Goal: Task Accomplishment & Management: Complete application form

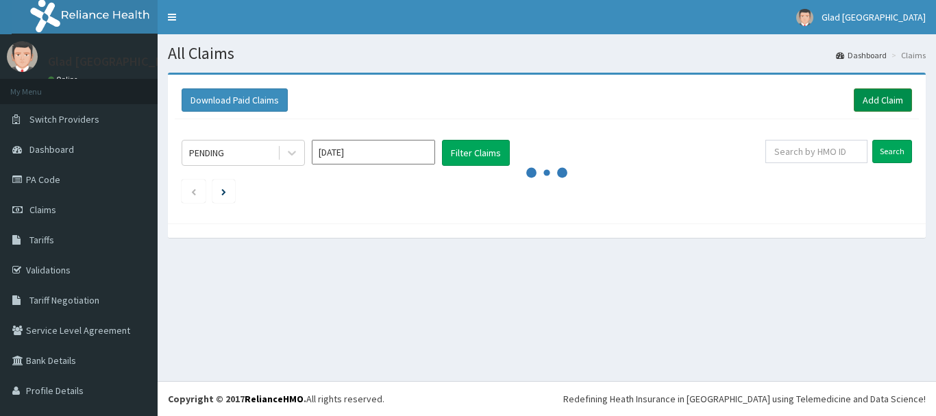
click at [880, 98] on link "Add Claim" at bounding box center [883, 99] width 58 height 23
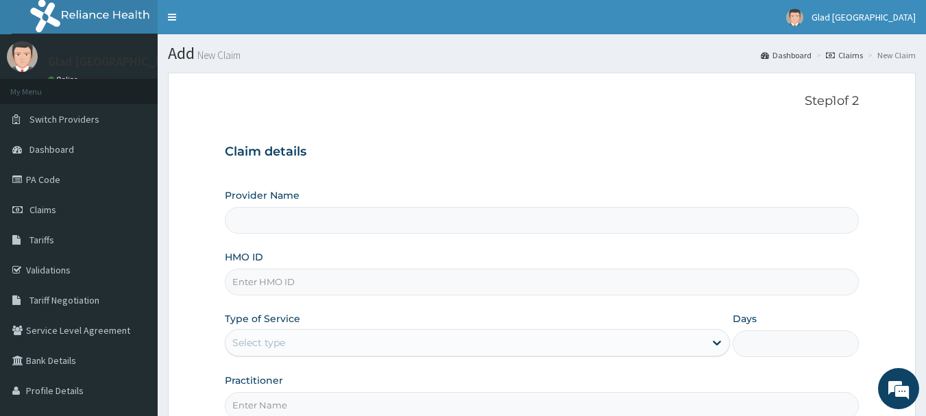
click at [369, 295] on input "HMO ID" at bounding box center [542, 282] width 635 height 27
paste input "NIG/10022/E"
type input "NIG/10022/E"
type input "Glad [GEOGRAPHIC_DATA]"
click at [308, 283] on input "NIG/10022/E" at bounding box center [542, 282] width 635 height 27
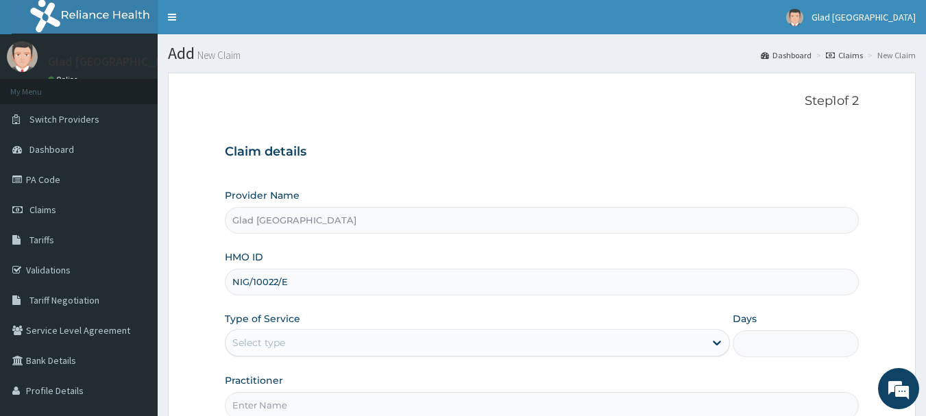
click at [308, 283] on input "NIG/10022/E" at bounding box center [542, 282] width 635 height 27
paste input "chl/10645/c"
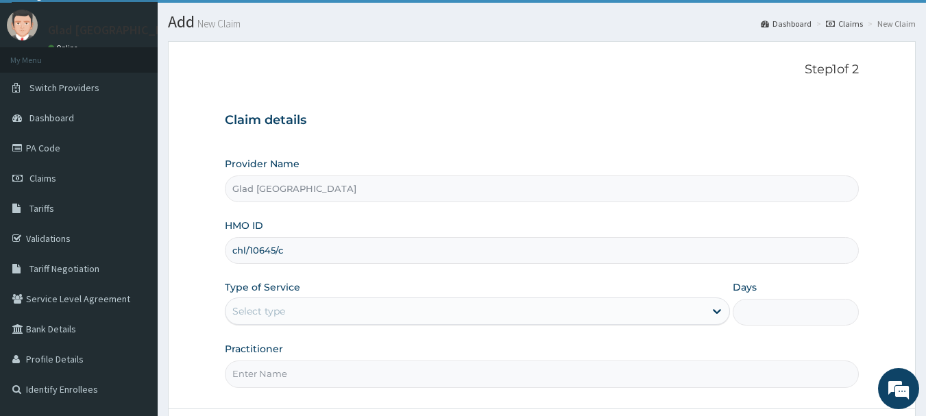
scroll to position [34, 0]
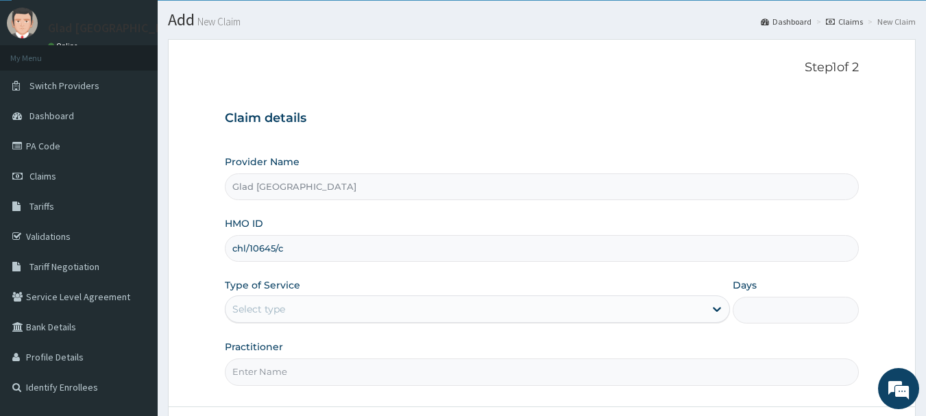
type input "chl/10645/c"
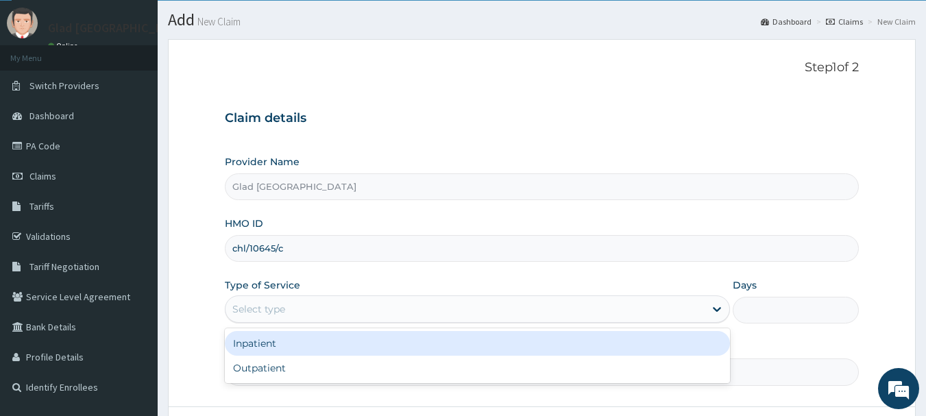
click at [274, 311] on div "Select type" at bounding box center [258, 309] width 53 height 14
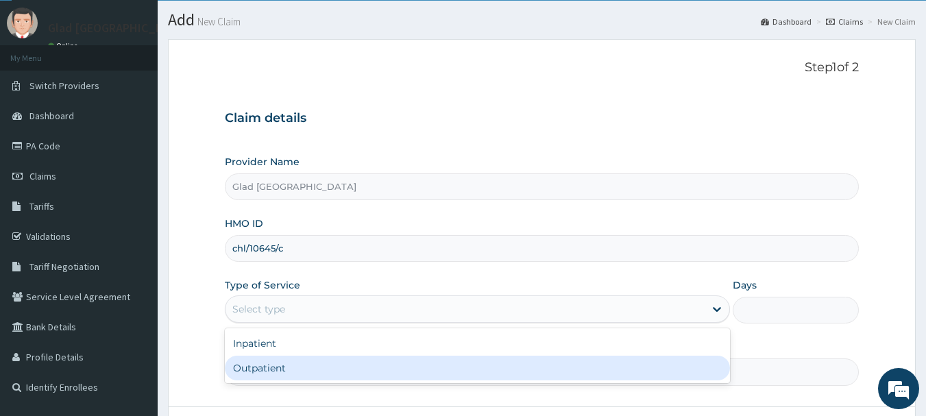
click at [274, 378] on div "Outpatient" at bounding box center [477, 368] width 505 height 25
type input "1"
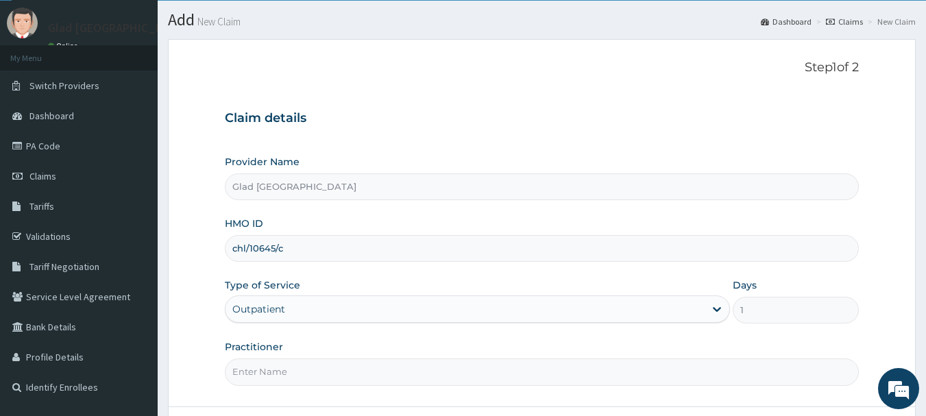
scroll to position [147, 0]
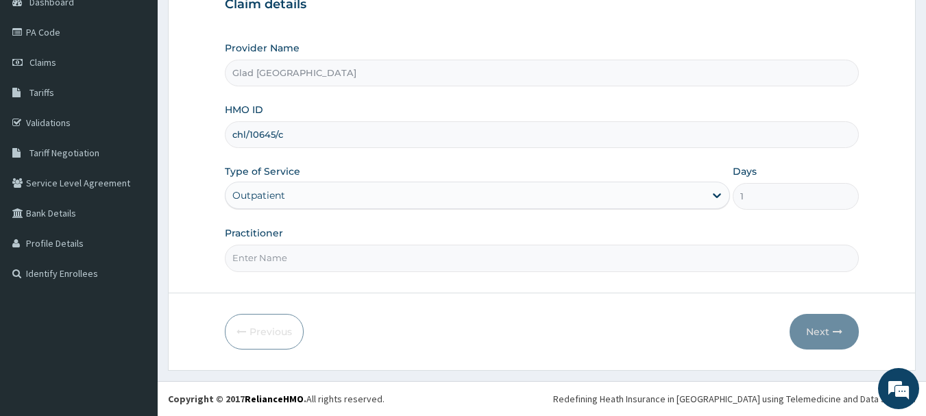
click at [325, 250] on input "Practitioner" at bounding box center [542, 258] width 635 height 27
type input "DR DAUDU"
click at [818, 334] on button "Next" at bounding box center [824, 332] width 69 height 36
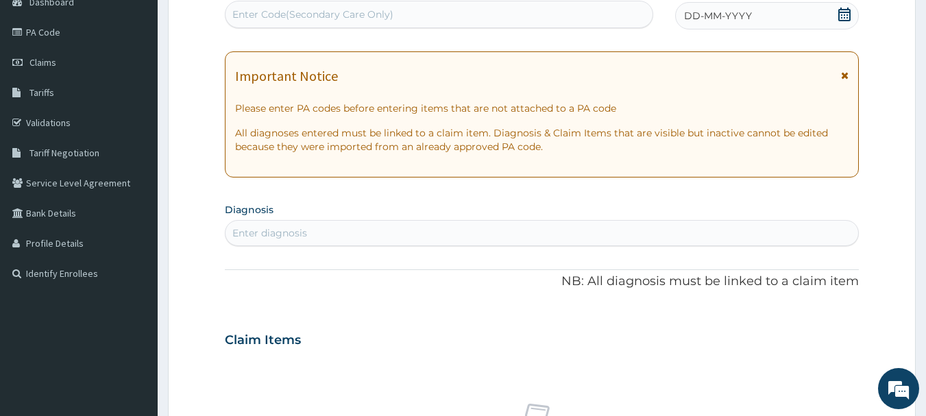
scroll to position [0, 0]
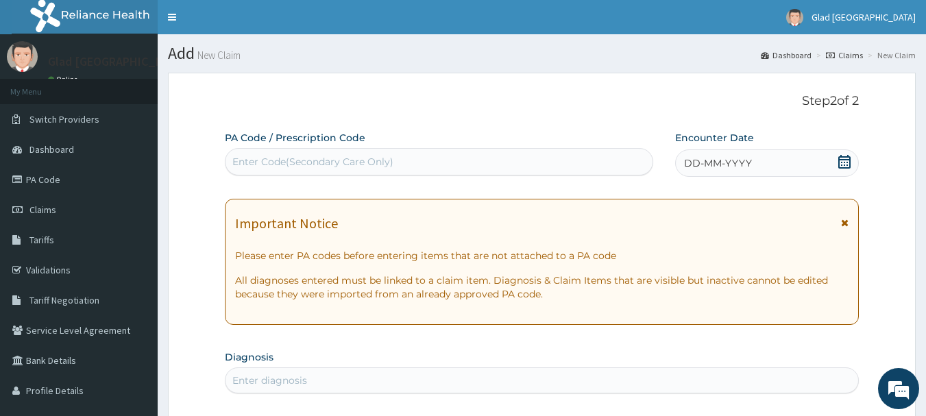
click at [847, 160] on icon at bounding box center [844, 162] width 12 height 14
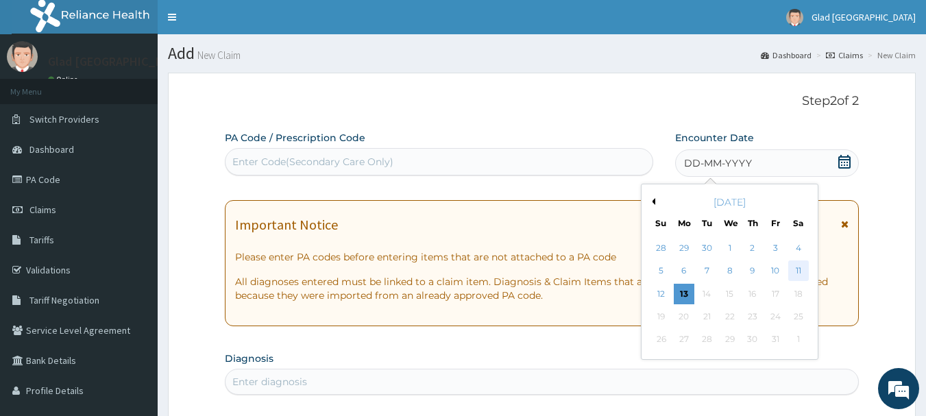
click at [801, 271] on div "11" at bounding box center [798, 271] width 21 height 21
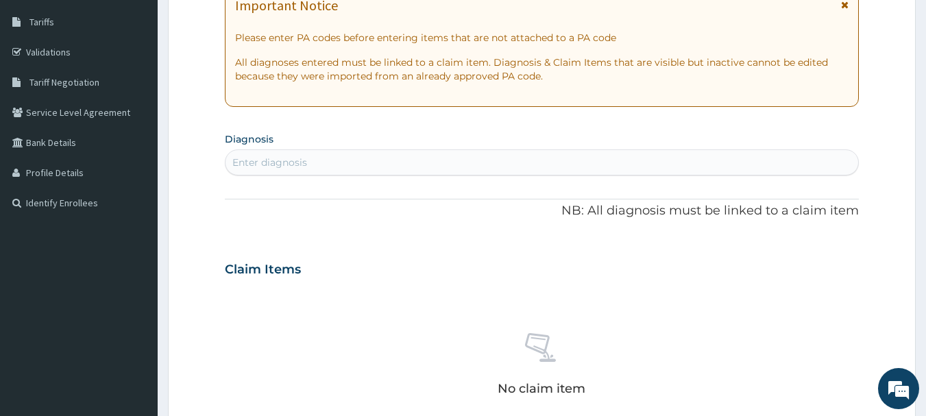
scroll to position [219, 0]
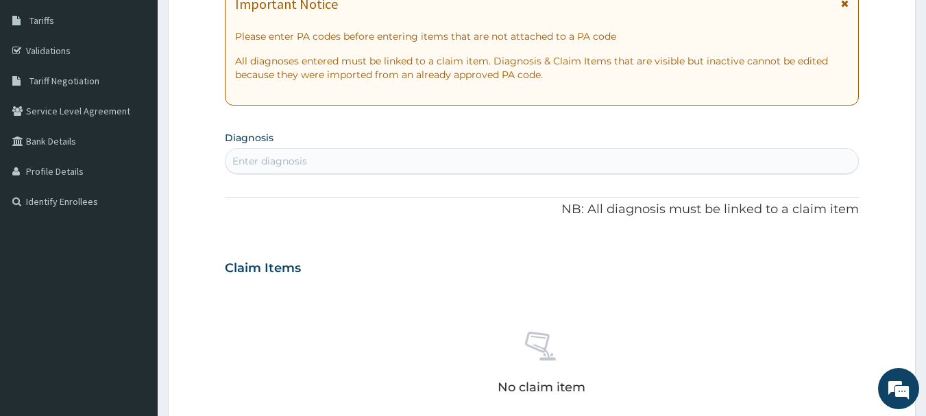
click at [355, 162] on div "Enter diagnosis" at bounding box center [542, 161] width 633 height 22
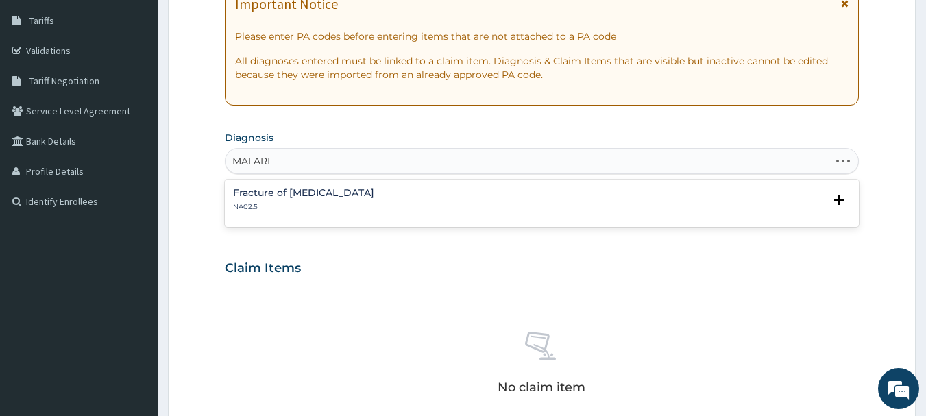
type input "MALARIA"
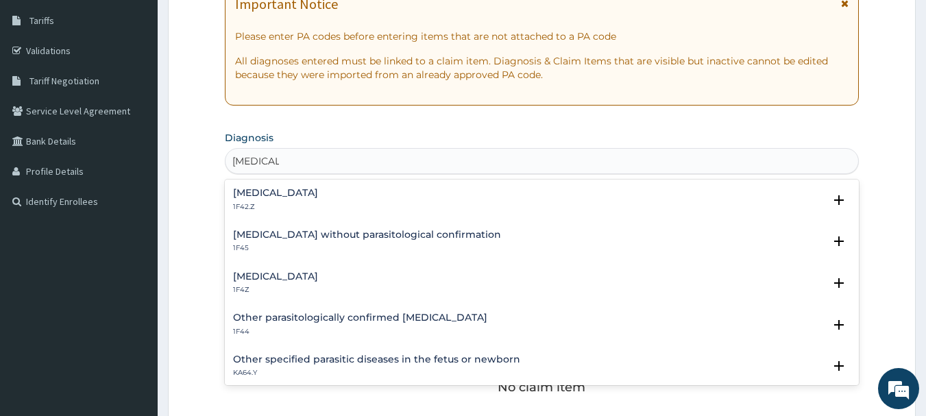
click at [318, 282] on h4 "Malaria, unspecified" at bounding box center [275, 276] width 85 height 10
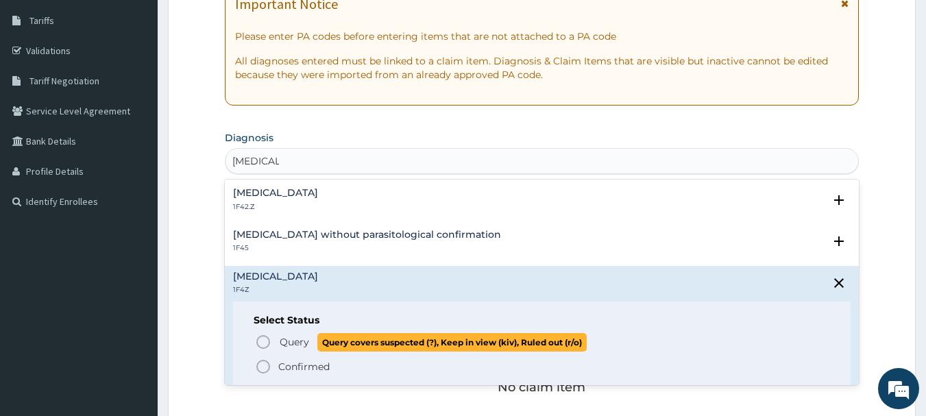
click at [311, 343] on p "Query Query covers suspected (?), Keep in view (kiv), Ruled out (r/o)" at bounding box center [432, 342] width 308 height 19
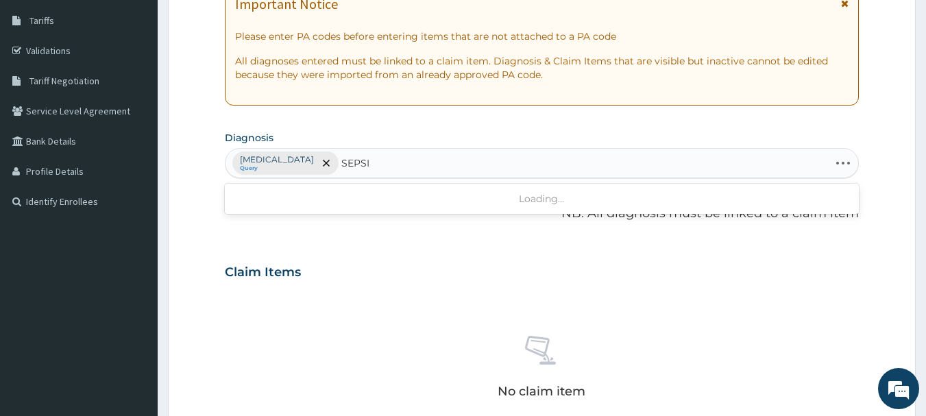
type input "SEPSIS"
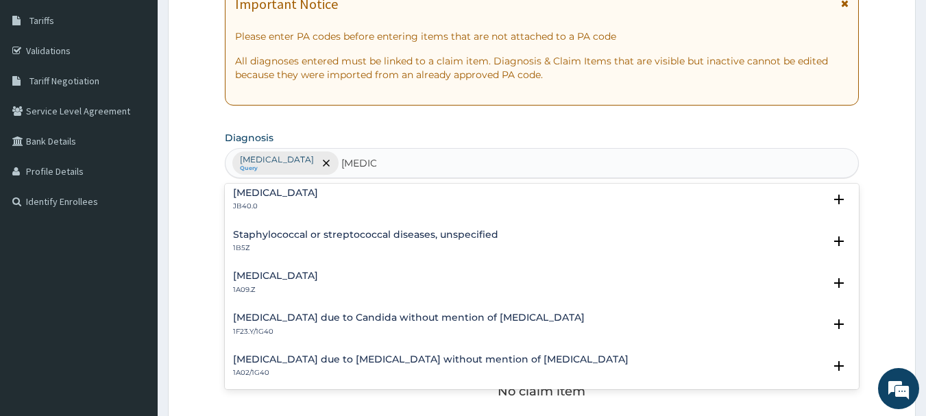
scroll to position [130, 0]
click at [318, 284] on p "1A09.Z" at bounding box center [275, 289] width 85 height 10
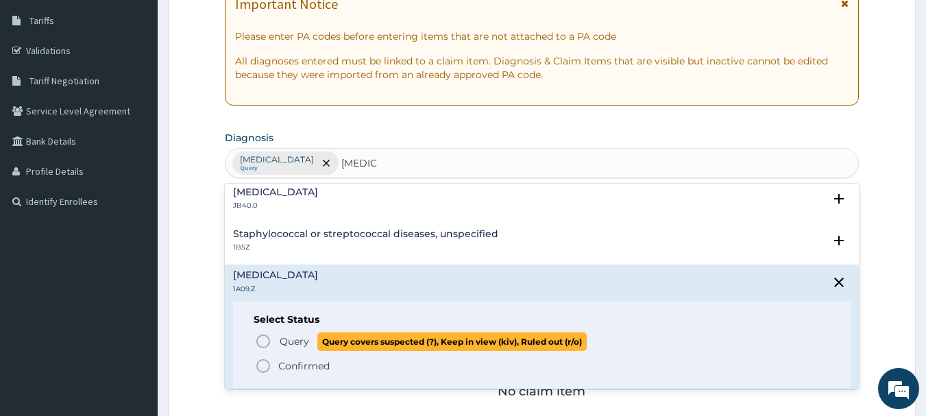
click at [282, 335] on span "Query" at bounding box center [294, 342] width 29 height 14
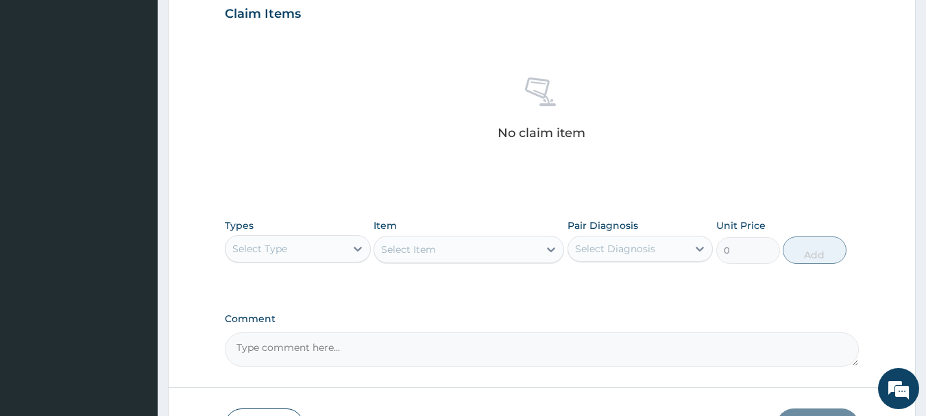
scroll to position [478, 0]
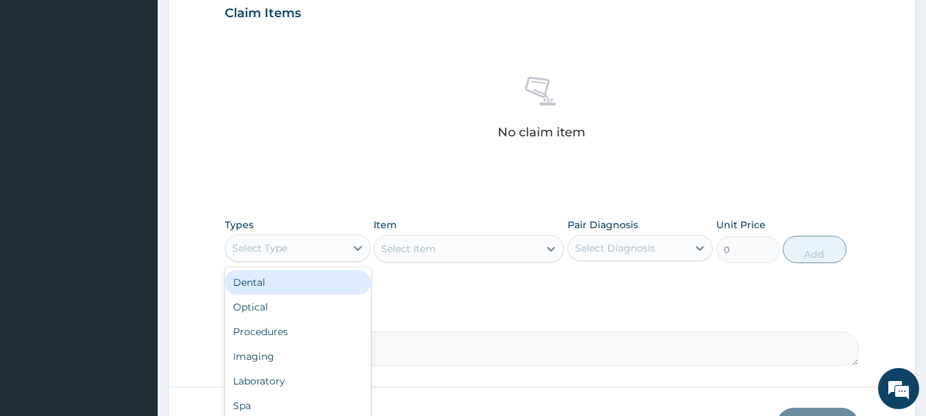
click at [328, 250] on div "Select Type" at bounding box center [286, 248] width 120 height 22
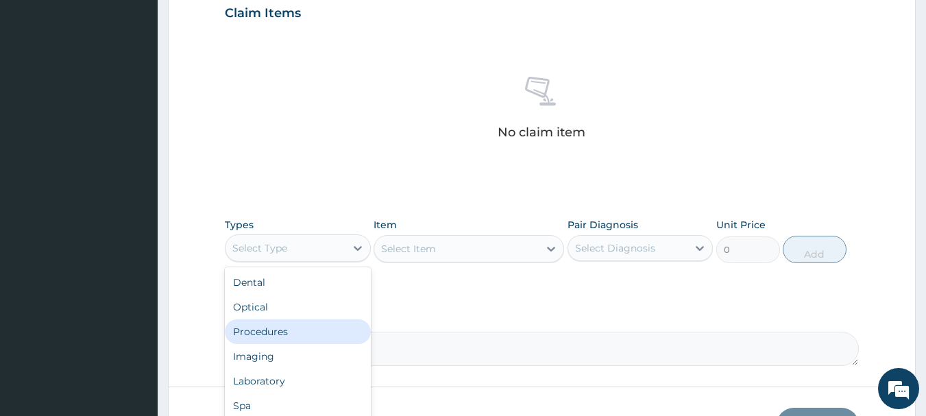
click at [300, 331] on div "Procedures" at bounding box center [298, 331] width 146 height 25
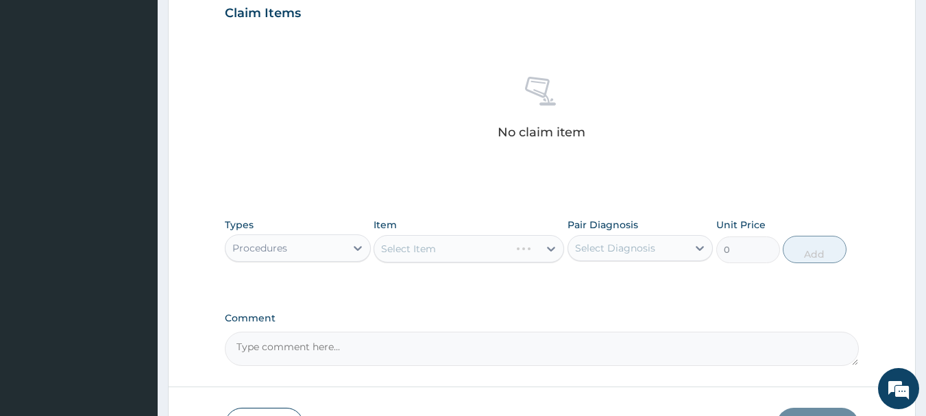
click at [518, 252] on div "Select Item" at bounding box center [469, 248] width 191 height 27
click at [503, 250] on div "Select Item" at bounding box center [469, 248] width 191 height 27
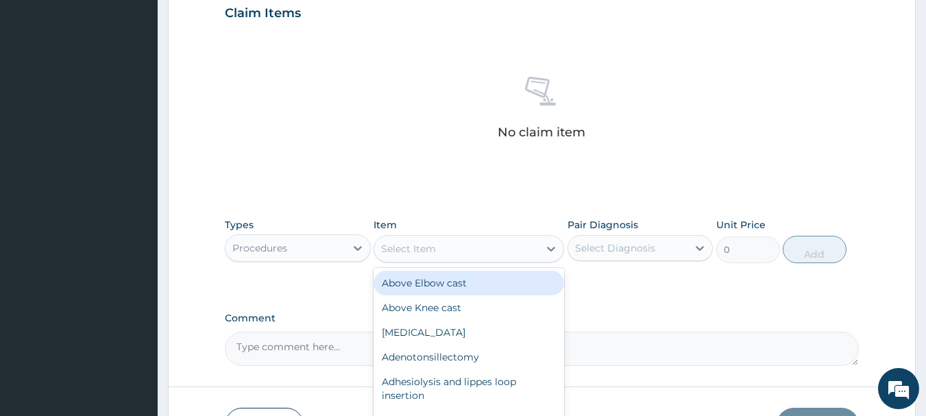
click at [477, 250] on div "Select Item" at bounding box center [456, 249] width 165 height 22
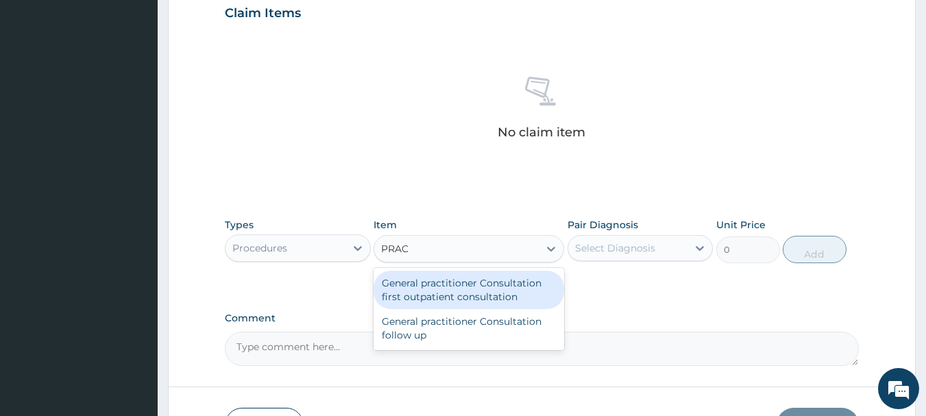
type input "PRACT"
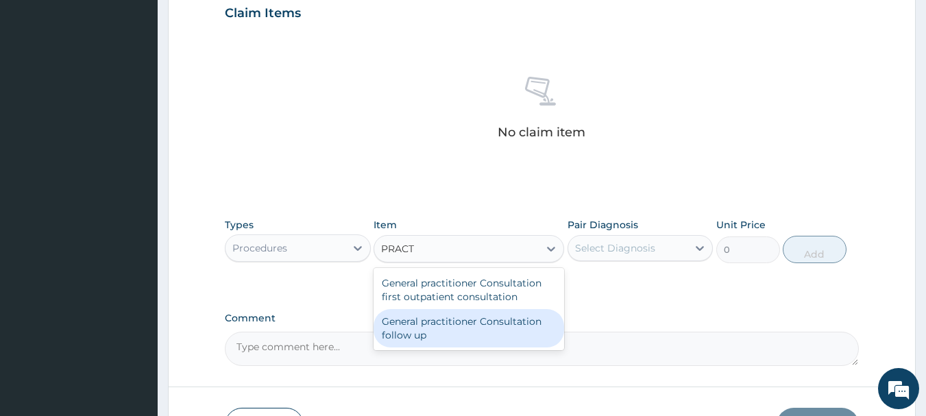
click at [465, 318] on div "General practitioner Consultation follow up" at bounding box center [469, 328] width 191 height 38
type input "2365"
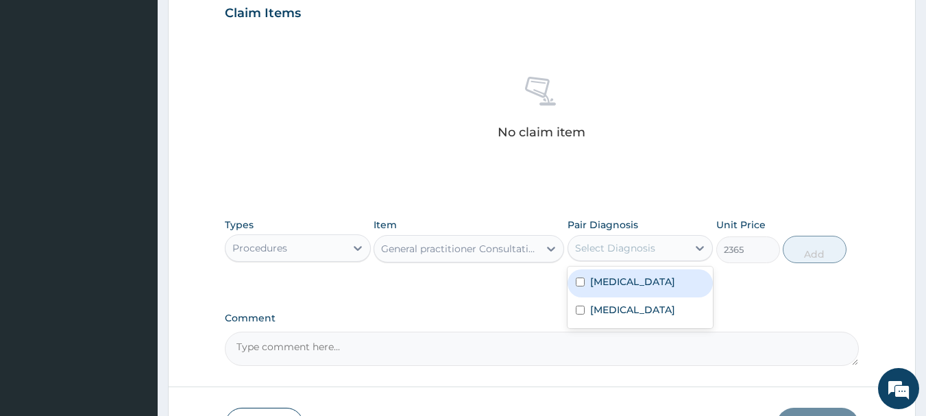
click at [641, 246] on div "Select Diagnosis" at bounding box center [615, 248] width 80 height 14
click at [632, 271] on div "Malaria, unspecified" at bounding box center [641, 283] width 146 height 28
checkbox input "true"
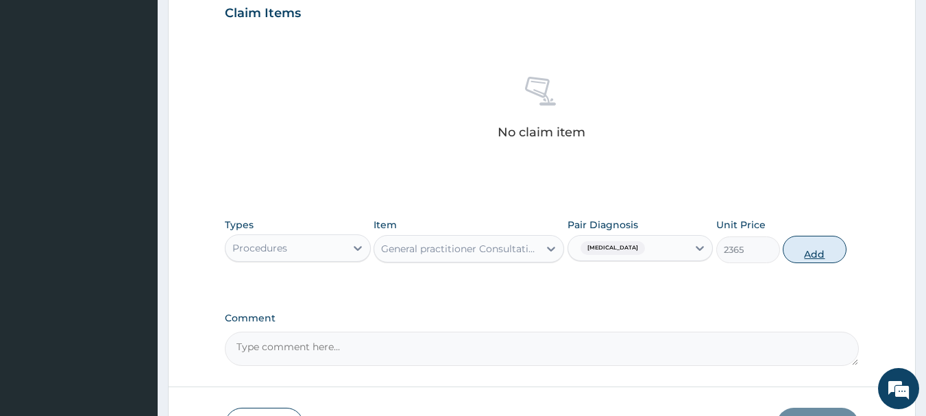
click at [809, 253] on button "Add" at bounding box center [815, 249] width 64 height 27
type input "0"
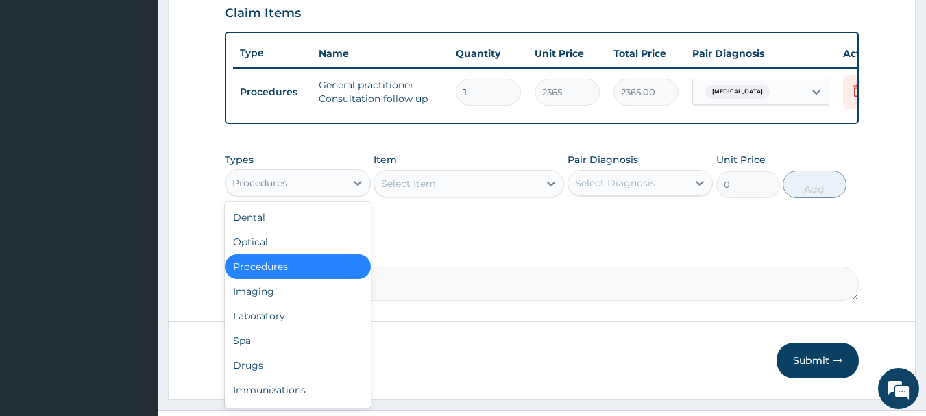
click at [306, 189] on div "Procedures" at bounding box center [286, 183] width 120 height 22
click at [269, 375] on div "Drugs" at bounding box center [298, 365] width 146 height 25
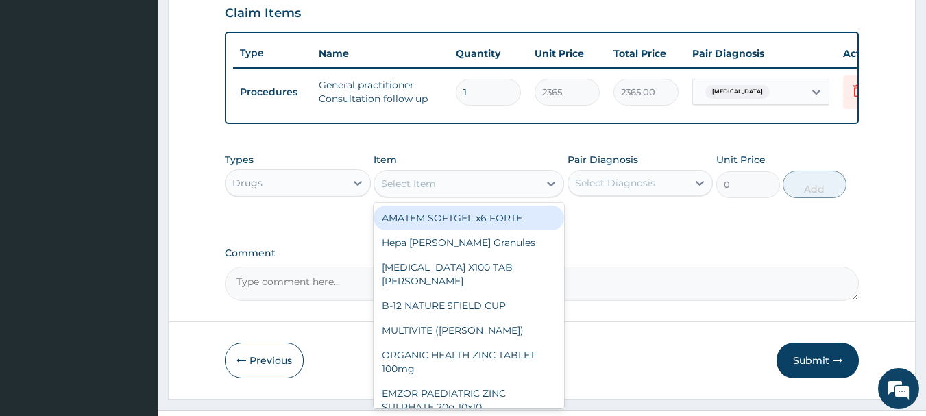
click at [471, 195] on div "Select Item" at bounding box center [456, 184] width 165 height 22
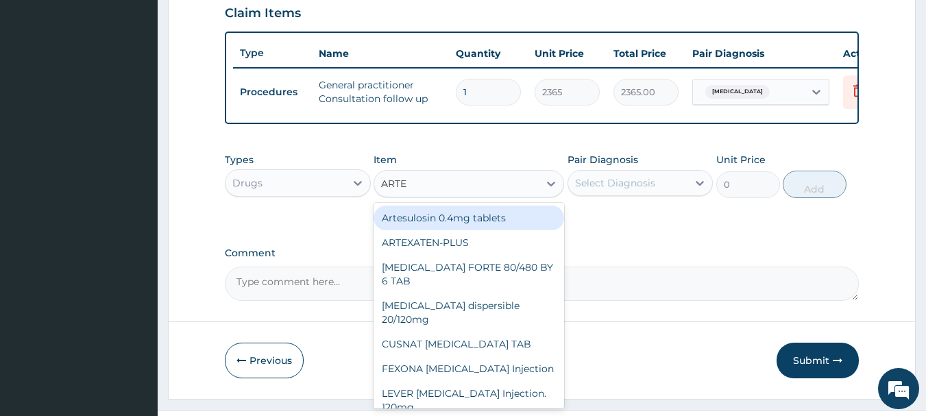
type input "ARTEM"
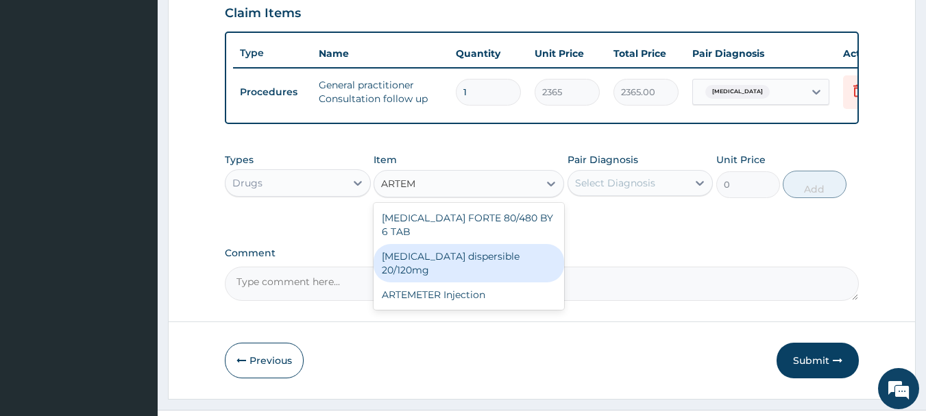
click at [452, 260] on div "Coartem dispersible 20/120mg" at bounding box center [469, 263] width 191 height 38
type input "112.3375"
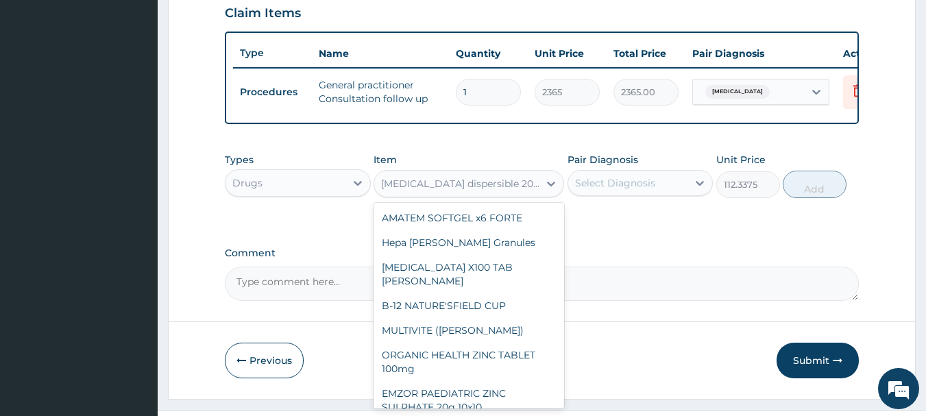
click at [489, 191] on div "Coartem dispersible 20/120mg" at bounding box center [460, 184] width 159 height 14
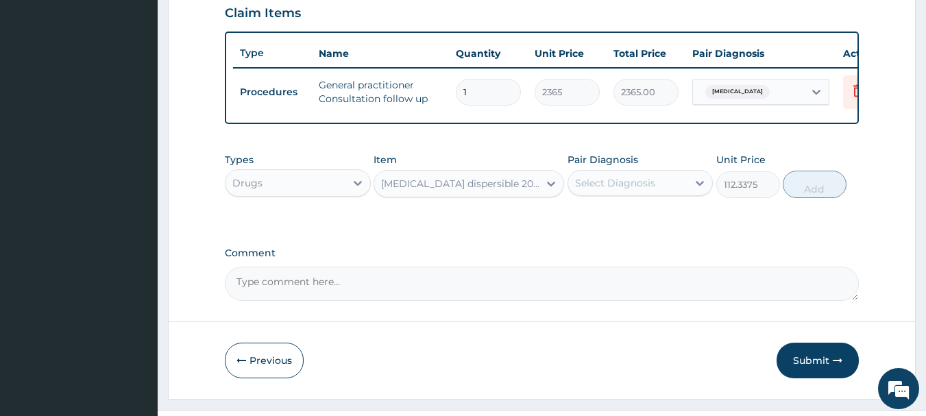
click at [489, 191] on div "Coartem dispersible 20/120mg" at bounding box center [460, 184] width 159 height 14
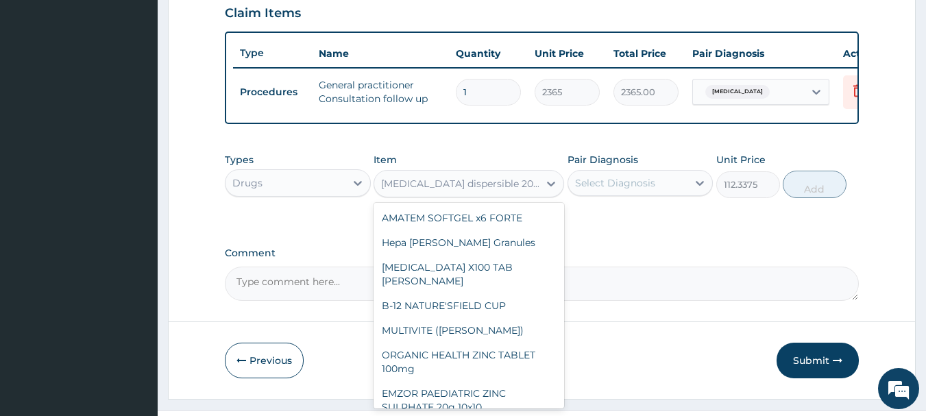
click at [489, 191] on div "Coartem dispersible 20/120mg" at bounding box center [460, 184] width 159 height 14
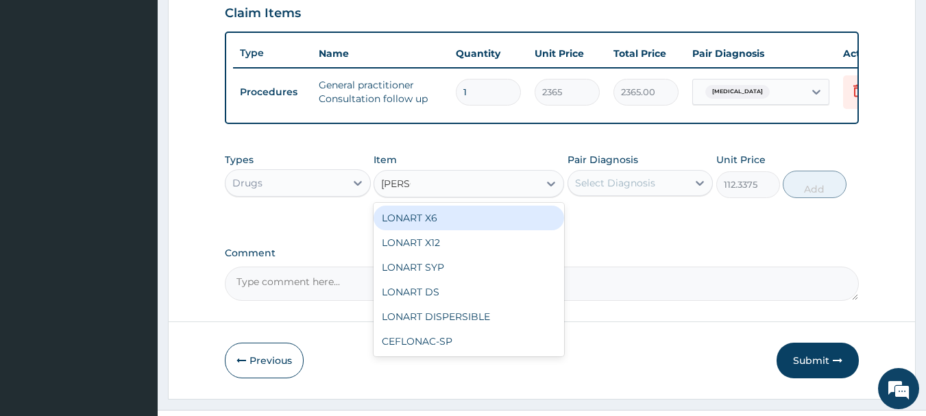
scroll to position [0, 0]
type input "LONAR"
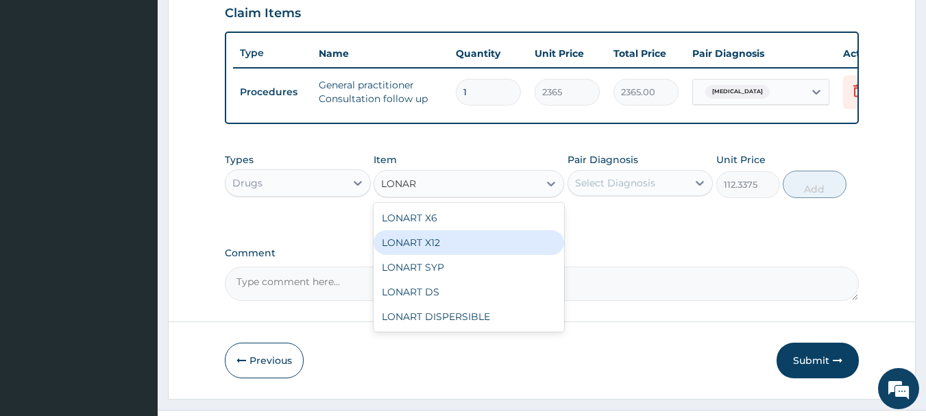
click at [455, 244] on div "LONART X12" at bounding box center [469, 242] width 191 height 25
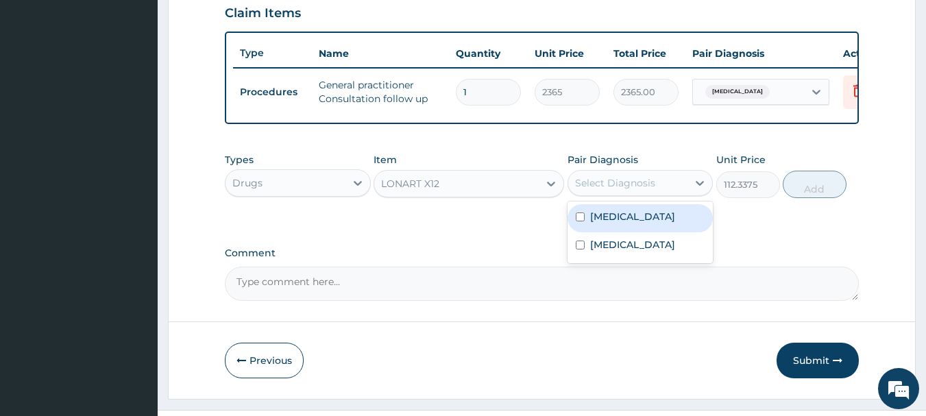
click at [584, 182] on div "Select Diagnosis" at bounding box center [628, 183] width 120 height 22
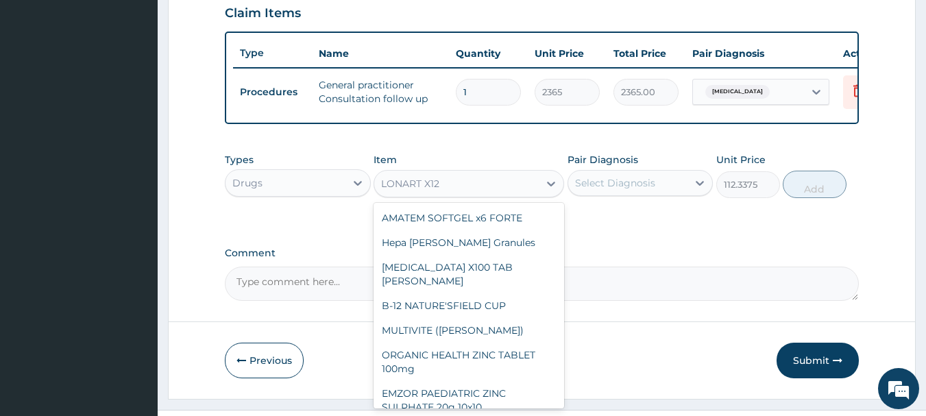
click at [407, 191] on div "LONART X12" at bounding box center [410, 184] width 58 height 14
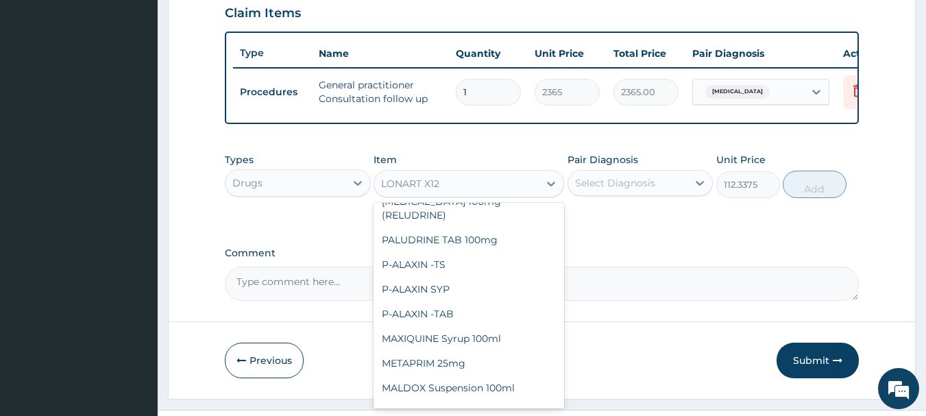
scroll to position [7532, 0]
type input "473"
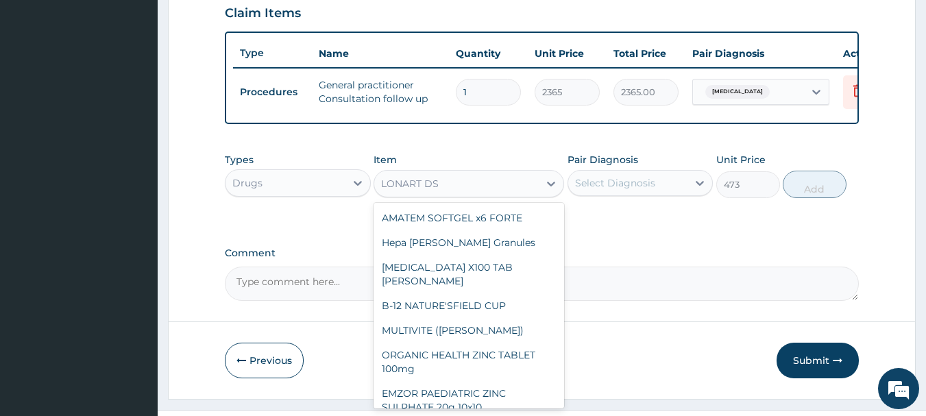
click at [478, 188] on div "LONART DS" at bounding box center [456, 184] width 165 height 22
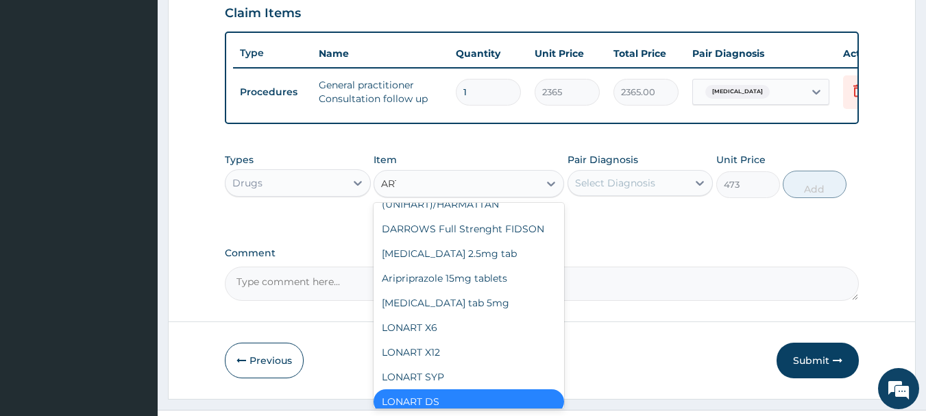
scroll to position [66, 0]
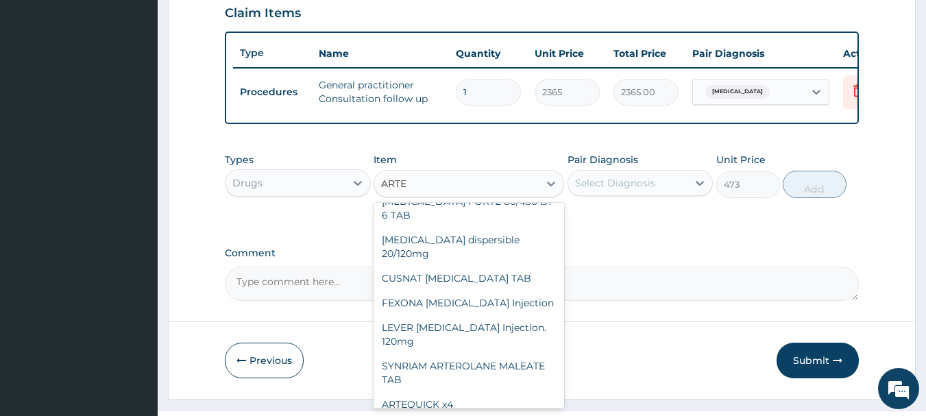
type input "ARTEM"
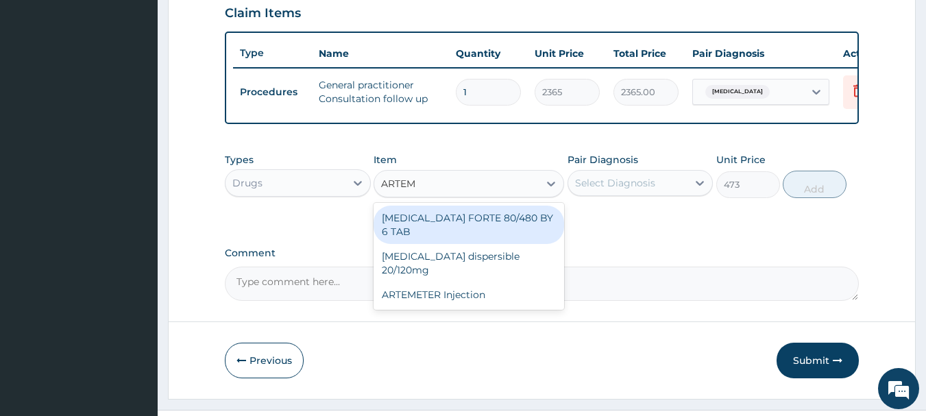
scroll to position [0, 0]
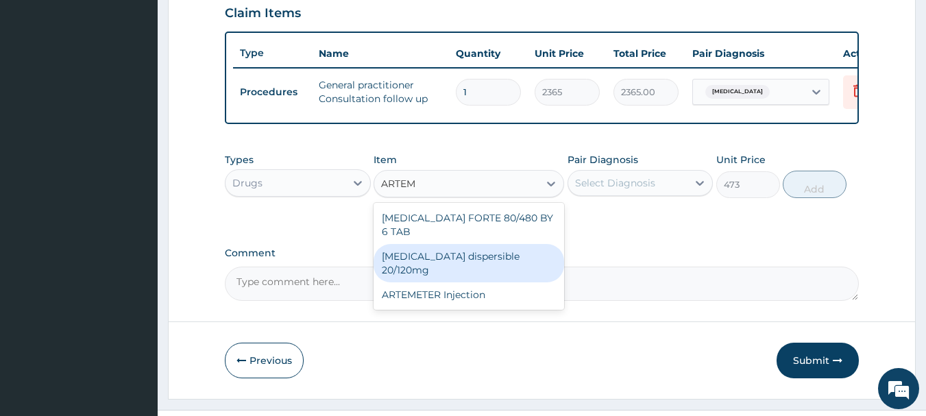
click at [478, 247] on div "Coartem dispersible 20/120mg" at bounding box center [469, 263] width 191 height 38
type input "112.3375"
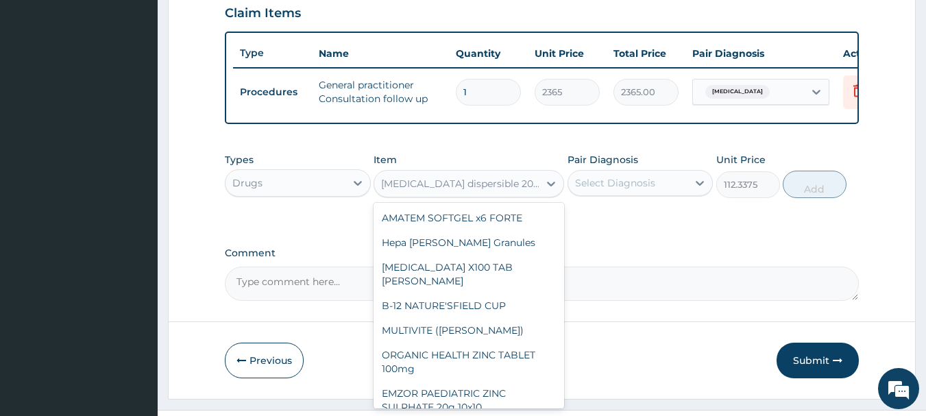
click at [487, 185] on div "Coartem dispersible 20/120mg" at bounding box center [456, 184] width 165 height 22
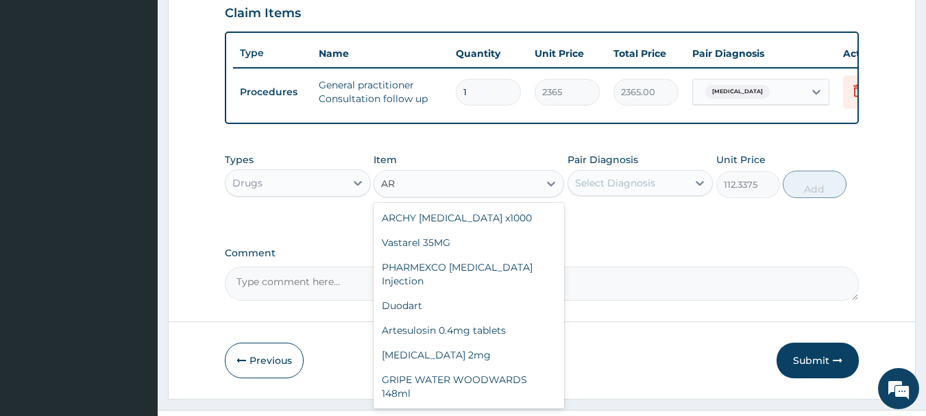
type input "A"
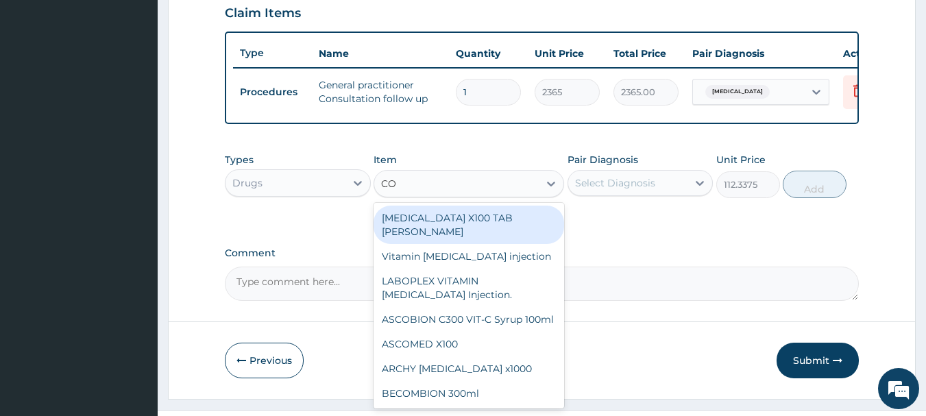
type input "COA"
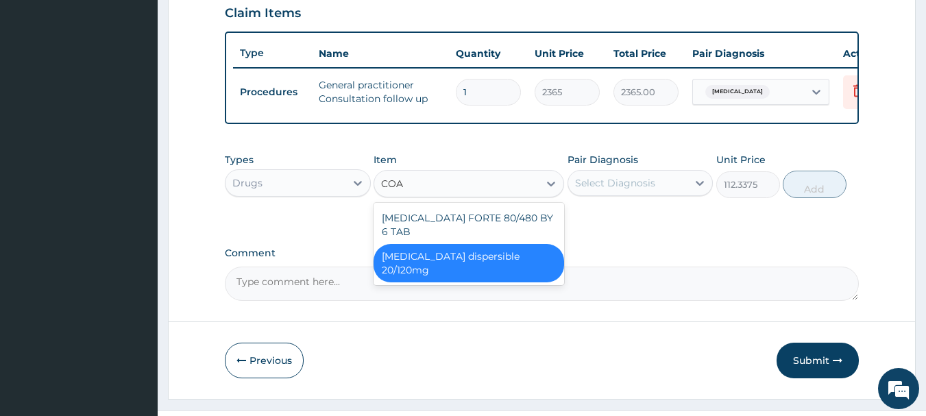
click at [472, 258] on div "Coartem dispersible 20/120mg" at bounding box center [469, 263] width 191 height 38
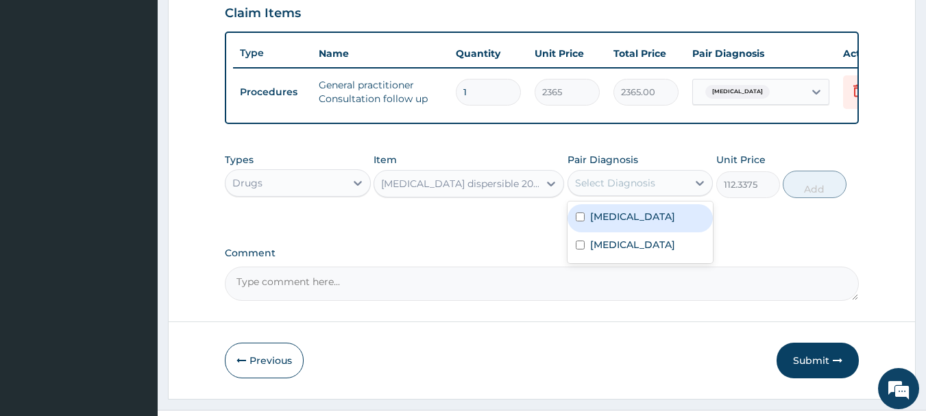
click at [598, 190] on div "Select Diagnosis" at bounding box center [615, 183] width 80 height 14
click at [618, 215] on div "Malaria, unspecified" at bounding box center [641, 218] width 146 height 28
checkbox input "true"
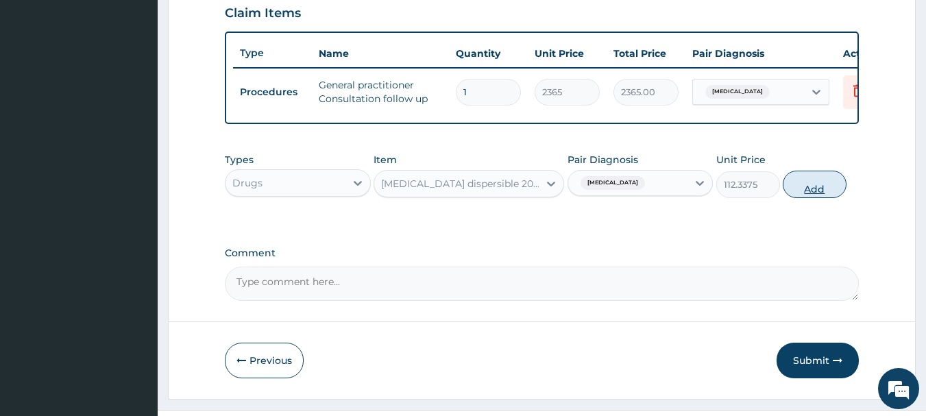
click at [834, 198] on button "Add" at bounding box center [815, 184] width 64 height 27
type input "0"
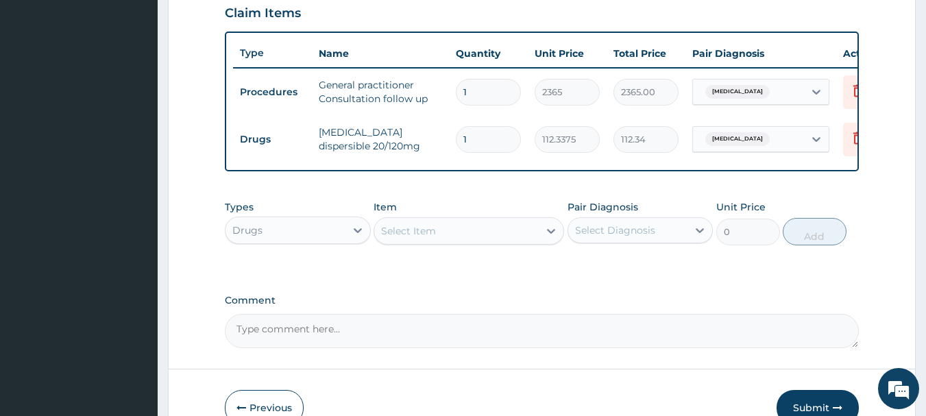
type input "12"
type input "1348.05"
type input "12"
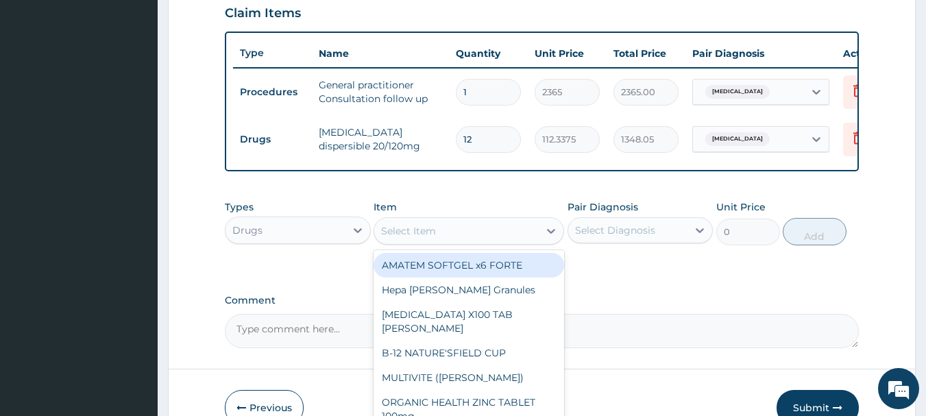
click at [455, 241] on div "Select Item" at bounding box center [456, 231] width 165 height 22
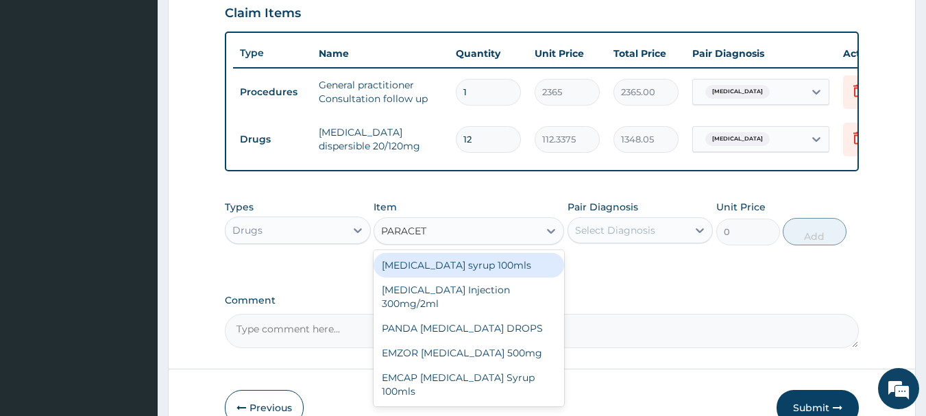
type input "PARACETA"
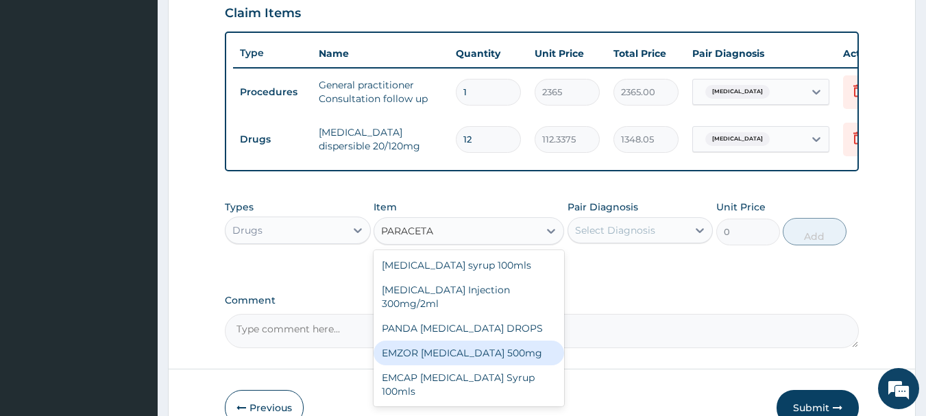
click at [520, 365] on div "EMZOR PARACETAMOL 500mg" at bounding box center [469, 353] width 191 height 25
type input "23.65"
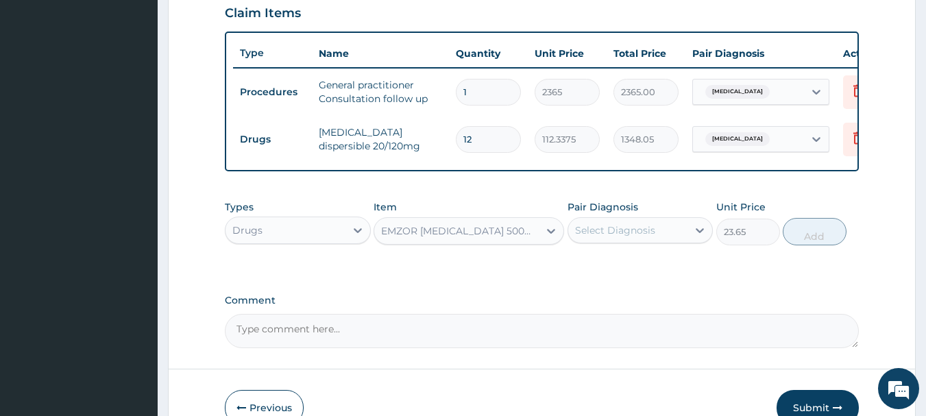
click at [633, 228] on div "Select Diagnosis" at bounding box center [641, 230] width 146 height 26
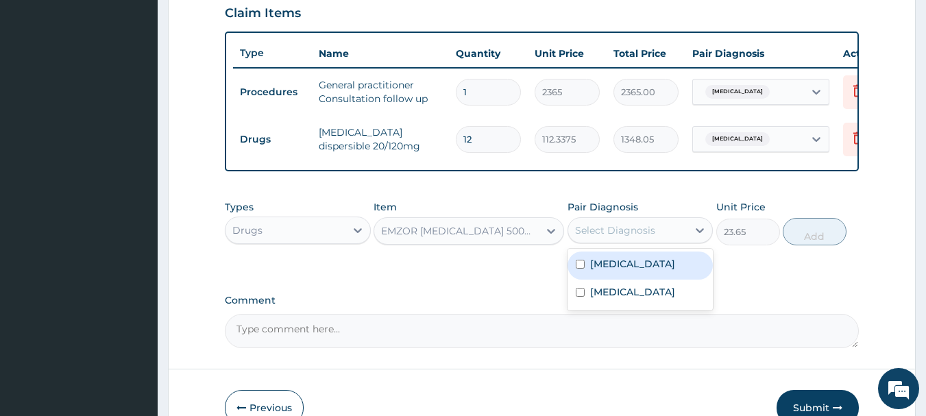
drag, startPoint x: 620, startPoint y: 313, endPoint x: 637, endPoint y: 273, distance: 43.0
click at [637, 273] on div "Malaria, unspecified Salmonella infection, unspecified" at bounding box center [641, 280] width 146 height 62
click at [637, 271] on label "Malaria, unspecified" at bounding box center [632, 264] width 85 height 14
checkbox input "true"
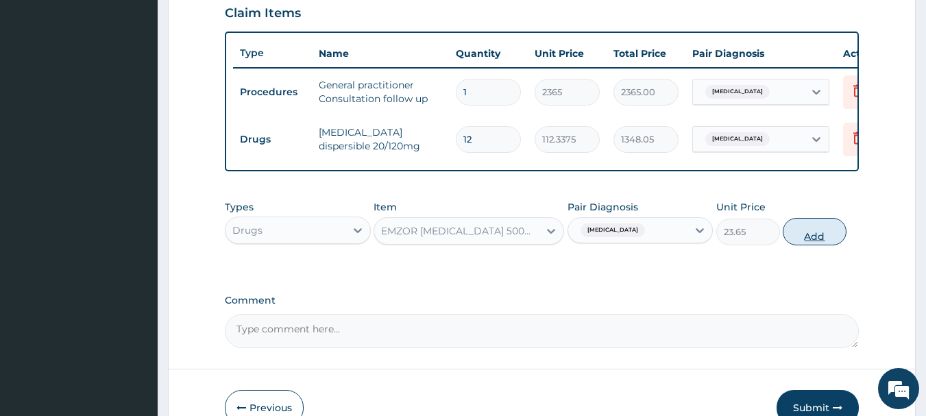
click at [813, 245] on button "Add" at bounding box center [815, 231] width 64 height 27
type input "0"
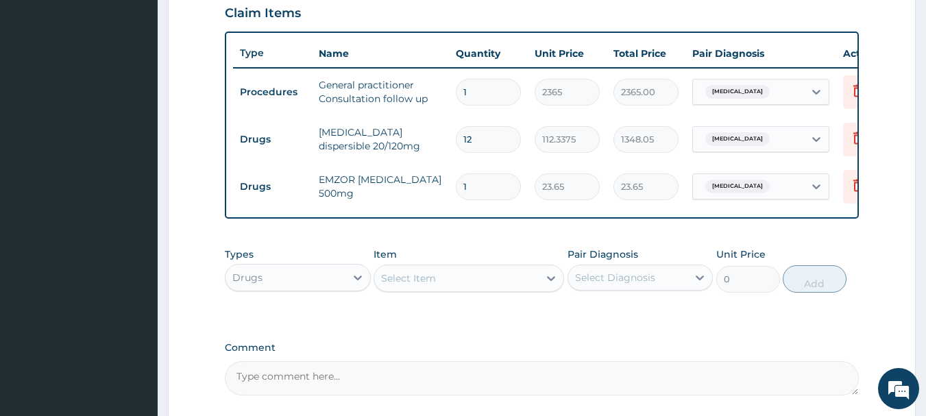
type input "12"
type input "283.80"
type input "12"
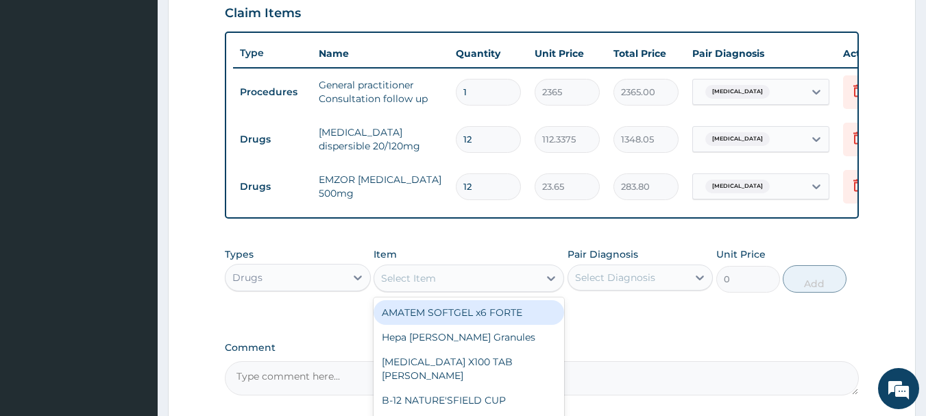
click at [454, 289] on div "Select Item" at bounding box center [456, 278] width 165 height 22
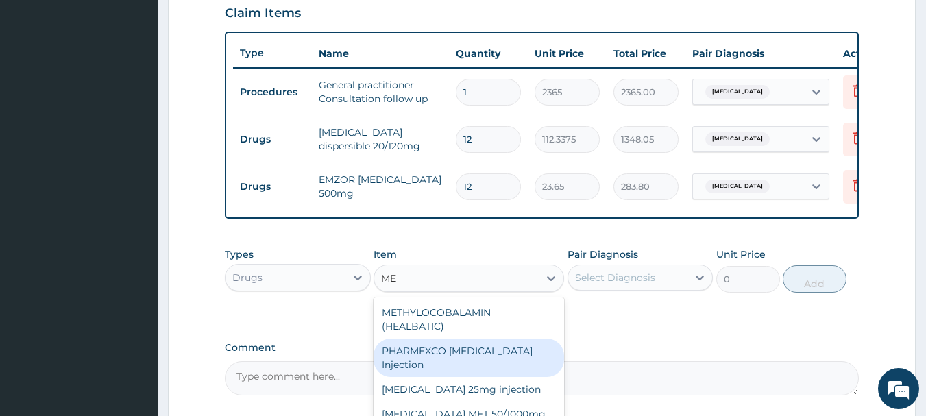
type input "M"
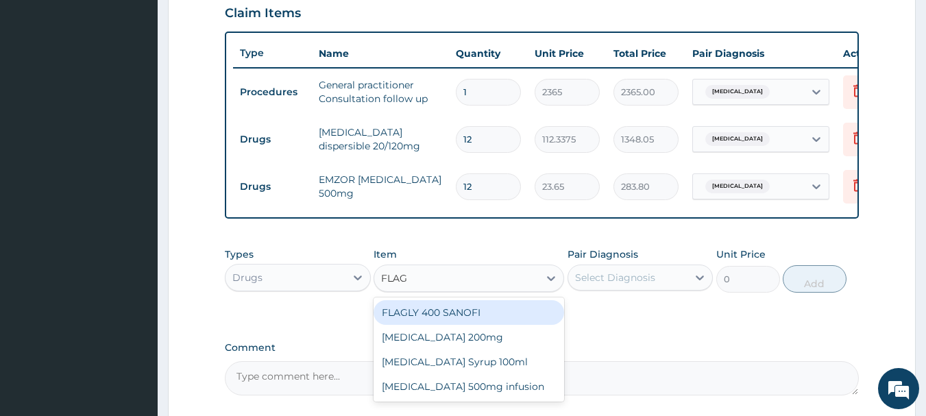
type input "FLAGY"
click at [435, 325] on div "Flagyl 200mg" at bounding box center [469, 312] width 191 height 25
type input "47.3"
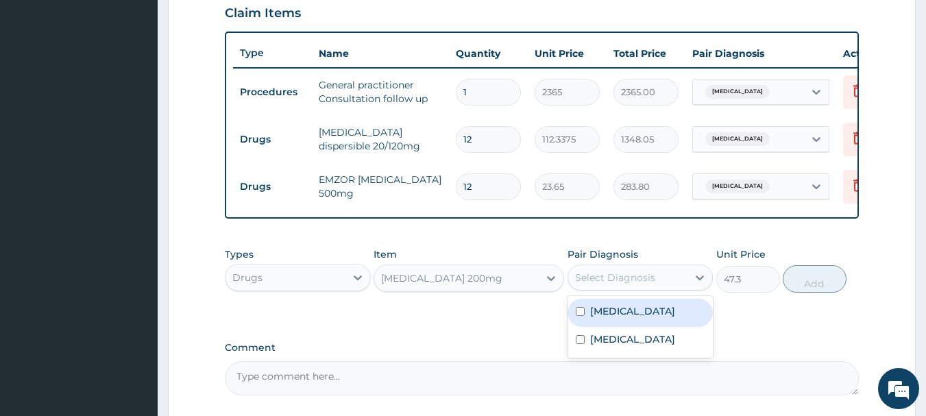
click at [612, 284] on div "Select Diagnosis" at bounding box center [615, 278] width 80 height 14
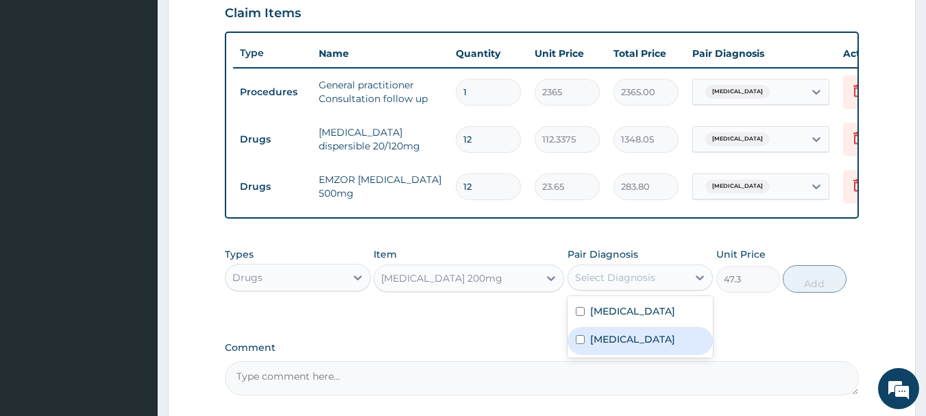
click at [606, 346] on label "Salmonella infection, unspecified" at bounding box center [632, 339] width 85 height 14
checkbox input "true"
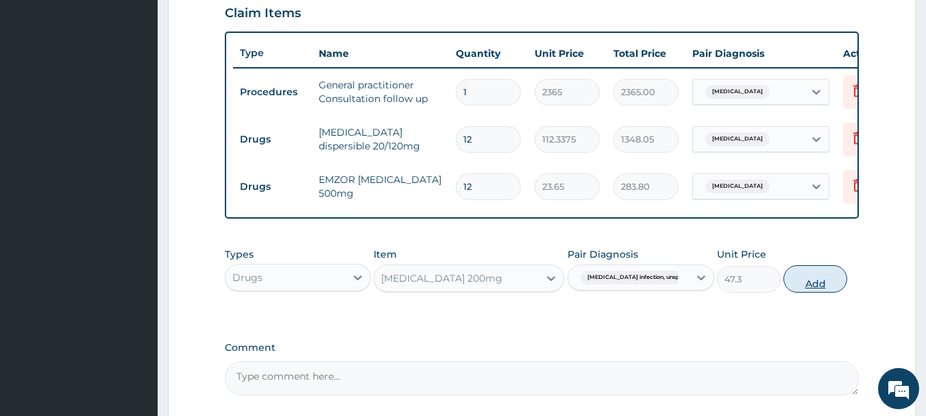
click at [798, 287] on button "Add" at bounding box center [816, 278] width 64 height 27
type input "0"
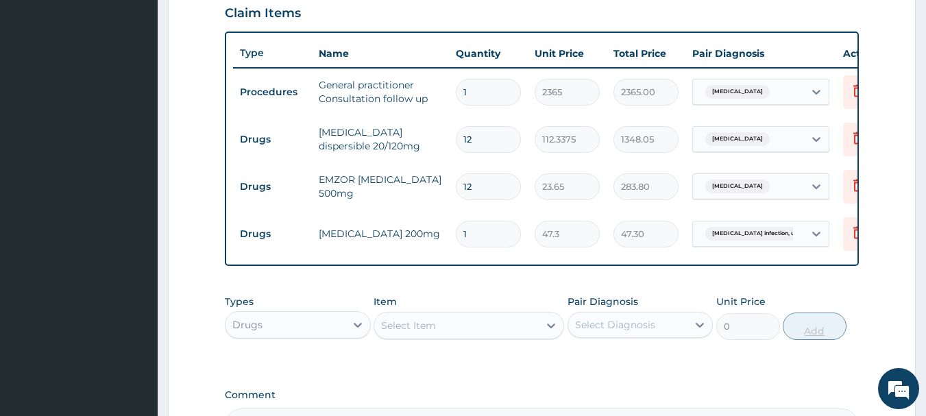
type input "10"
type input "473.00"
type input "10"
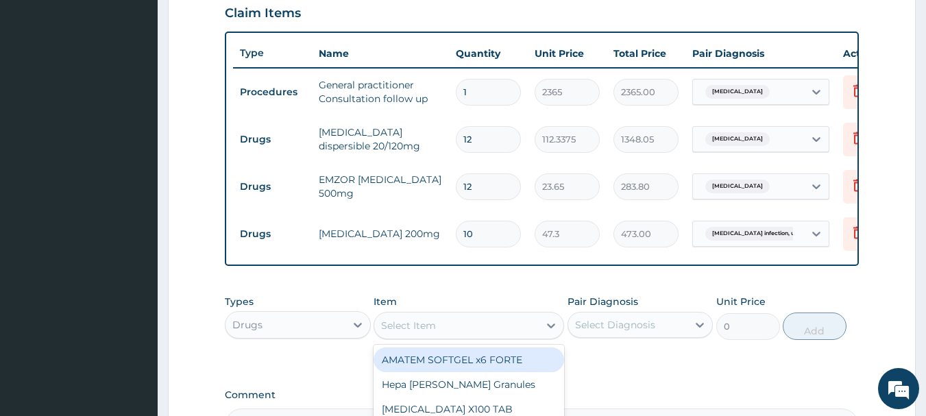
click at [520, 331] on div "Select Item" at bounding box center [456, 326] width 165 height 22
type input "AMOX"
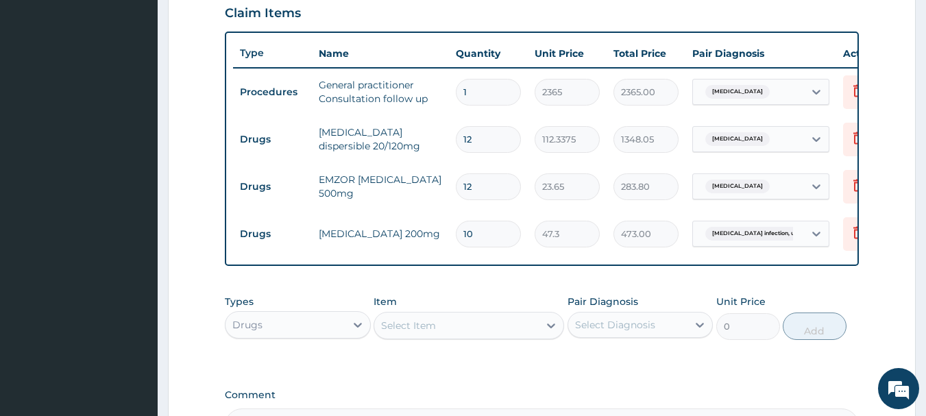
click at [520, 331] on div "Select Item" at bounding box center [456, 326] width 165 height 22
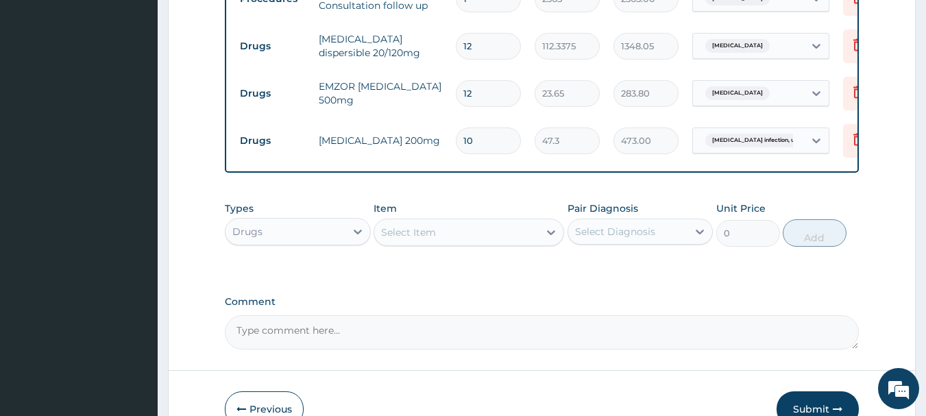
scroll to position [572, 0]
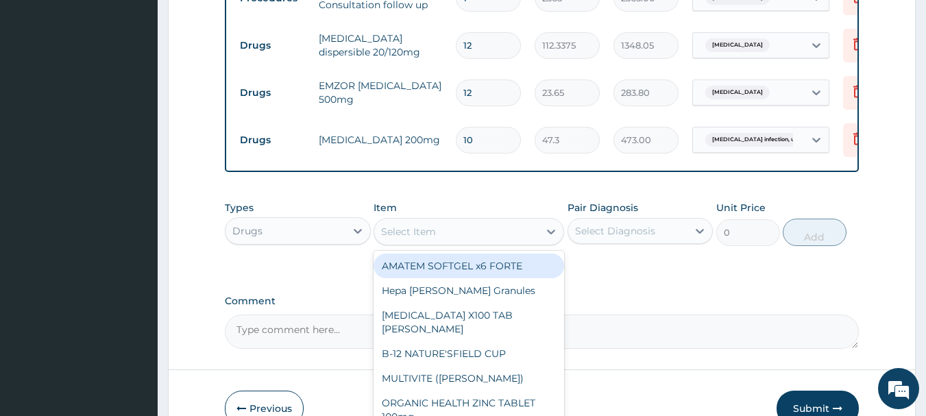
click at [455, 243] on div "Select Item" at bounding box center [456, 232] width 165 height 22
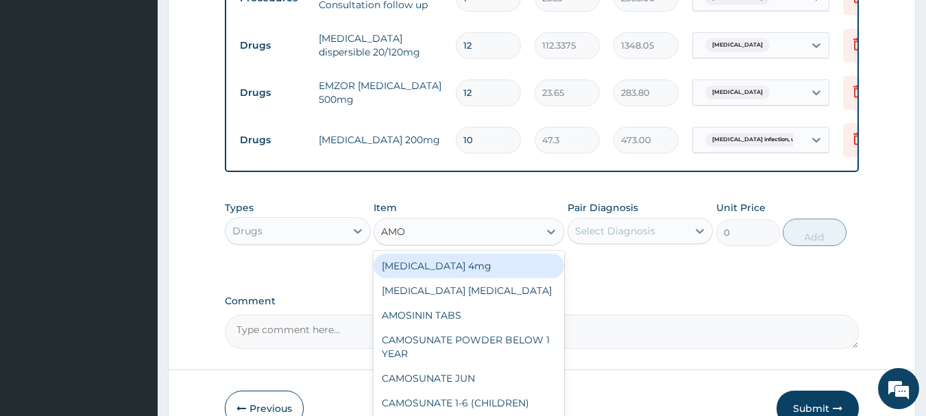
type input "AMOX"
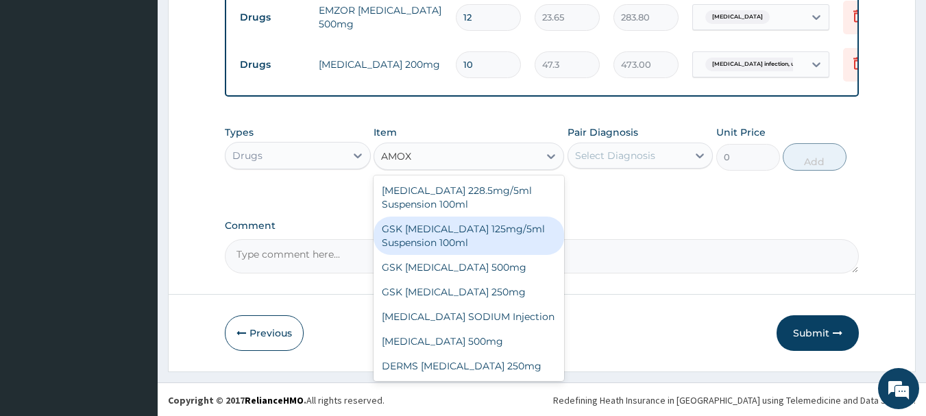
scroll to position [653, 0]
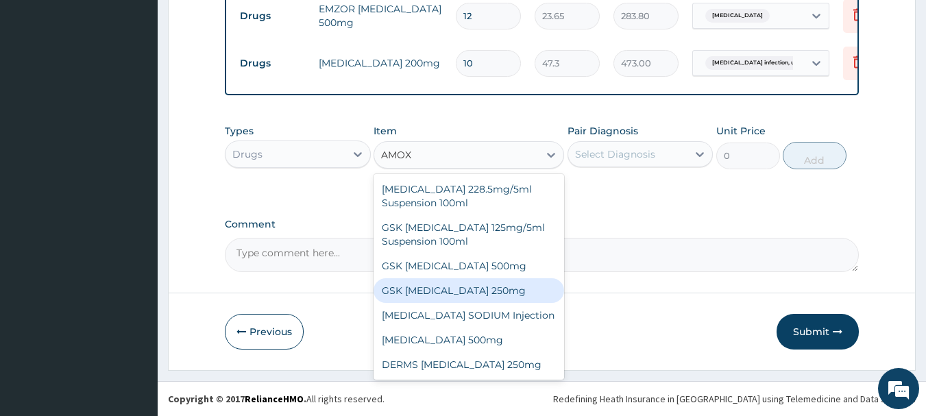
click at [470, 303] on div "GSK AMOXIL 250mg" at bounding box center [469, 290] width 191 height 25
type input "29.5625"
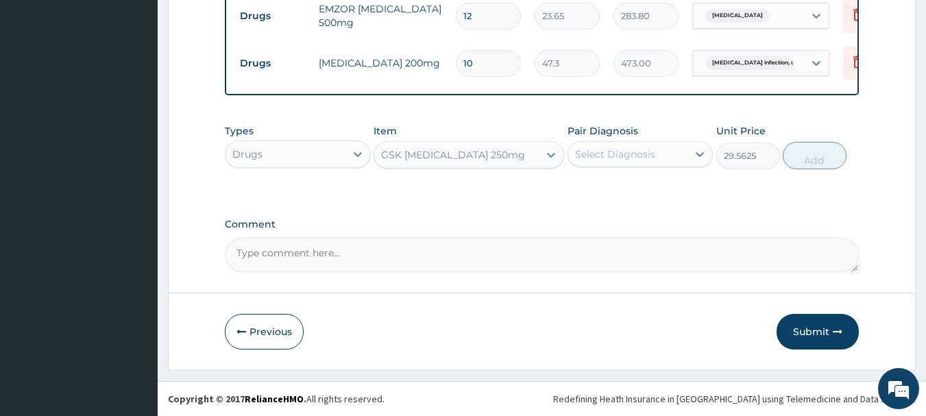
click at [642, 147] on div "Pair Diagnosis Select Diagnosis" at bounding box center [641, 146] width 146 height 45
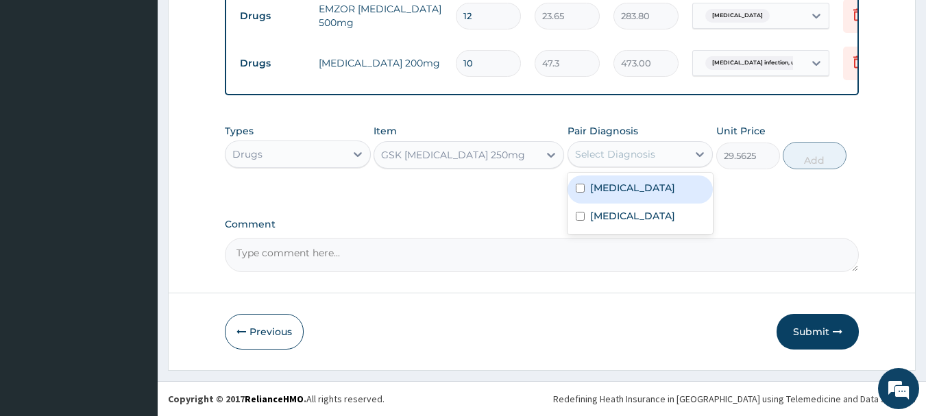
click at [617, 160] on div "Select Diagnosis" at bounding box center [615, 154] width 80 height 14
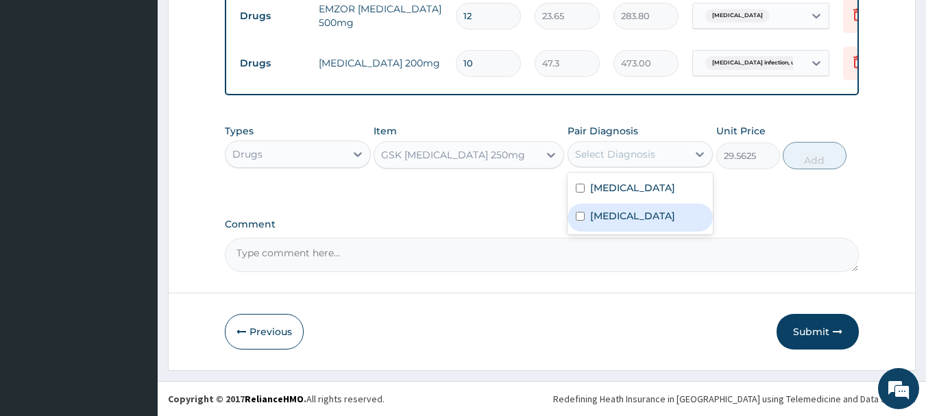
click at [628, 223] on label "Salmonella infection, unspecified" at bounding box center [632, 216] width 85 height 14
checkbox input "true"
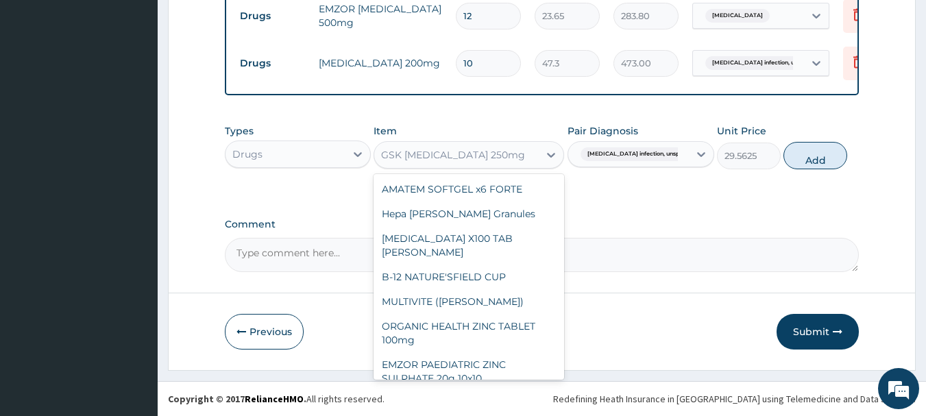
click at [442, 151] on div "GSK AMOXIL 250mg" at bounding box center [456, 155] width 165 height 22
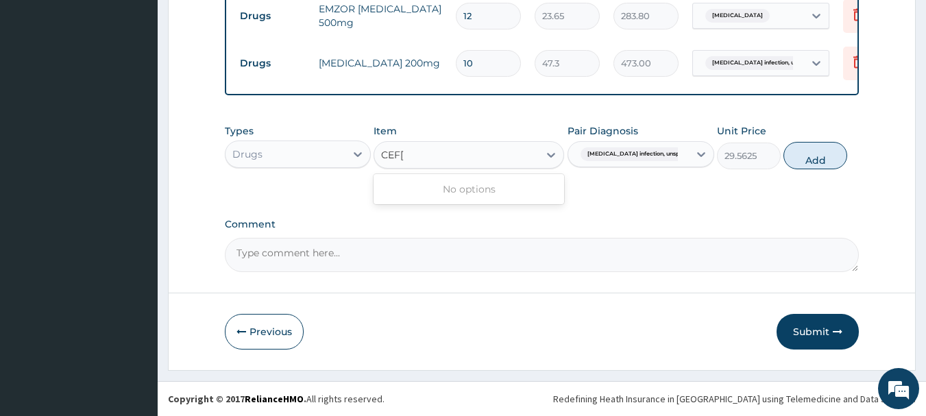
scroll to position [0, 0]
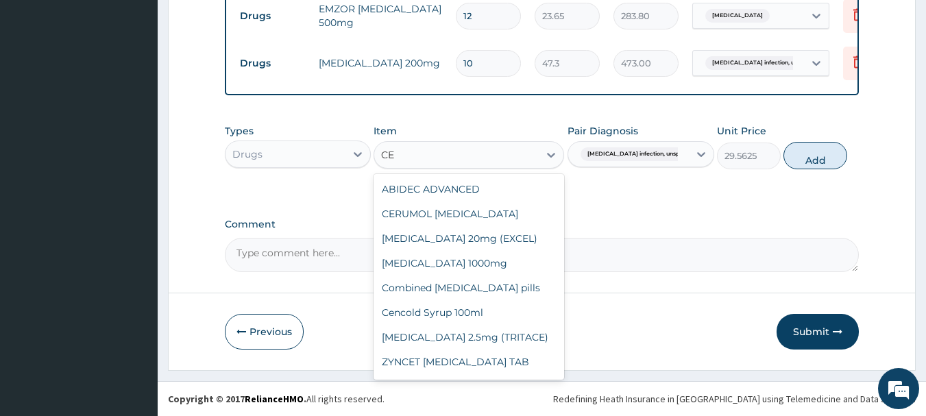
type input "C"
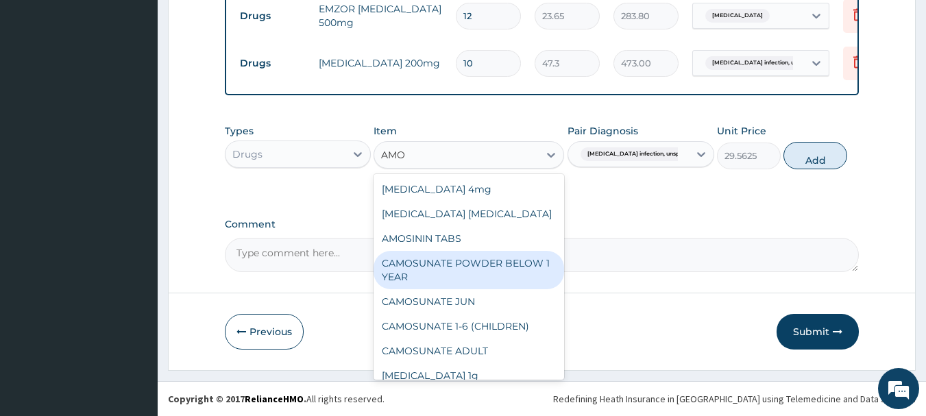
type input "AMOX"
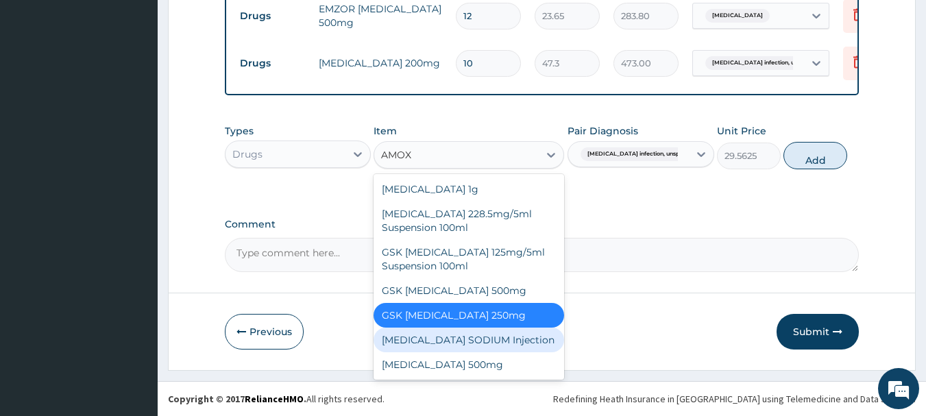
scroll to position [25, 0]
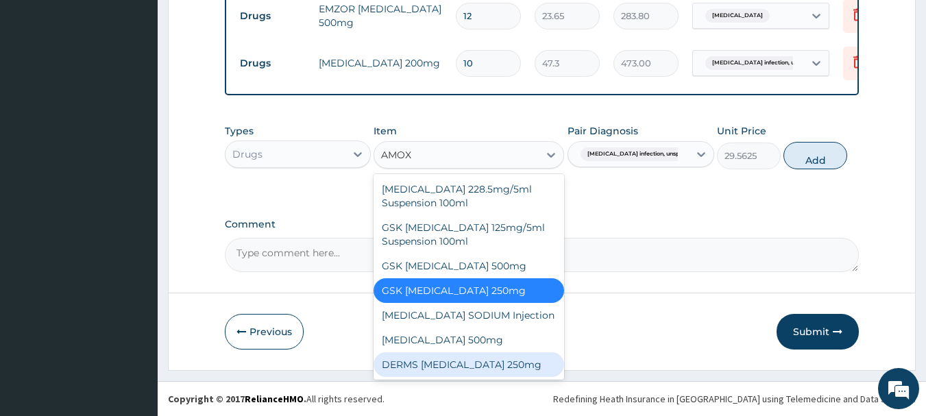
click at [493, 367] on div "DERMS AMOXICILLIN 250mg" at bounding box center [469, 364] width 191 height 25
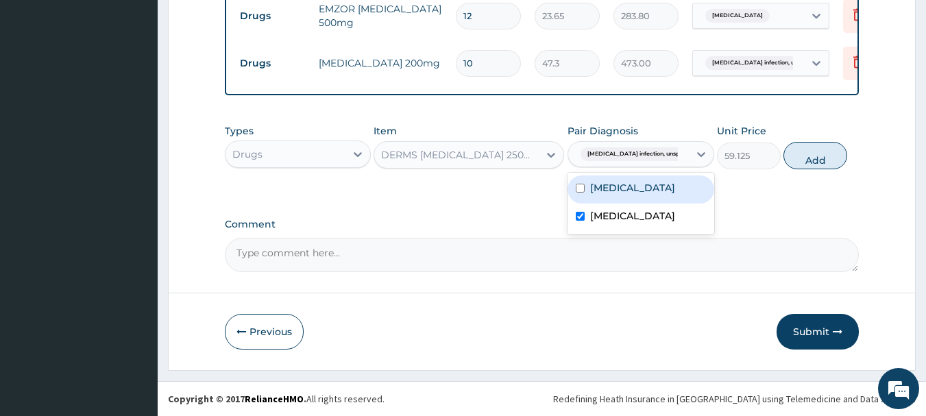
click at [640, 158] on span "Salmonella infection, unspecif..." at bounding box center [641, 154] width 120 height 14
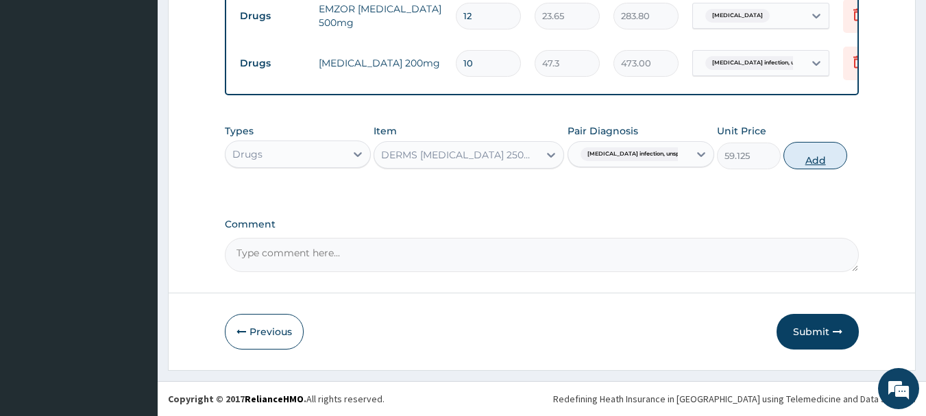
click at [821, 156] on button "Add" at bounding box center [816, 155] width 64 height 27
type input "0"
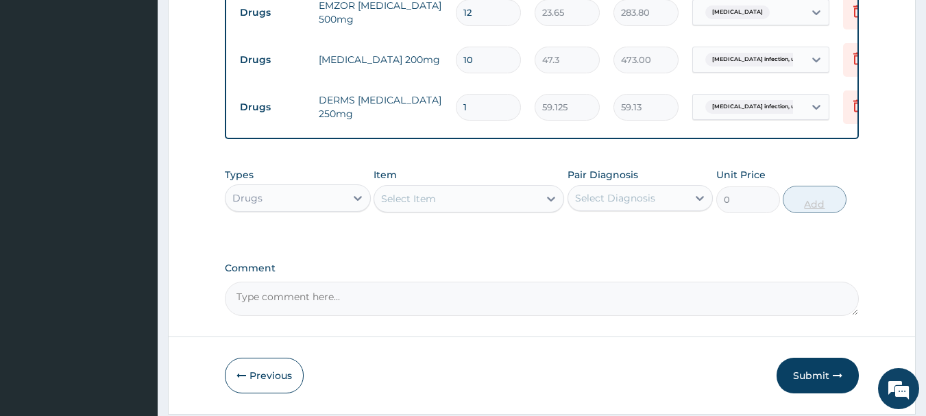
click at [494, 102] on input "1" at bounding box center [488, 107] width 65 height 27
type input "10"
type input "591.25"
type input "10"
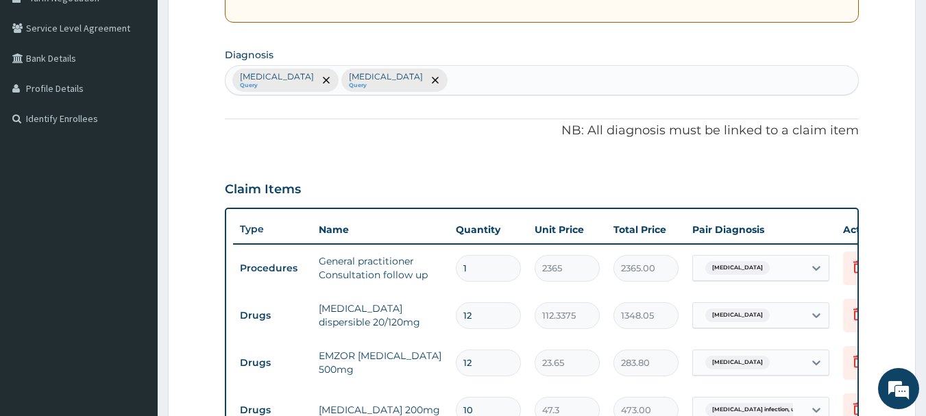
scroll to position [302, 0]
click at [538, 78] on div "Malaria, unspecified Query Salmonella infection, unspecified Query" at bounding box center [542, 80] width 633 height 29
type input "S"
type input "DERMATITIS"
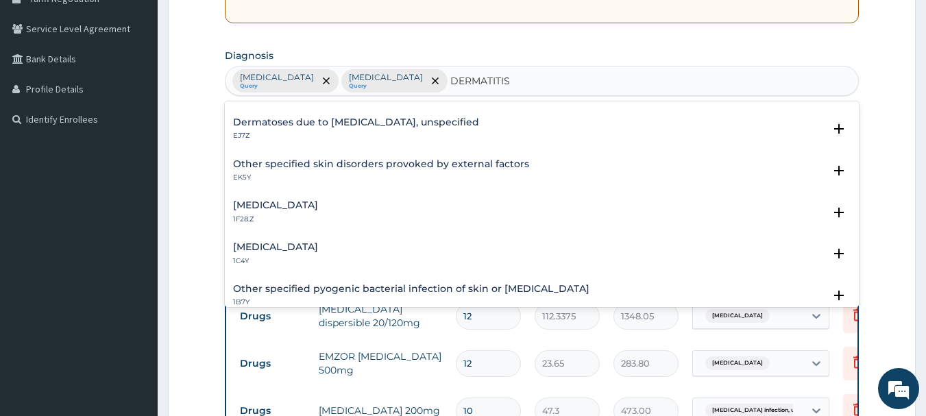
scroll to position [119, 0]
click at [318, 241] on h4 "Other specified bacterial diseases" at bounding box center [275, 246] width 85 height 10
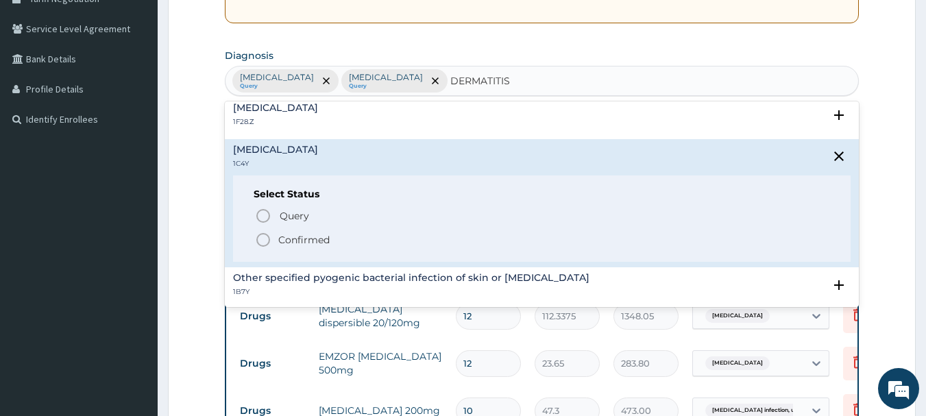
scroll to position [217, 0]
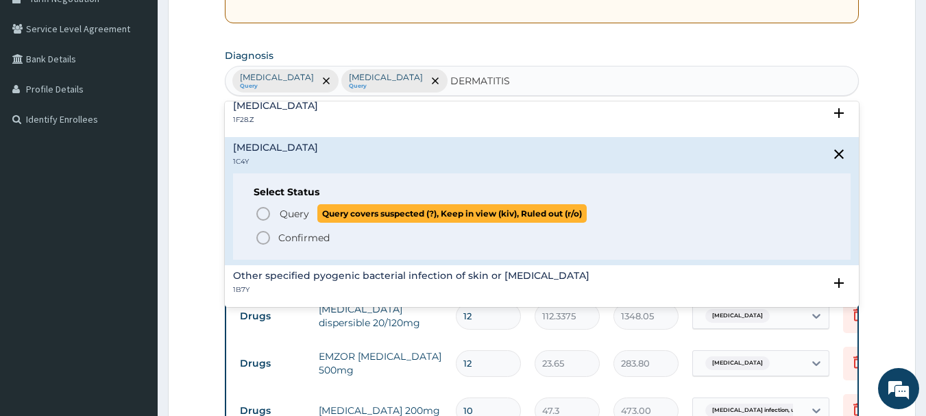
click at [291, 208] on span "Query" at bounding box center [294, 214] width 29 height 14
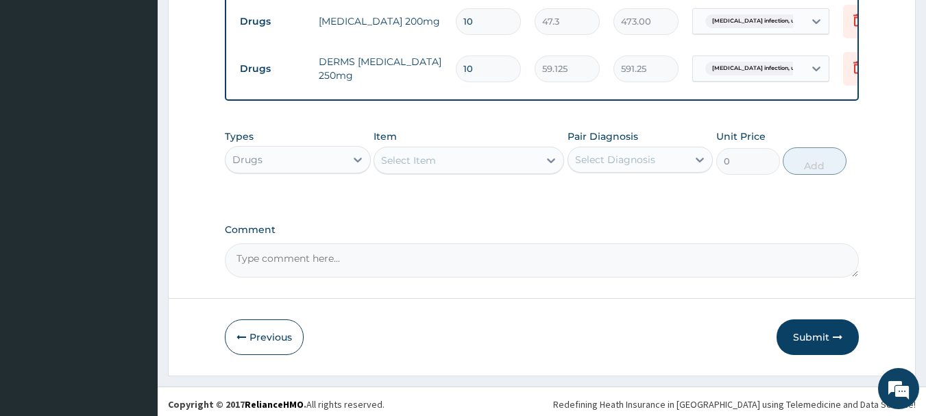
scroll to position [707, 0]
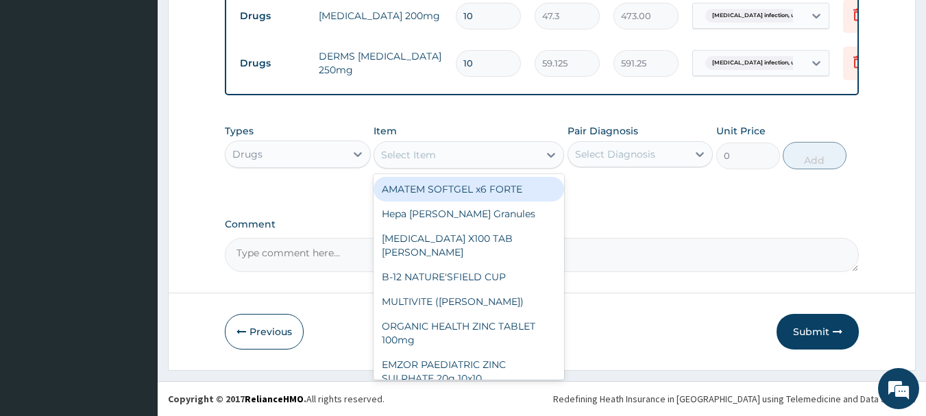
click at [450, 153] on div "Select Item" at bounding box center [456, 155] width 165 height 22
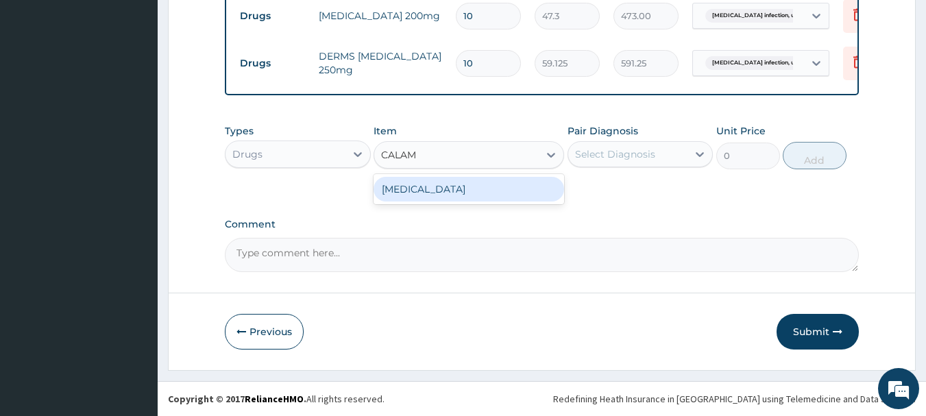
type input "CALAMI"
click at [450, 184] on div "CALAMINE LOTION" at bounding box center [469, 189] width 191 height 25
type input "1182.5"
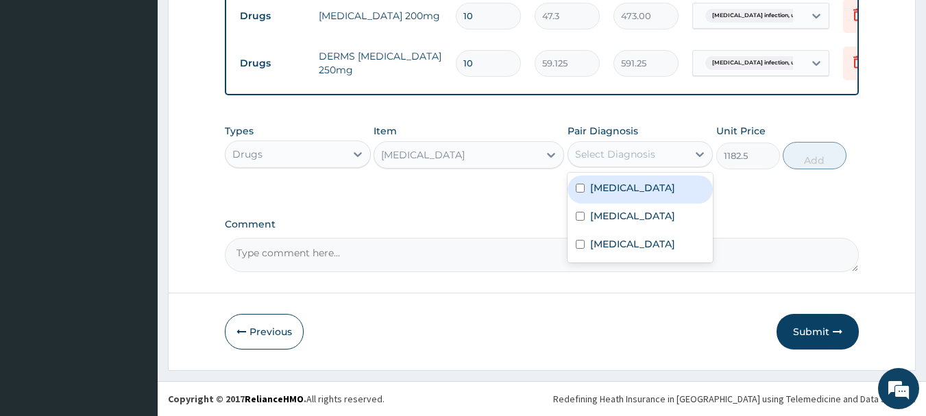
click at [602, 145] on div "Select Diagnosis" at bounding box center [628, 154] width 120 height 22
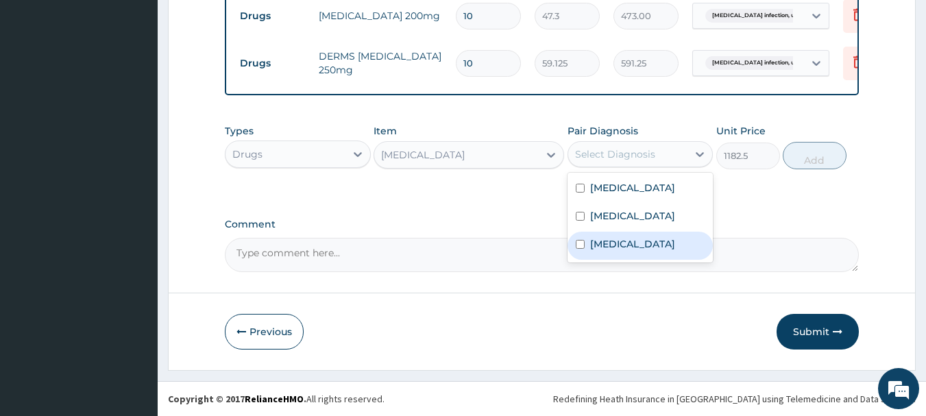
click at [645, 251] on label "Other specified bacterial diseases" at bounding box center [632, 244] width 85 height 14
checkbox input "true"
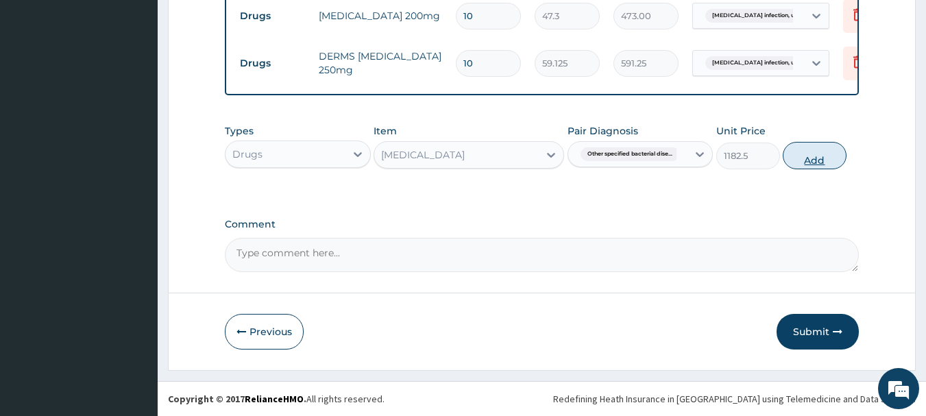
click at [830, 152] on button "Add" at bounding box center [815, 155] width 64 height 27
type input "0"
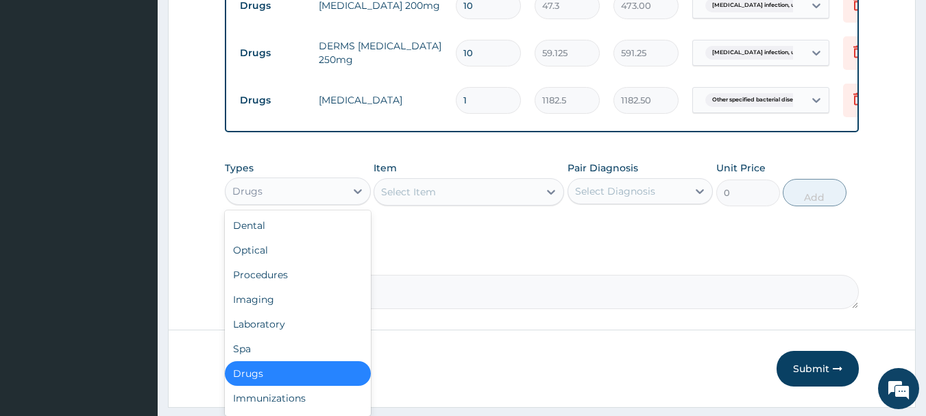
click at [289, 202] on div "Drugs" at bounding box center [286, 191] width 120 height 22
click at [278, 330] on div "Laboratory" at bounding box center [298, 324] width 146 height 25
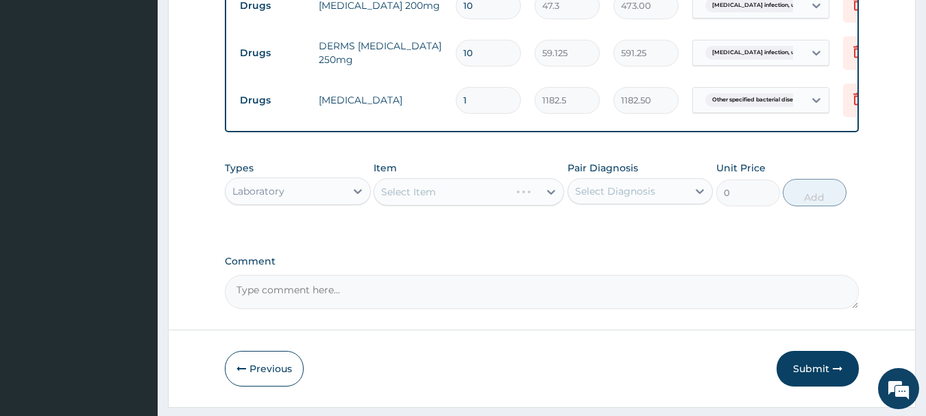
click at [431, 196] on div "Select Item" at bounding box center [469, 191] width 191 height 27
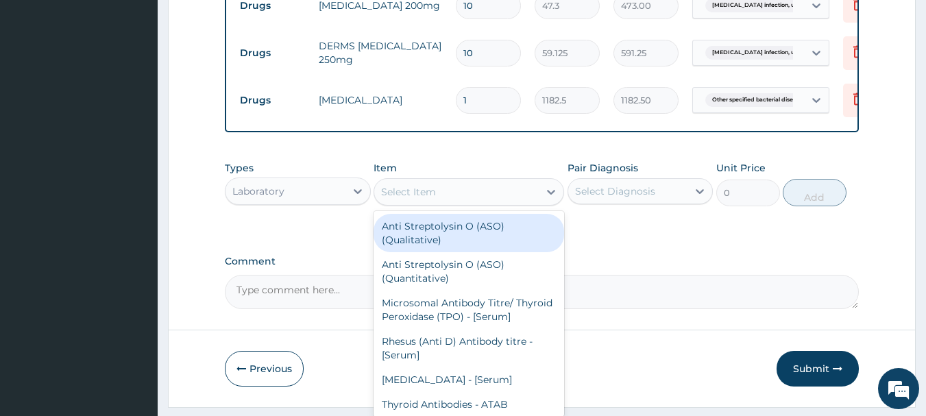
click at [431, 196] on div "Select Item" at bounding box center [408, 192] width 55 height 14
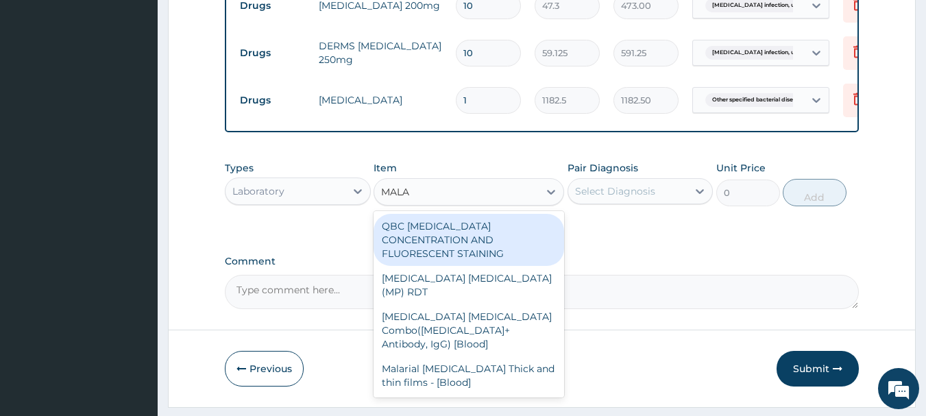
type input "MALAR"
click at [519, 243] on div "QBC MALARIA CONCENTRATION AND FLUORESCENT STAINING" at bounding box center [469, 240] width 191 height 52
type input "1612.5"
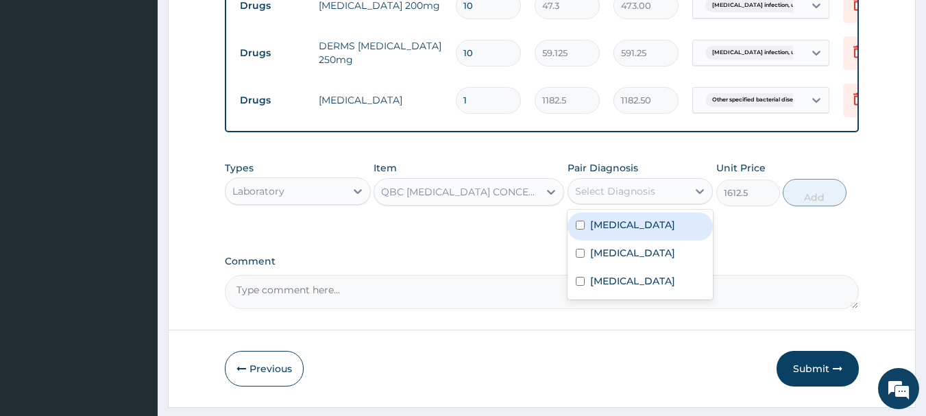
click at [624, 198] on div "Select Diagnosis" at bounding box center [615, 191] width 80 height 14
click at [628, 232] on label "Malaria, unspecified" at bounding box center [632, 225] width 85 height 14
checkbox input "true"
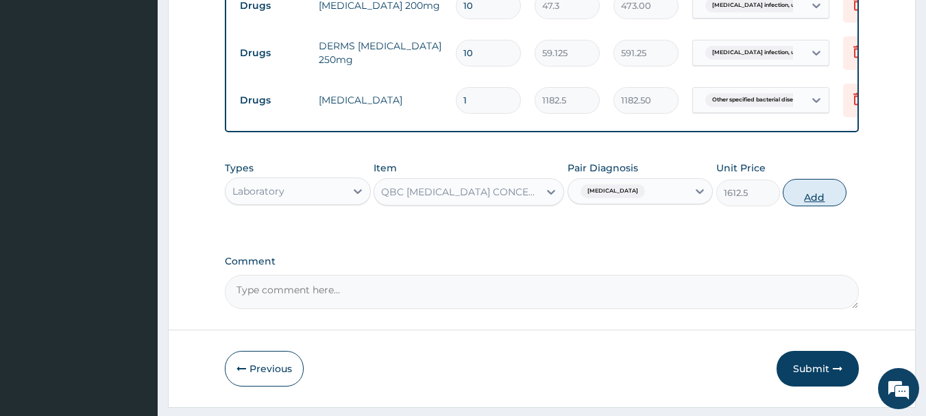
click at [818, 206] on button "Add" at bounding box center [815, 192] width 64 height 27
type input "0"
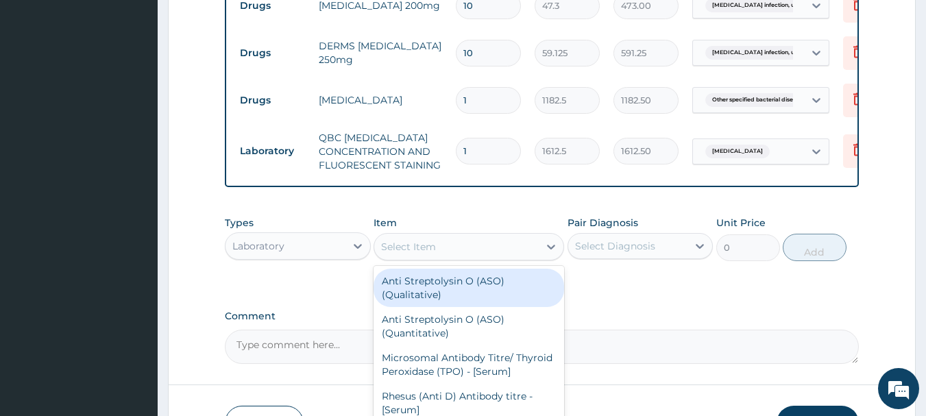
click at [428, 258] on div "Select Item" at bounding box center [456, 247] width 165 height 22
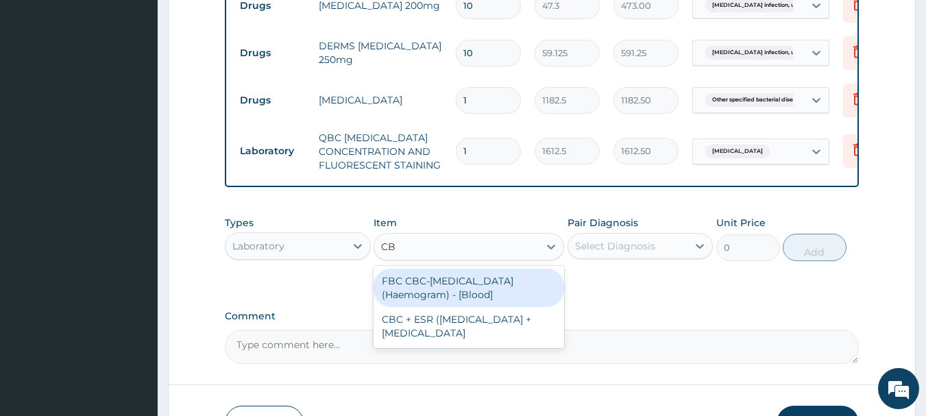
type input "CBC"
click at [441, 284] on div "FBC CBC-Complete Blood Count (Haemogram) - [Blood]" at bounding box center [469, 288] width 191 height 38
type input "4300"
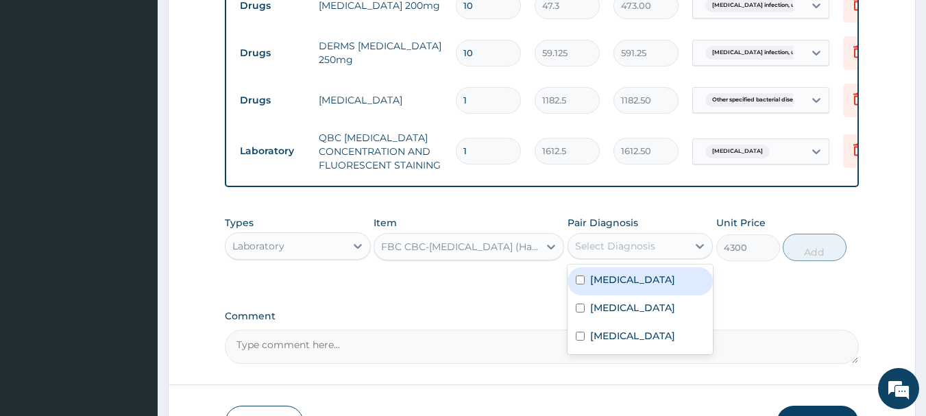
click at [621, 253] on div "Select Diagnosis" at bounding box center [615, 246] width 80 height 14
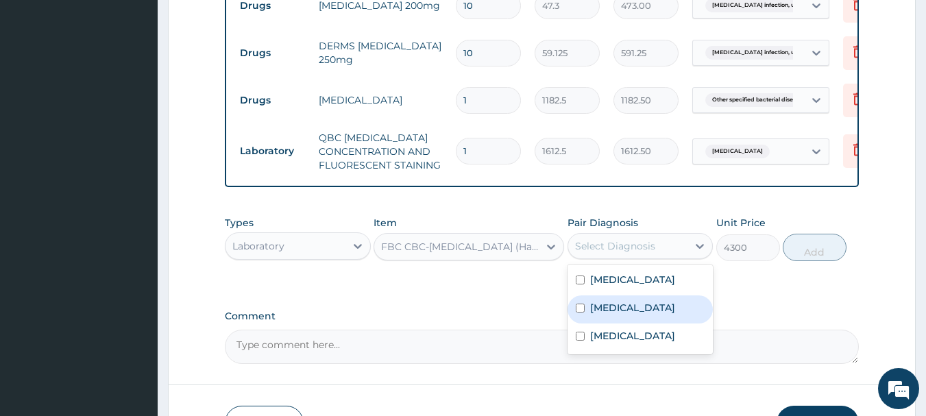
click at [632, 324] on div "Salmonella infection, unspecified" at bounding box center [641, 309] width 146 height 28
checkbox input "true"
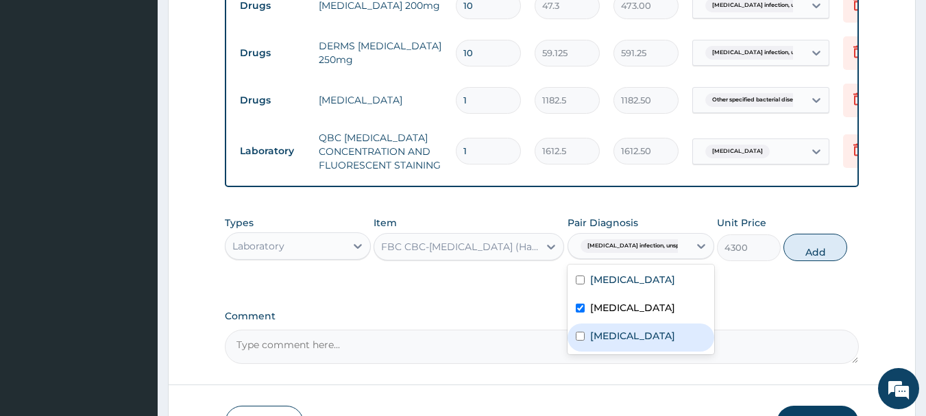
click at [650, 343] on label "Other specified bacterial diseases" at bounding box center [632, 336] width 85 height 14
checkbox input "true"
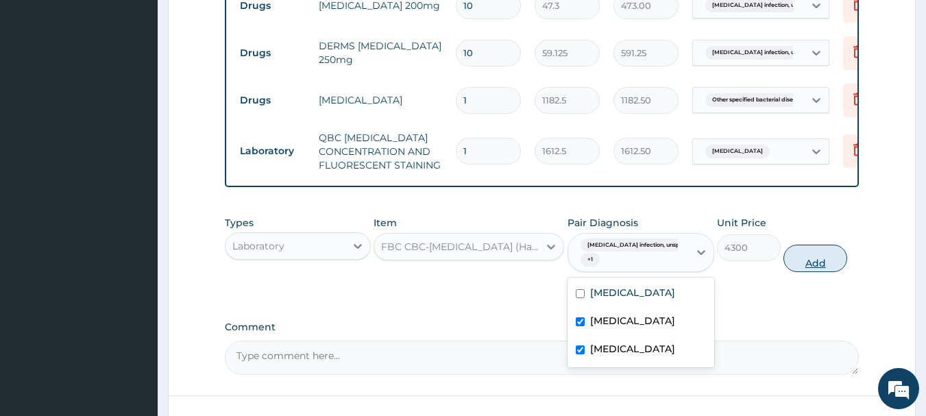
click at [828, 262] on button "Add" at bounding box center [816, 258] width 64 height 27
type input "0"
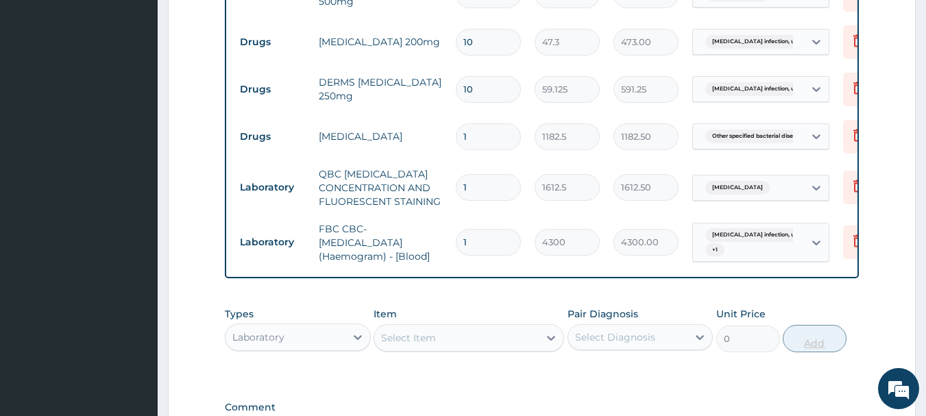
scroll to position [864, 0]
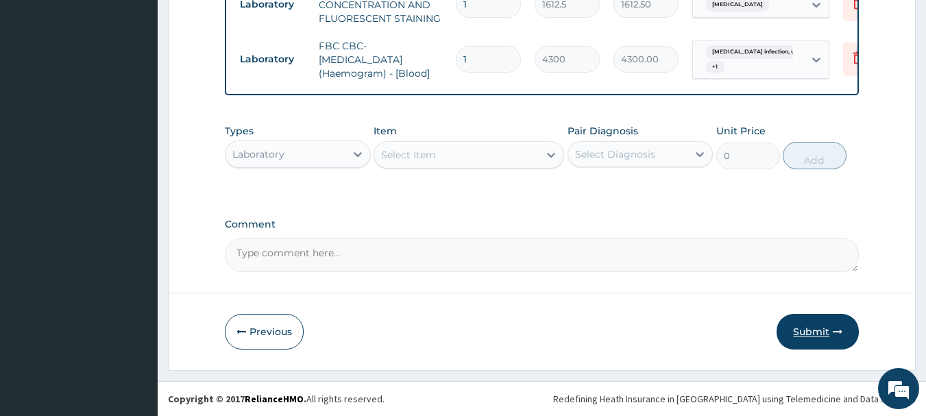
click at [813, 326] on button "Submit" at bounding box center [818, 332] width 82 height 36
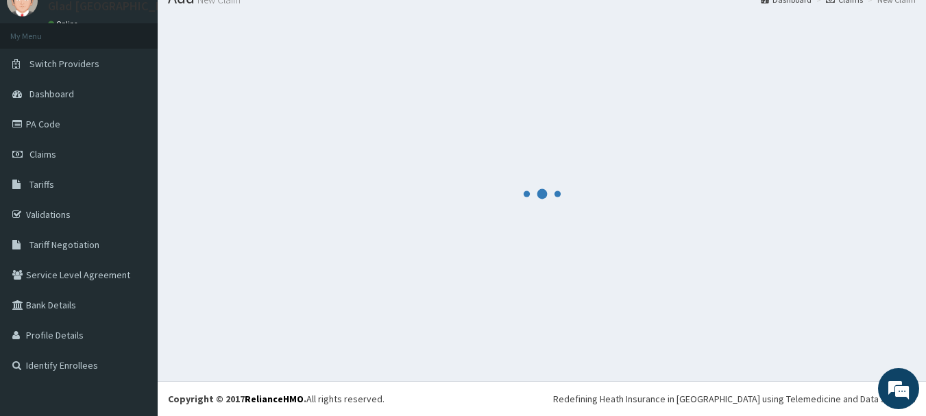
scroll to position [56, 0]
drag, startPoint x: 813, startPoint y: 326, endPoint x: 640, endPoint y: 313, distance: 173.2
click at [640, 313] on div at bounding box center [542, 194] width 748 height 354
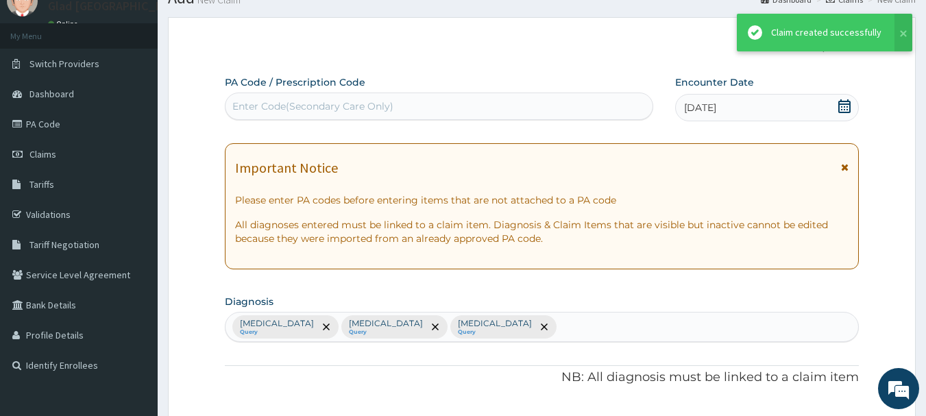
scroll to position [864, 0]
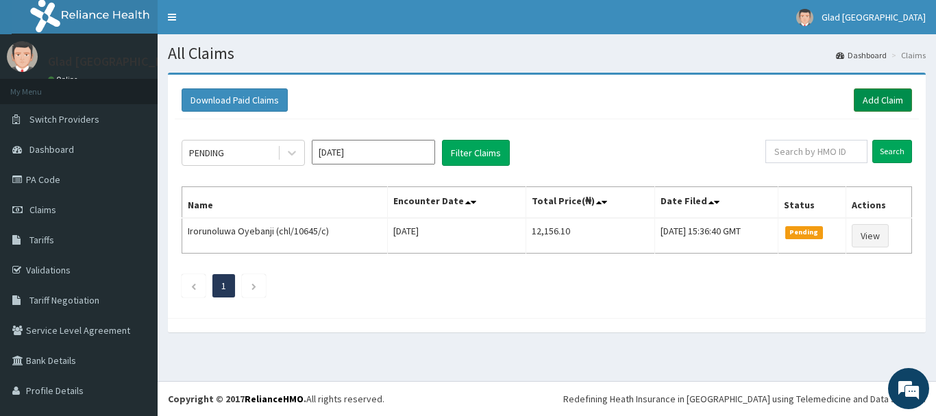
click at [863, 104] on link "Add Claim" at bounding box center [883, 99] width 58 height 23
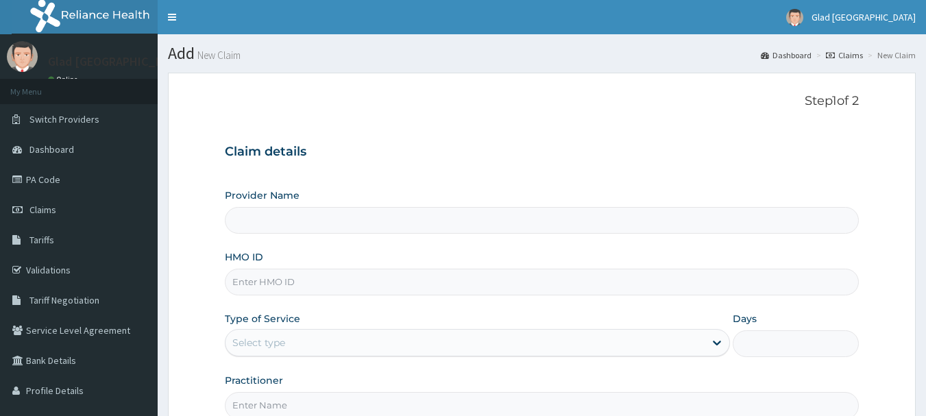
click at [319, 228] on input "Provider Name" at bounding box center [542, 220] width 635 height 27
click at [296, 284] on input "HMO ID" at bounding box center [542, 282] width 635 height 27
paste input "CHL/10645/A"
type input "CHL/10645/A"
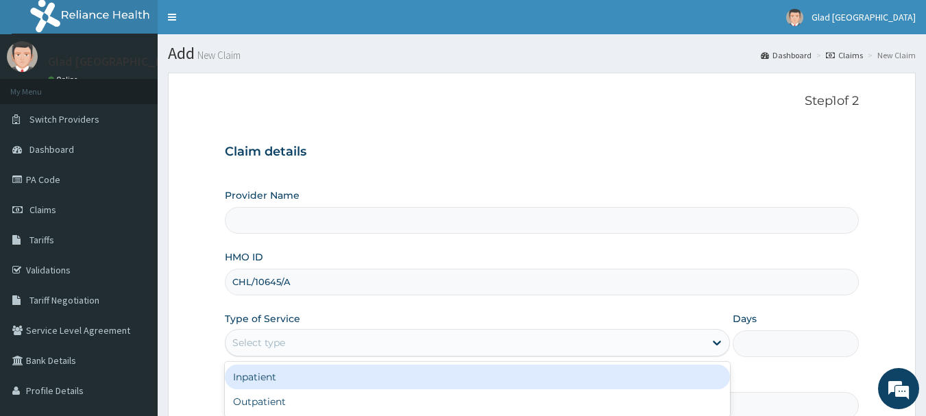
click at [284, 335] on div "Select type" at bounding box center [465, 343] width 479 height 22
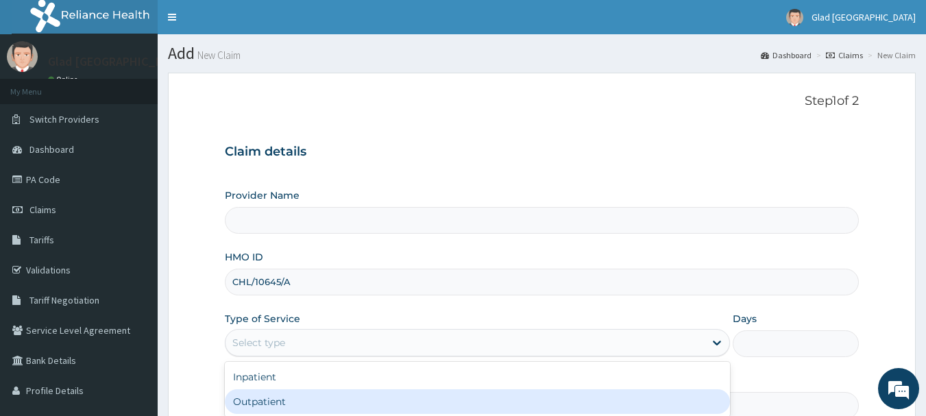
type input "Glad [GEOGRAPHIC_DATA]"
click at [291, 399] on div "Outpatient" at bounding box center [477, 401] width 505 height 25
type input "1"
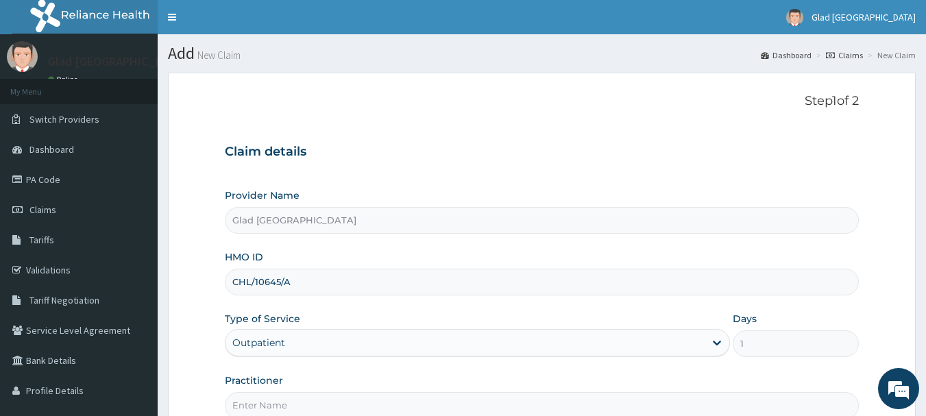
scroll to position [147, 0]
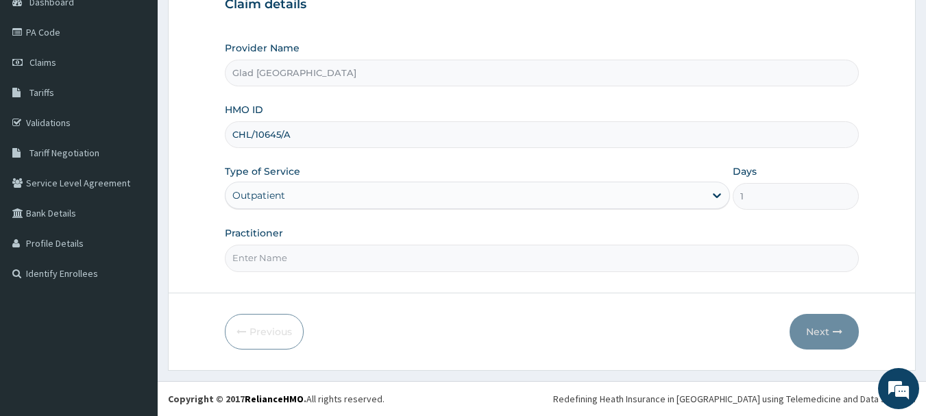
click at [294, 254] on input "Practitioner" at bounding box center [542, 258] width 635 height 27
type input "DR DAUDU"
click at [816, 324] on button "Next" at bounding box center [824, 332] width 69 height 36
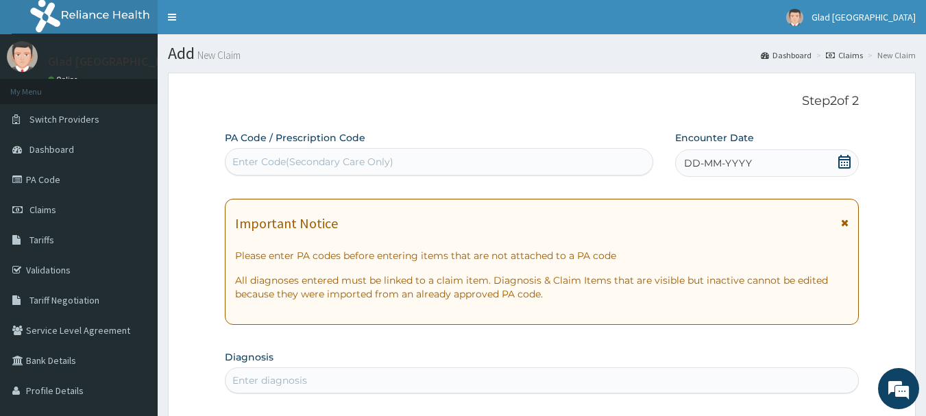
scroll to position [0, 0]
click at [845, 158] on icon at bounding box center [845, 162] width 14 height 14
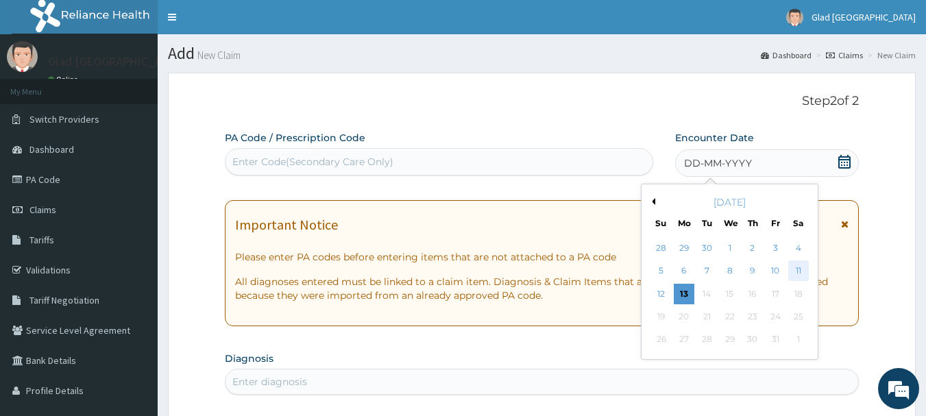
click at [804, 267] on div "11" at bounding box center [798, 271] width 21 height 21
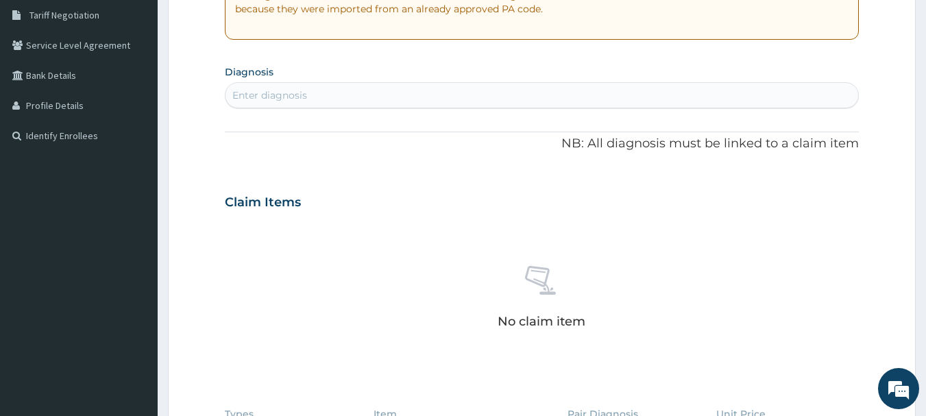
scroll to position [326, 0]
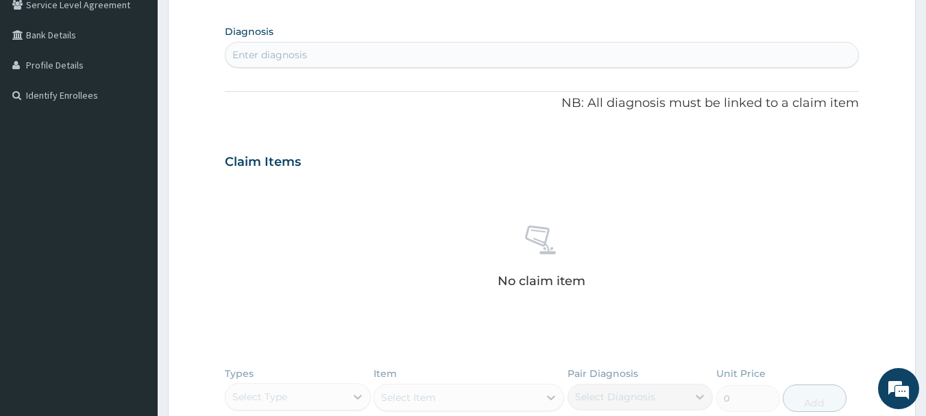
click at [392, 53] on div "Enter diagnosis" at bounding box center [542, 55] width 633 height 22
type input "MALARIA"
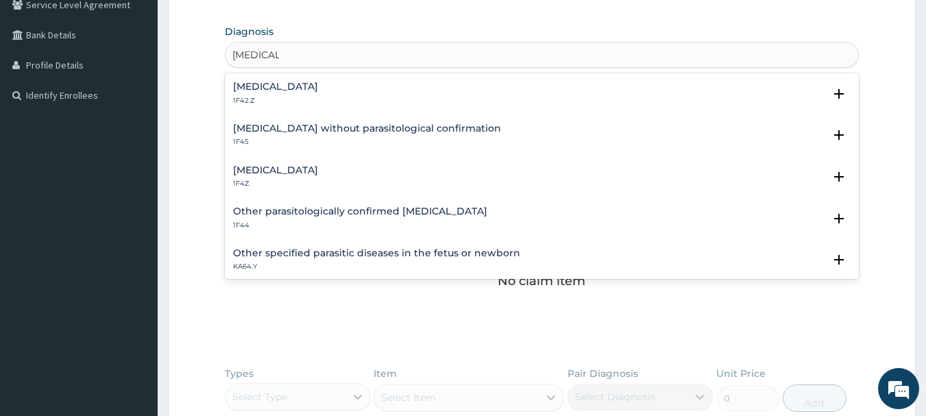
click at [334, 168] on div "Malaria, unspecified 1F4Z" at bounding box center [542, 177] width 618 height 24
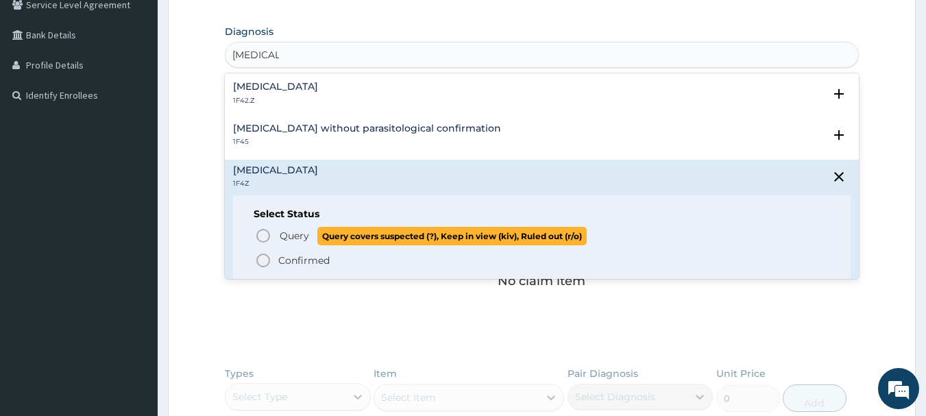
click at [280, 240] on span "Query" at bounding box center [294, 236] width 29 height 14
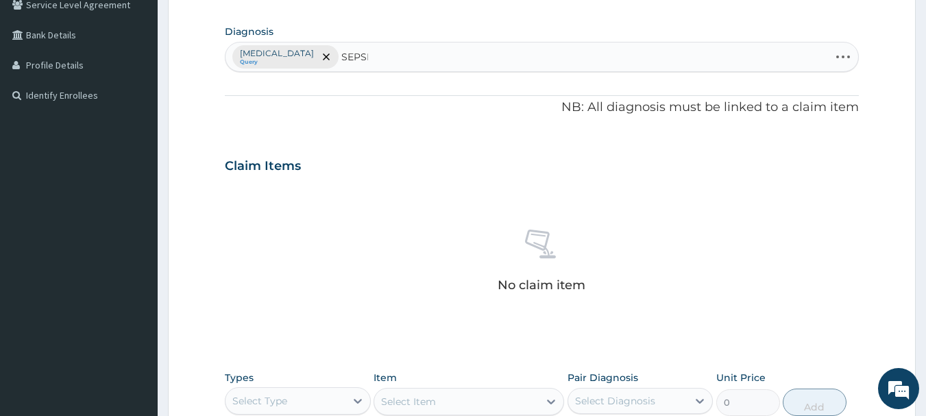
type input "SEPSIS"
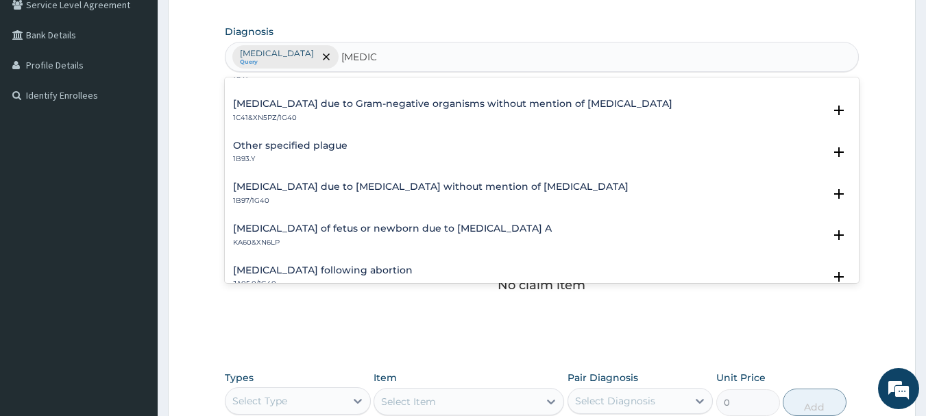
scroll to position [0, 0]
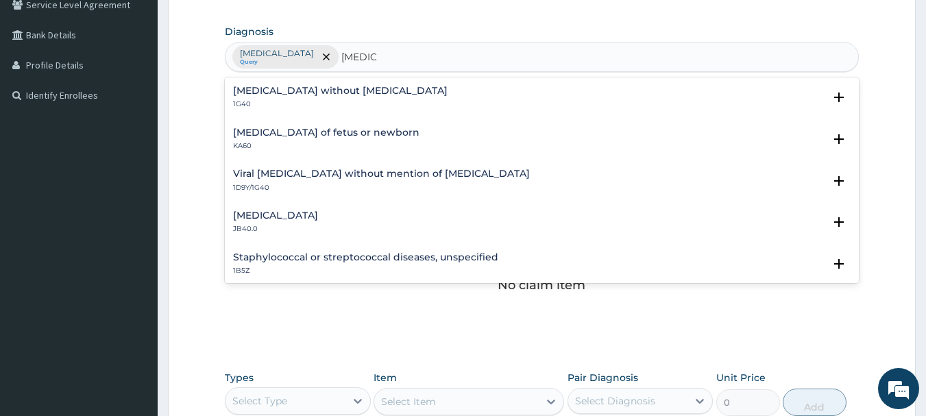
click at [344, 90] on h4 "Sepsis without septic shock" at bounding box center [340, 91] width 215 height 10
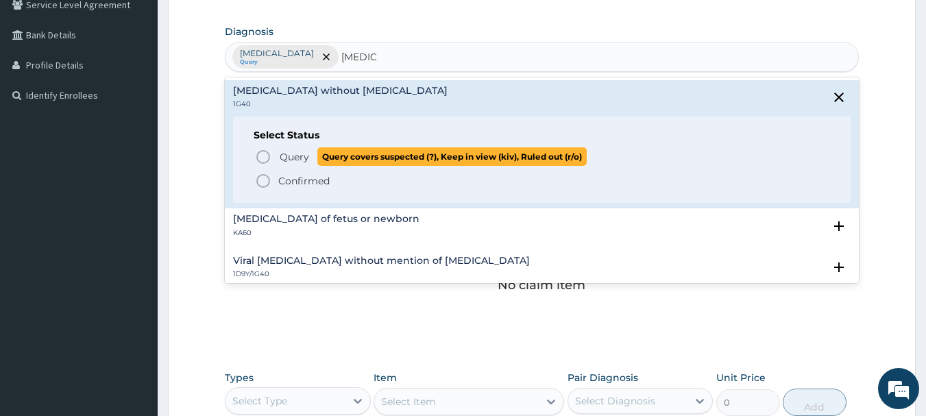
click at [323, 149] on span "Query covers suspected (?), Keep in view (kiv), Ruled out (r/o)" at bounding box center [451, 156] width 269 height 19
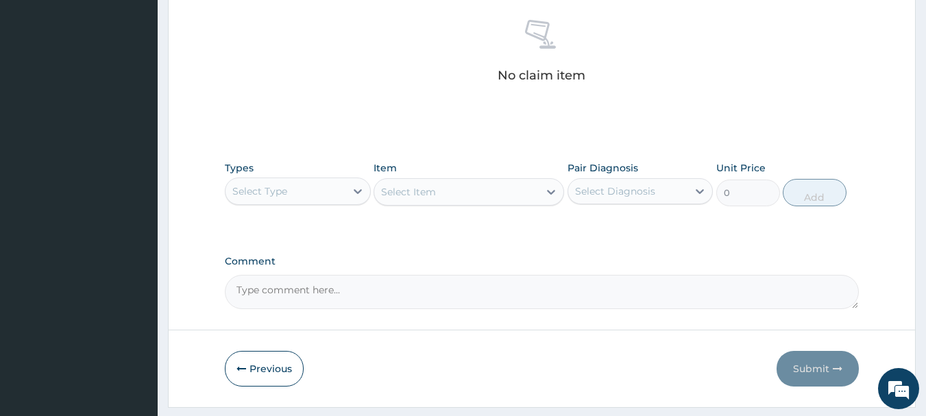
scroll to position [541, 0]
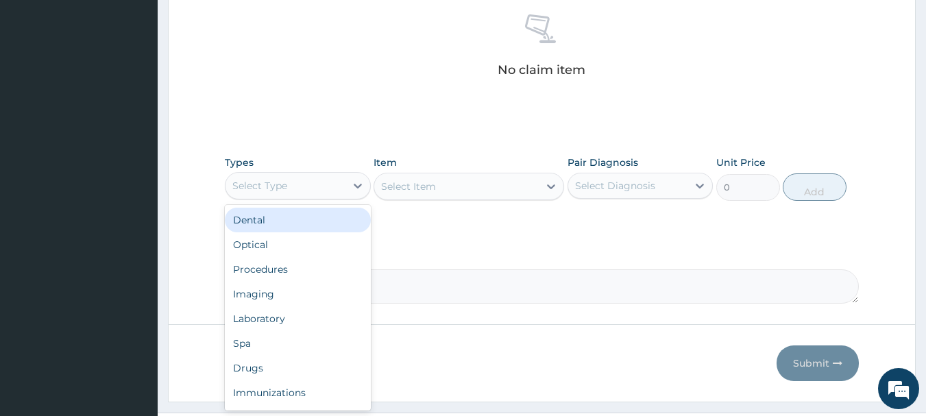
click at [330, 187] on div "Select Type" at bounding box center [286, 186] width 120 height 22
type input "P"
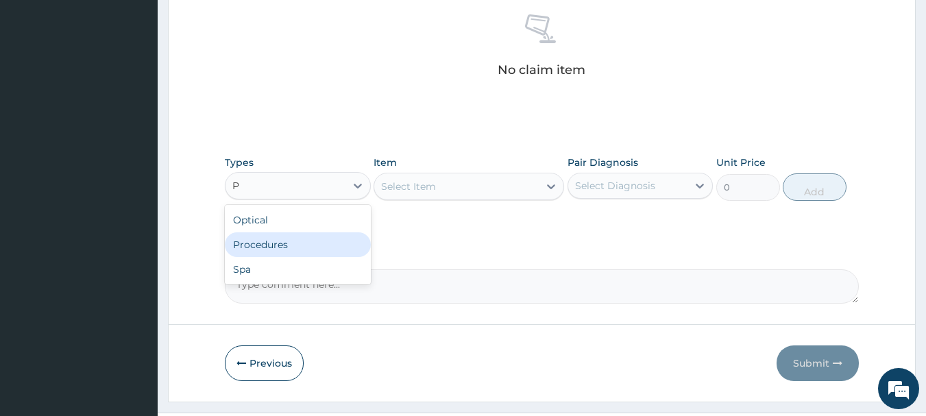
click at [334, 234] on div "Procedures" at bounding box center [298, 244] width 146 height 25
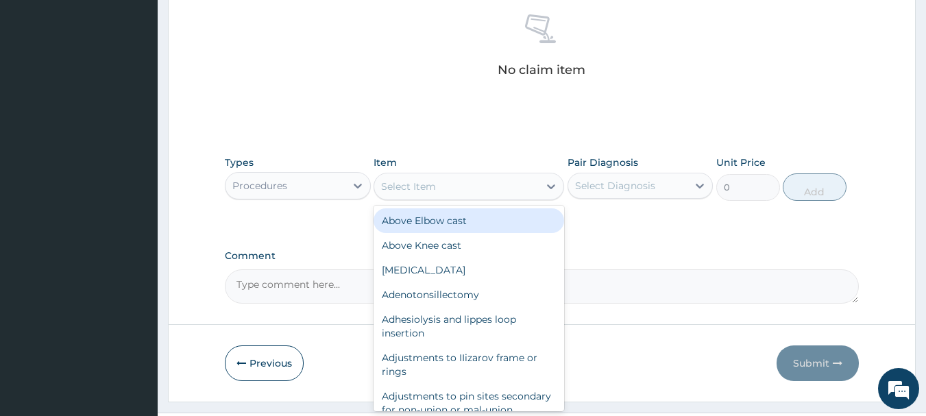
click at [466, 182] on div "Select Item" at bounding box center [456, 186] width 165 height 22
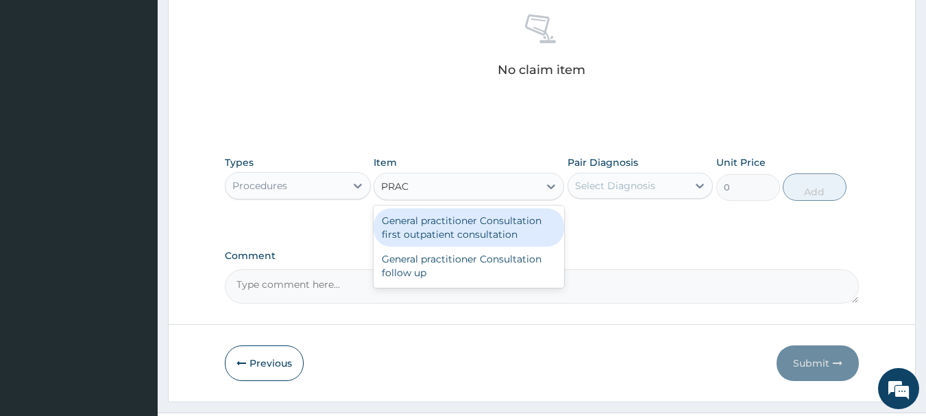
type input "PRACT"
click at [489, 217] on div "General practitioner Consultation first outpatient consultation" at bounding box center [469, 227] width 191 height 38
type input "3547.5"
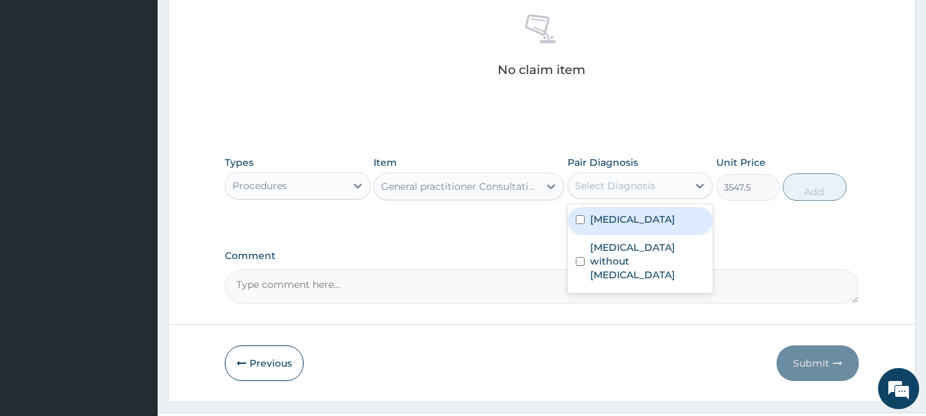
click at [624, 186] on div "Select Diagnosis" at bounding box center [615, 186] width 80 height 14
click at [625, 230] on div "Malaria, unspecified" at bounding box center [641, 221] width 146 height 28
checkbox input "true"
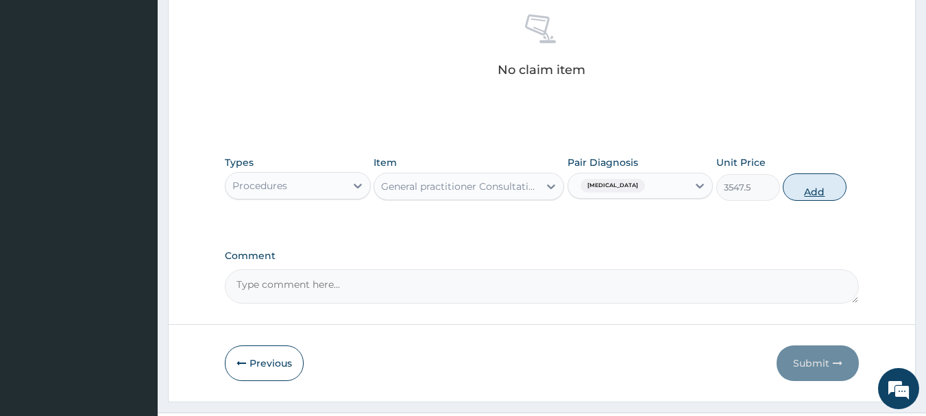
click at [805, 195] on button "Add" at bounding box center [815, 186] width 64 height 27
type input "0"
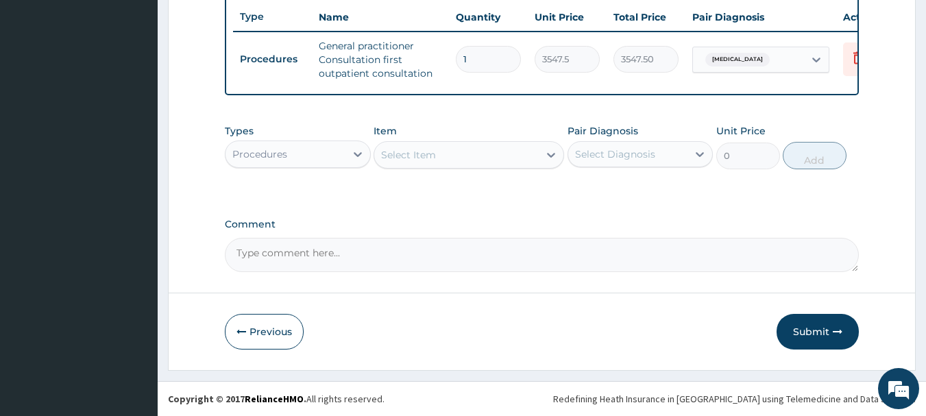
click at [332, 152] on div "Procedures" at bounding box center [286, 154] width 120 height 22
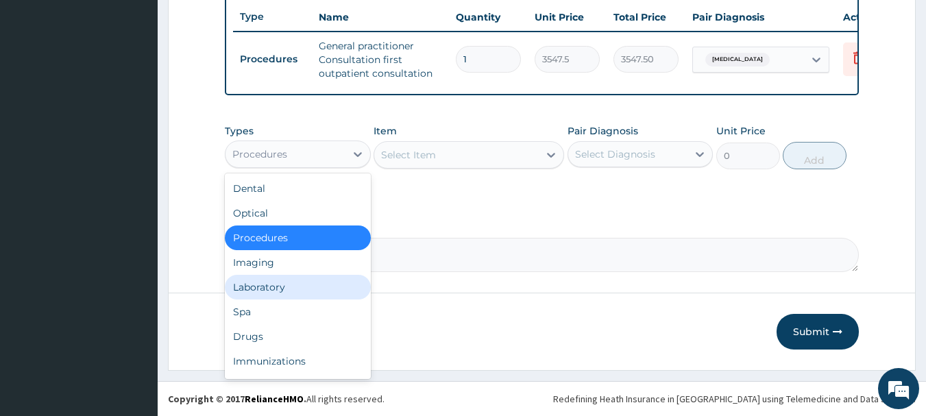
click at [274, 288] on div "Laboratory" at bounding box center [298, 287] width 146 height 25
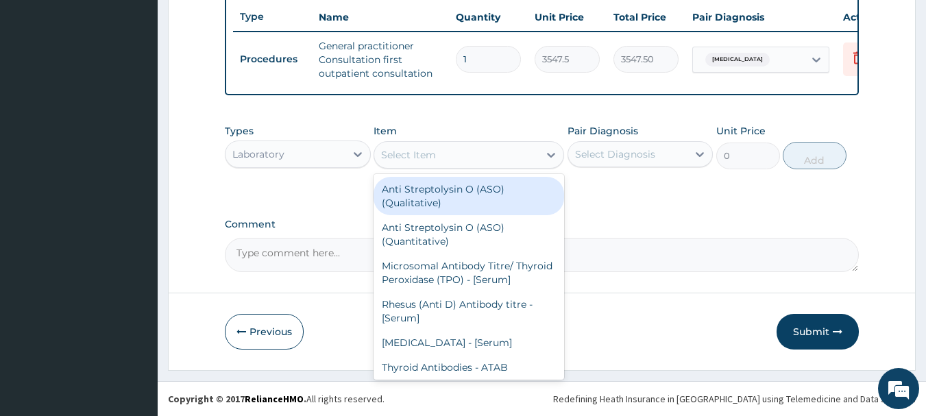
click at [425, 155] on div "Select Item" at bounding box center [408, 155] width 55 height 14
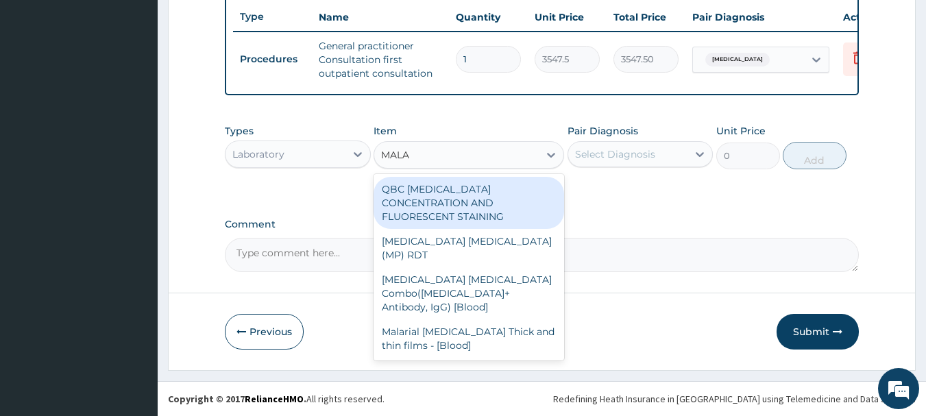
type input "MALAR"
click at [481, 204] on div "QBC MALARIA CONCENTRATION AND FLUORESCENT STAINING" at bounding box center [469, 203] width 191 height 52
type input "1612.5"
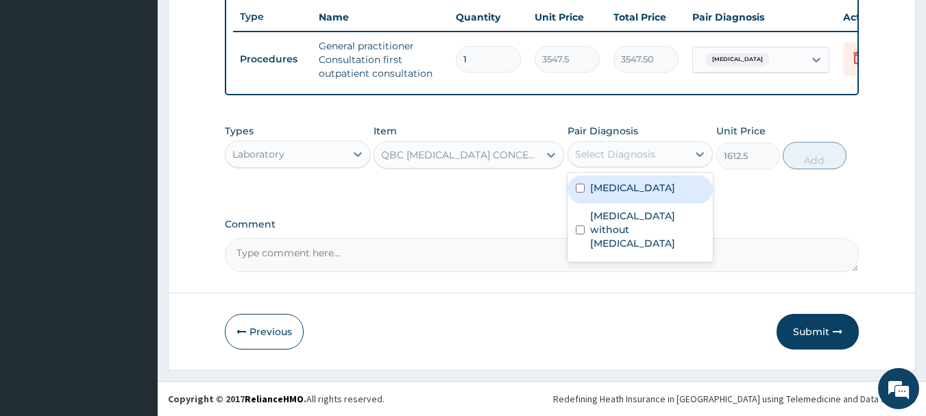
click at [584, 153] on div "Select Diagnosis" at bounding box center [615, 154] width 80 height 14
click at [635, 186] on label "Malaria, unspecified" at bounding box center [632, 188] width 85 height 14
checkbox input "true"
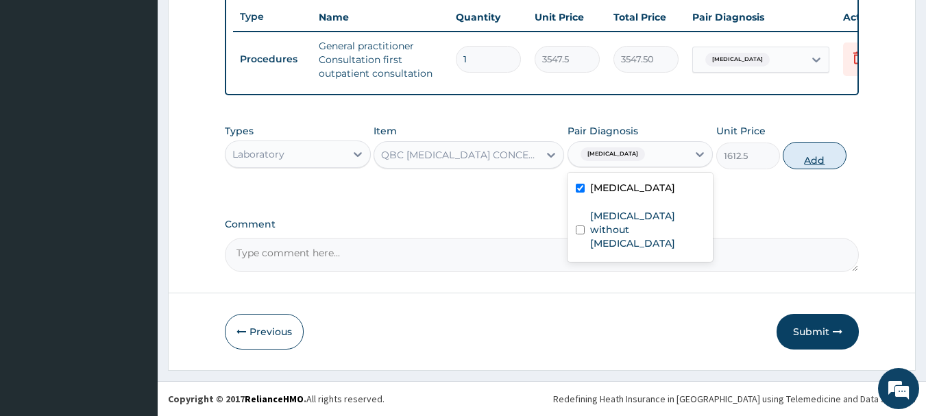
click at [803, 162] on button "Add" at bounding box center [815, 155] width 64 height 27
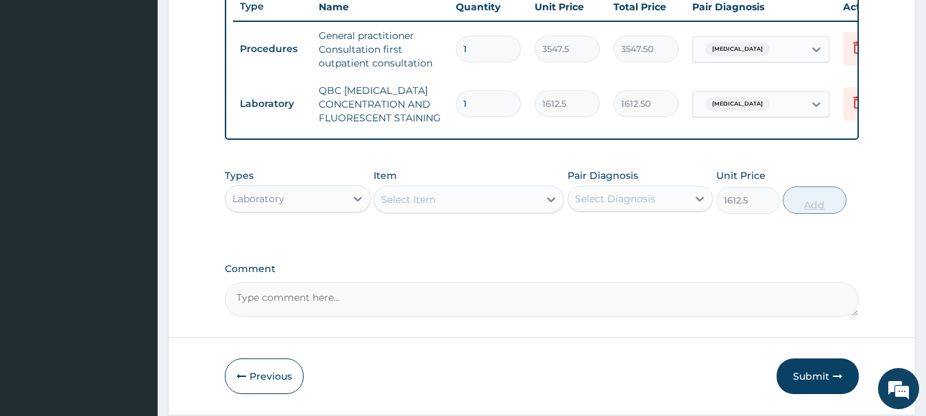
type input "0"
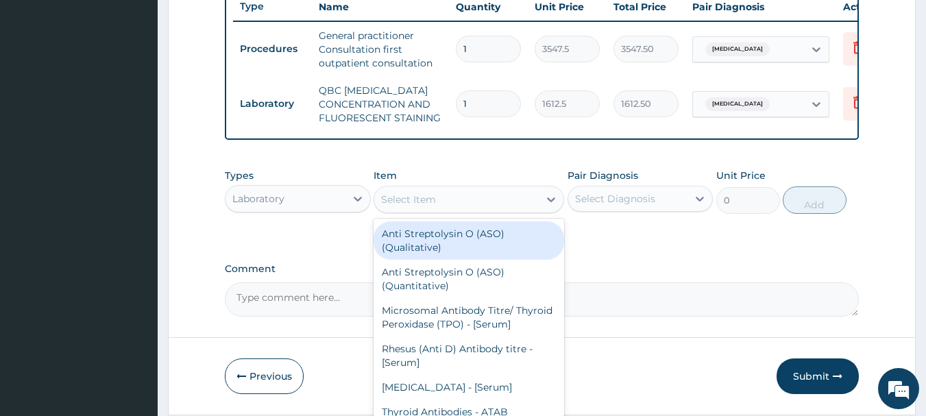
click at [442, 205] on div "Select Item" at bounding box center [456, 200] width 165 height 22
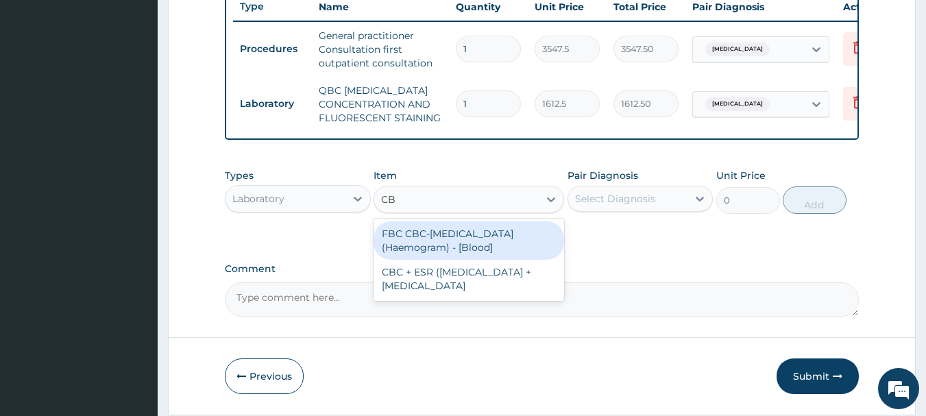
type input "CBC"
click at [450, 239] on div "FBC CBC-Complete Blood Count (Haemogram) - [Blood]" at bounding box center [469, 240] width 191 height 38
type input "4300"
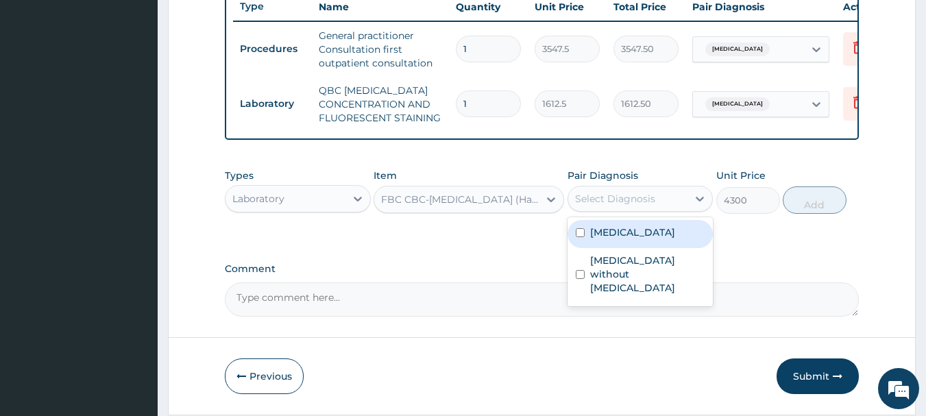
click at [603, 200] on div "Select Diagnosis" at bounding box center [628, 199] width 120 height 22
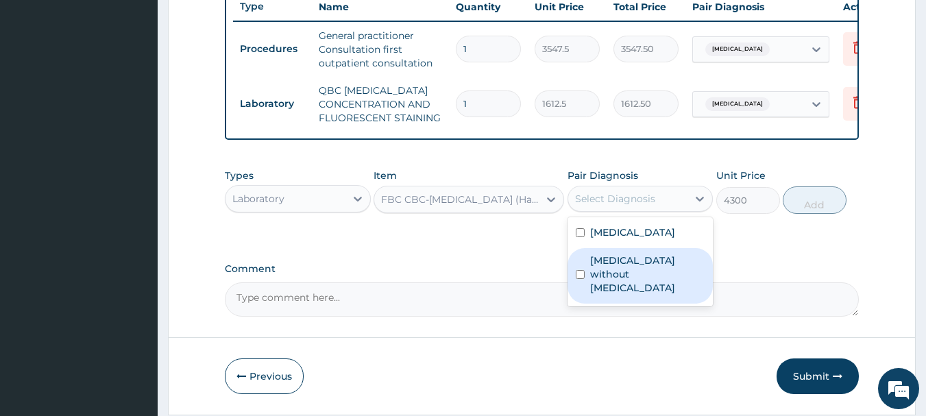
click at [605, 280] on label "Sepsis without septic shock" at bounding box center [647, 274] width 115 height 41
checkbox input "true"
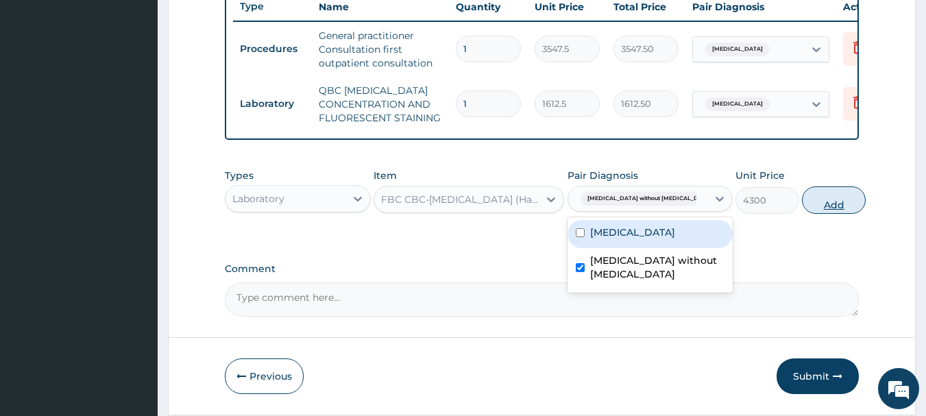
click at [823, 207] on button "Add" at bounding box center [834, 199] width 64 height 27
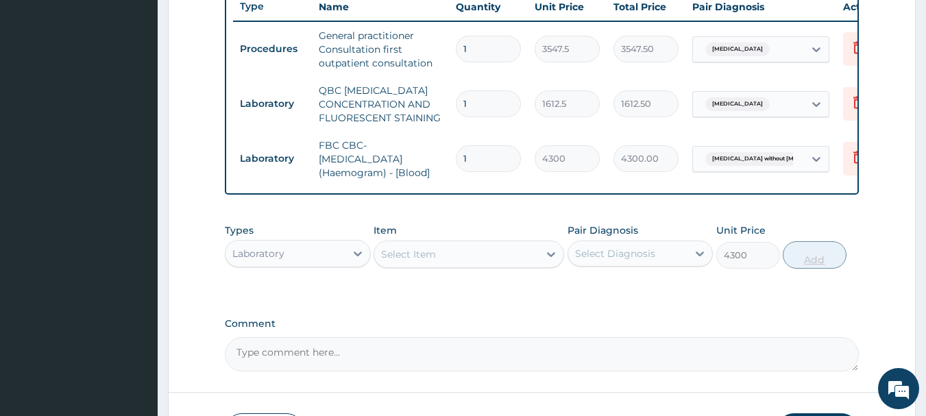
type input "0"
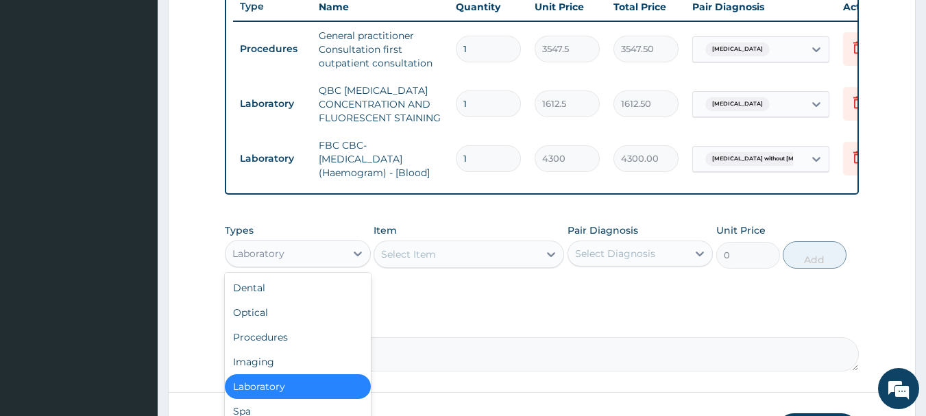
click at [317, 260] on div "Laboratory" at bounding box center [286, 254] width 120 height 22
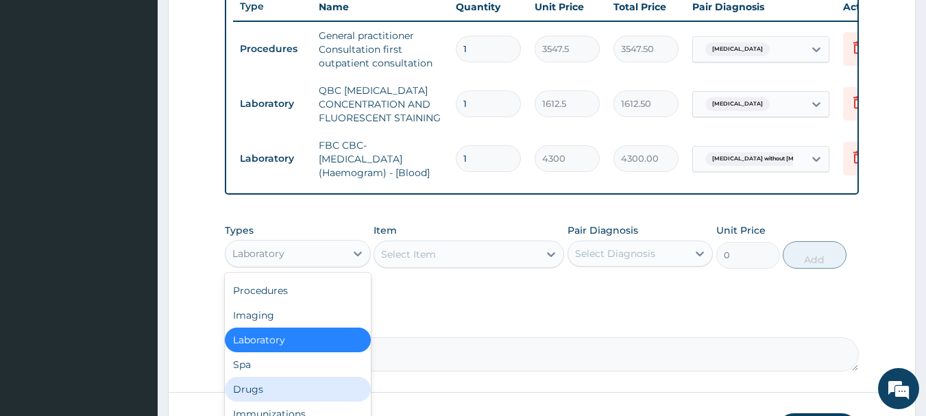
click at [261, 398] on div "Drugs" at bounding box center [298, 389] width 146 height 25
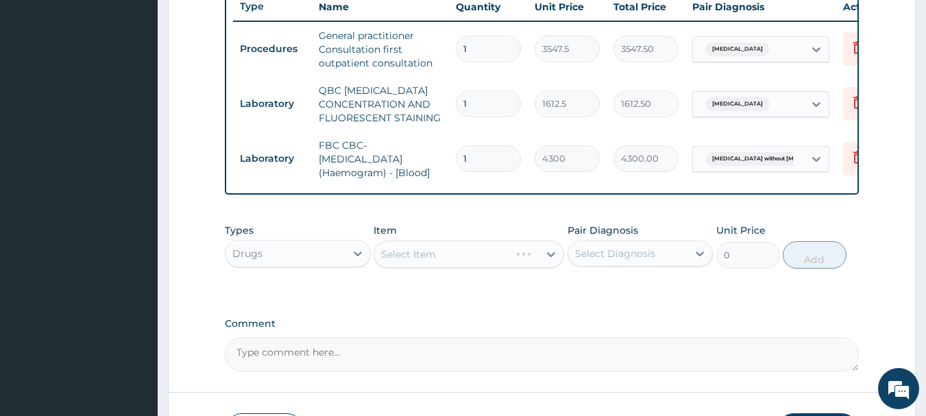
click at [418, 263] on div "Select Item" at bounding box center [469, 254] width 191 height 27
click at [418, 261] on div "Select Item" at bounding box center [408, 254] width 55 height 14
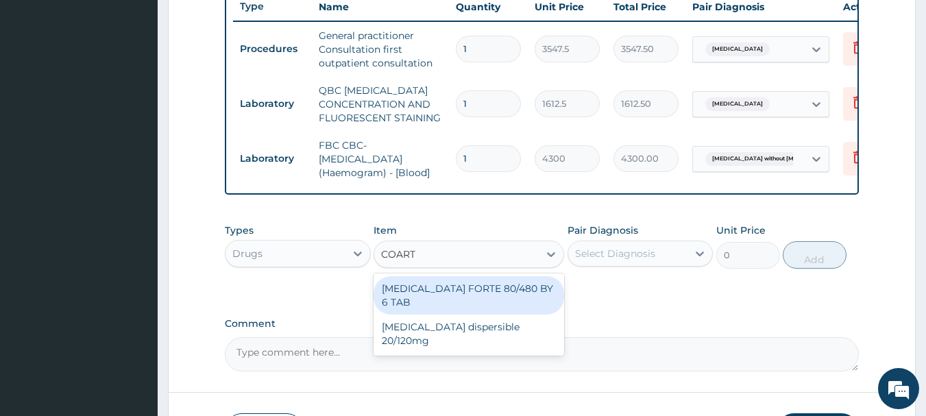
type input "COARTE"
click at [428, 295] on div "COARTEM FORTE 80/480 BY 6 TAB" at bounding box center [469, 295] width 191 height 38
type input "449.35"
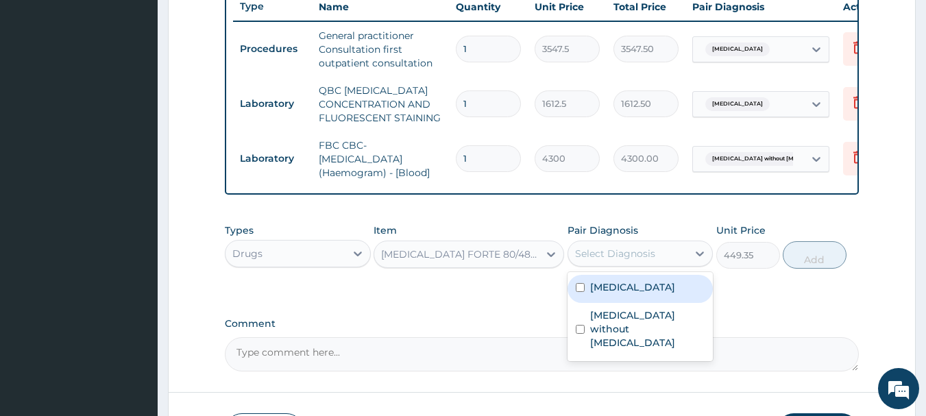
click at [622, 260] on div "Select Diagnosis" at bounding box center [615, 254] width 80 height 14
click at [624, 294] on label "Malaria, unspecified" at bounding box center [632, 287] width 85 height 14
checkbox input "true"
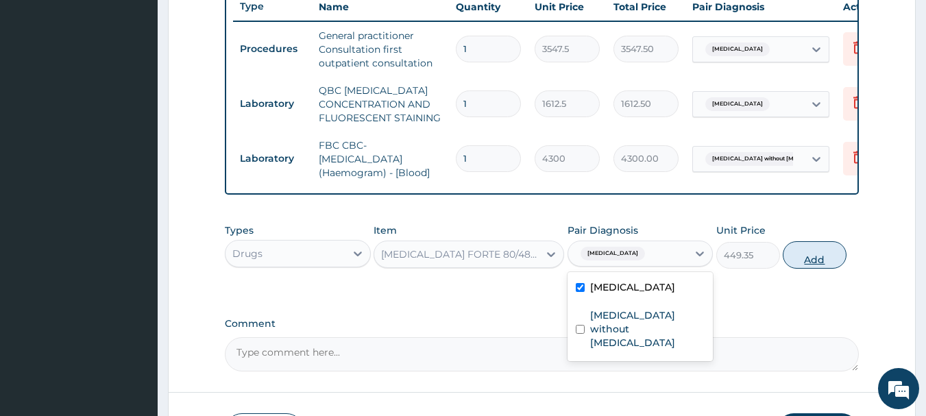
click at [825, 267] on button "Add" at bounding box center [815, 254] width 64 height 27
type input "0"
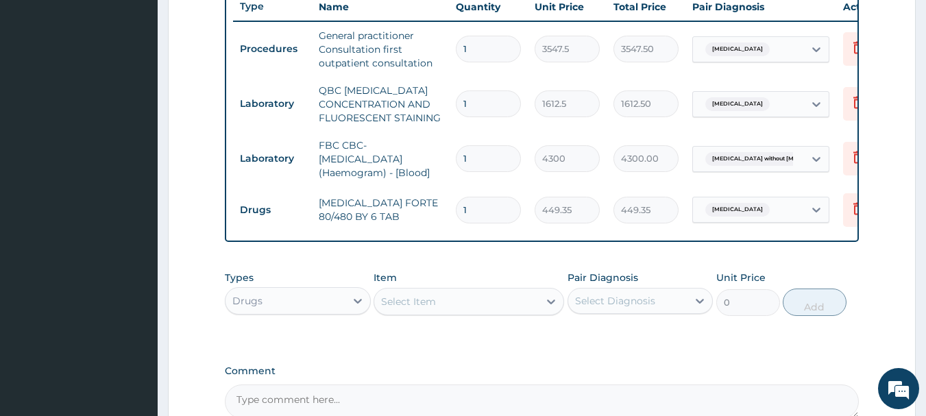
click at [492, 215] on input "1" at bounding box center [488, 210] width 65 height 27
type input "6"
type input "2696.10"
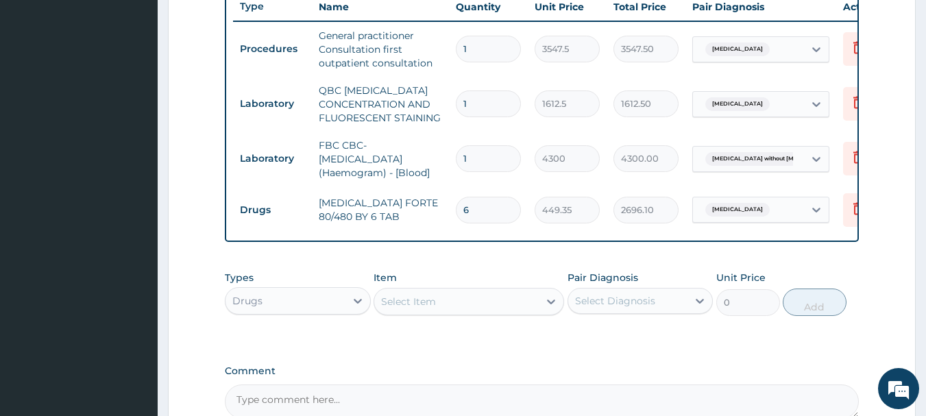
type input "6"
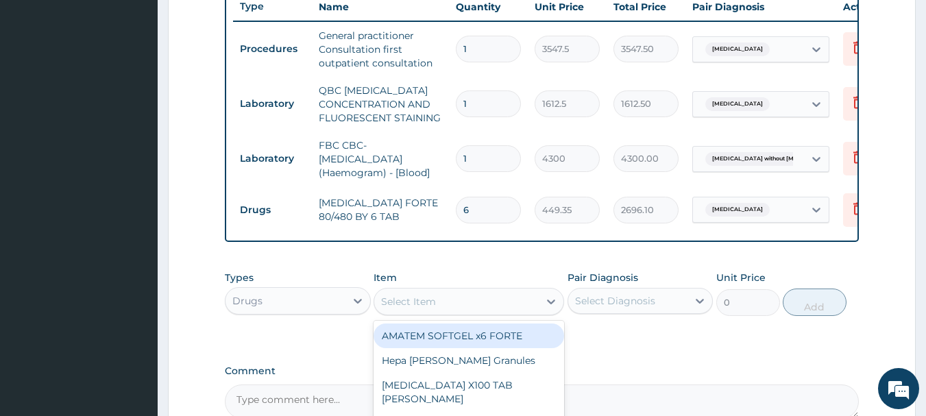
click at [458, 308] on div "Select Item" at bounding box center [456, 302] width 165 height 22
type input "LORAT"
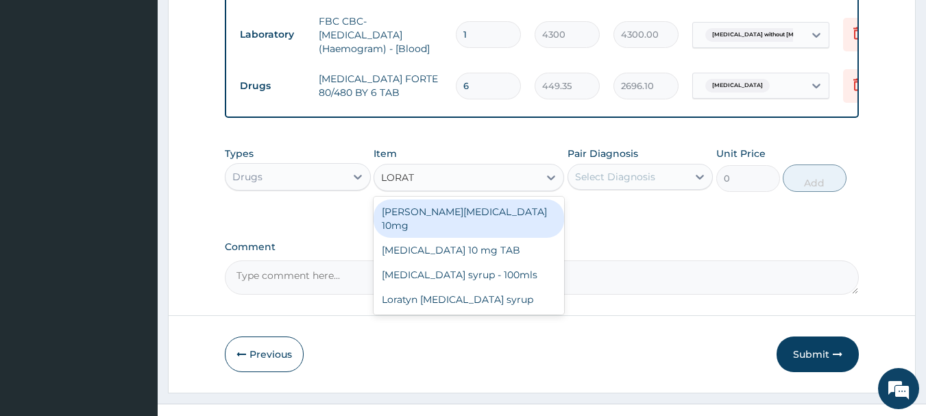
scroll to position [651, 0]
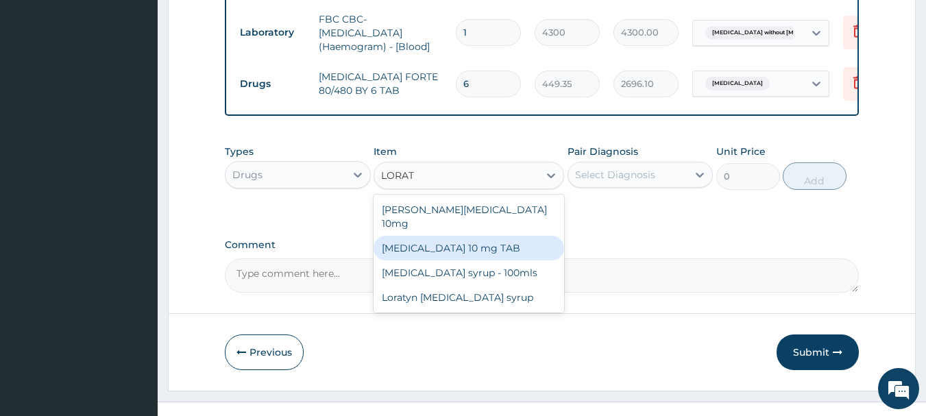
click at [461, 242] on div "LORATADINE 10 mg TAB" at bounding box center [469, 248] width 191 height 25
type input "59.125"
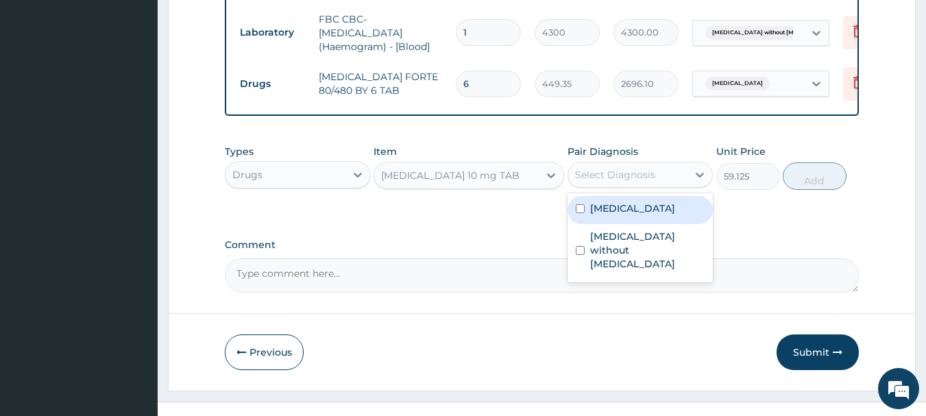
click at [637, 173] on div "Select Diagnosis" at bounding box center [641, 175] width 146 height 26
click at [623, 215] on label "Malaria, unspecified" at bounding box center [632, 209] width 85 height 14
checkbox input "true"
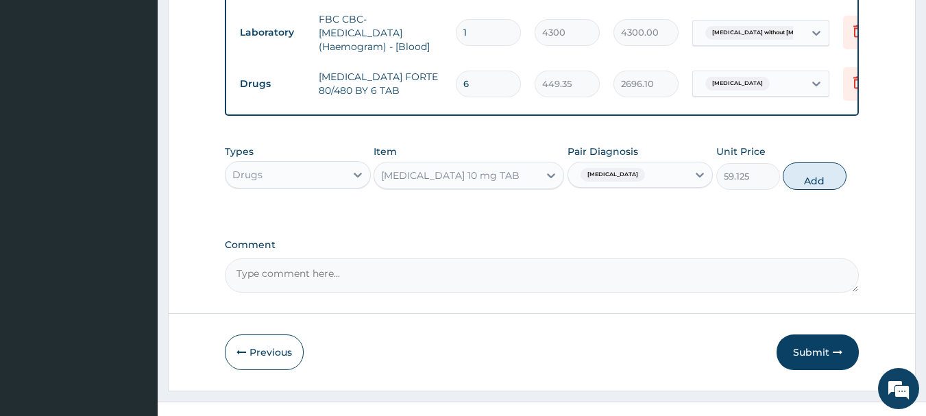
drag, startPoint x: 671, startPoint y: 178, endPoint x: 662, endPoint y: 180, distance: 9.0
click at [662, 180] on div "Malaria, unspecified" at bounding box center [628, 174] width 120 height 23
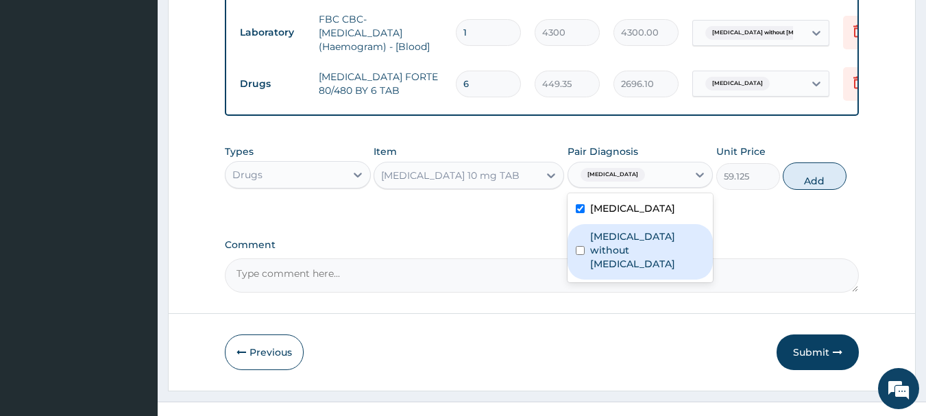
drag, startPoint x: 662, startPoint y: 180, endPoint x: 635, endPoint y: 239, distance: 65.4
click at [635, 188] on div "option Malaria, unspecified, selected. option Sepsis without septic shock focus…" at bounding box center [641, 175] width 146 height 26
click at [635, 239] on label "Sepsis without septic shock" at bounding box center [647, 250] width 115 height 41
checkbox input "true"
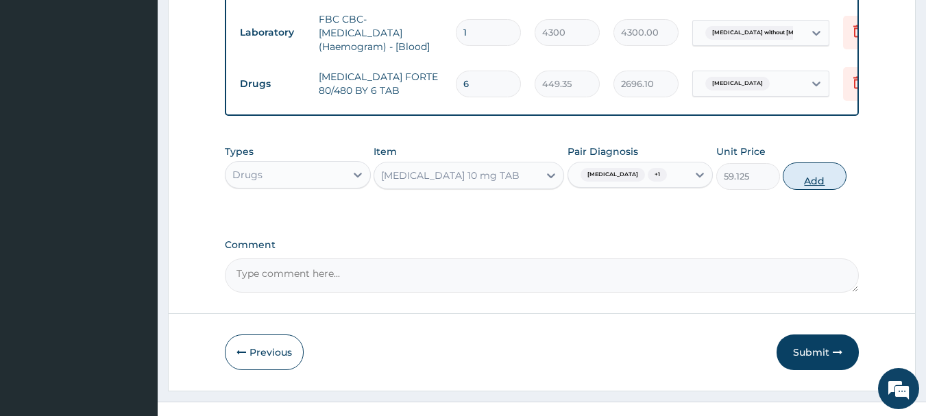
click at [806, 189] on button "Add" at bounding box center [815, 175] width 64 height 27
type input "0"
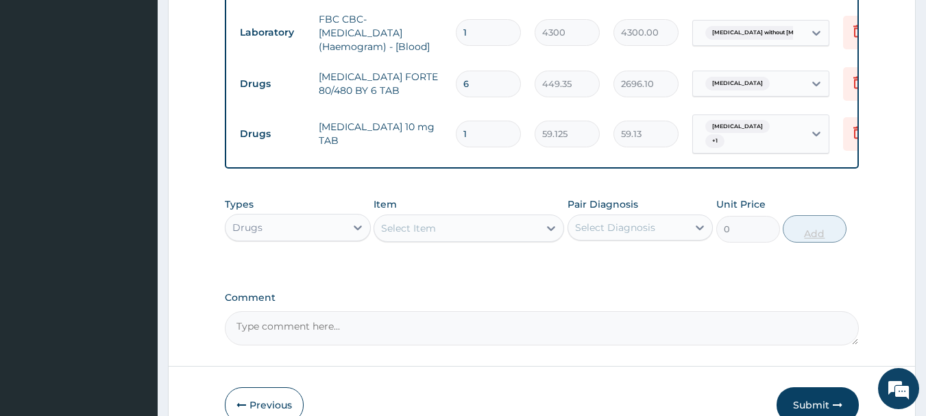
type input "10"
type input "591.25"
type input "10"
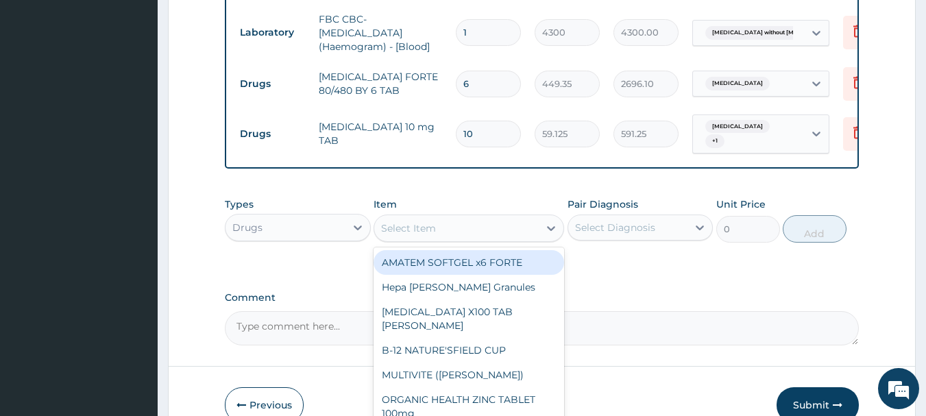
click at [441, 228] on div "Select Item" at bounding box center [456, 228] width 165 height 22
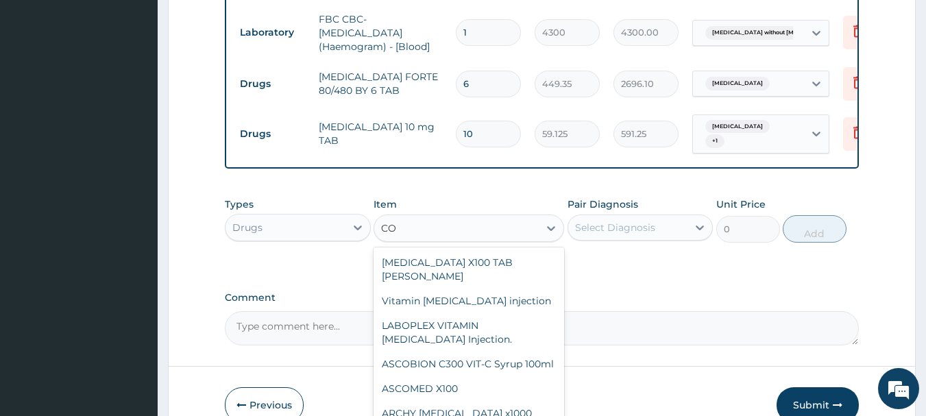
type input "C"
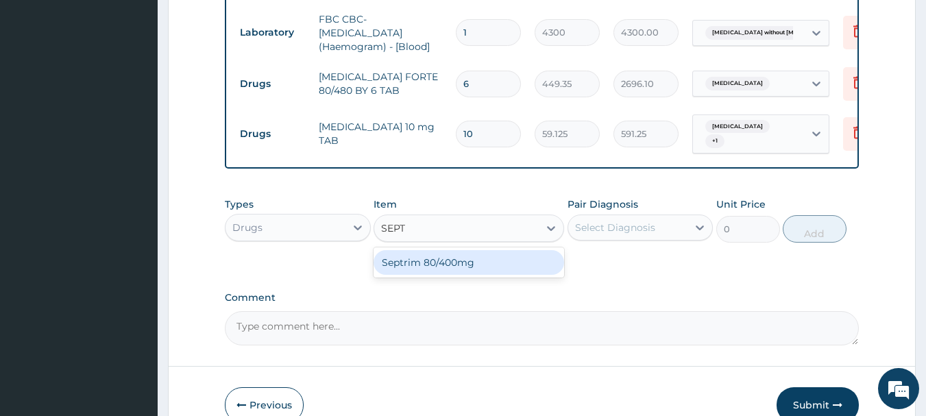
type input "SEPTR"
click at [447, 266] on div "Septrim 80/400mg" at bounding box center [469, 262] width 191 height 25
type input "94.6"
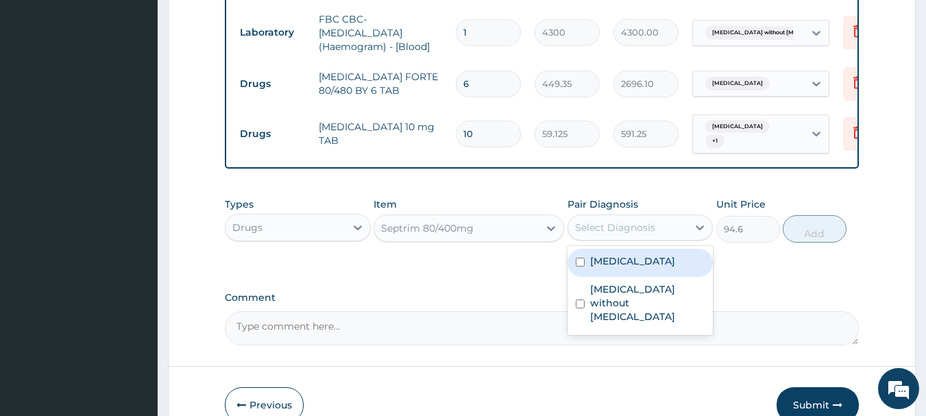
click at [592, 234] on div "Select Diagnosis" at bounding box center [615, 228] width 80 height 14
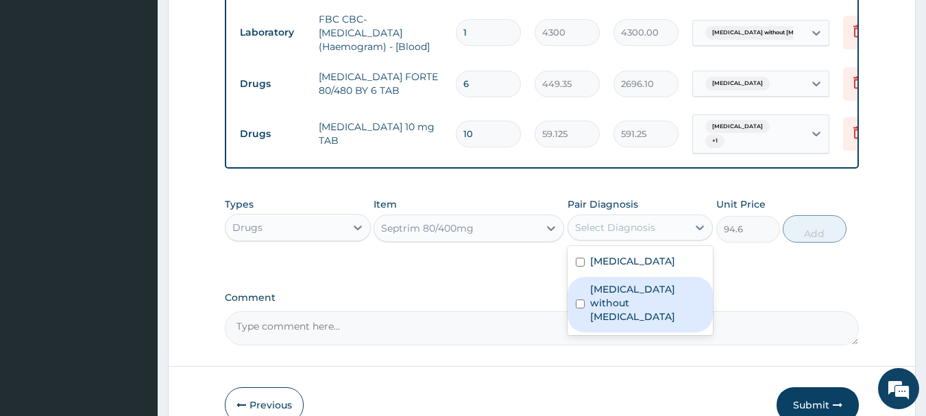
click at [633, 310] on label "Sepsis without septic shock" at bounding box center [647, 302] width 115 height 41
checkbox input "true"
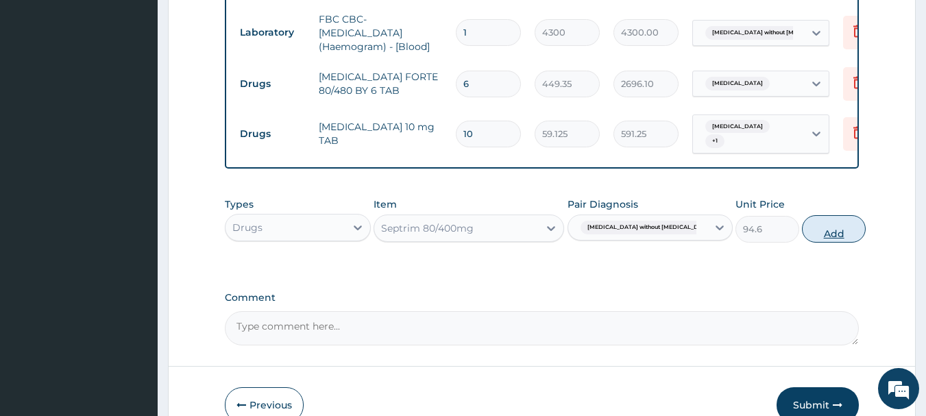
click at [814, 237] on button "Add" at bounding box center [834, 228] width 64 height 27
type input "0"
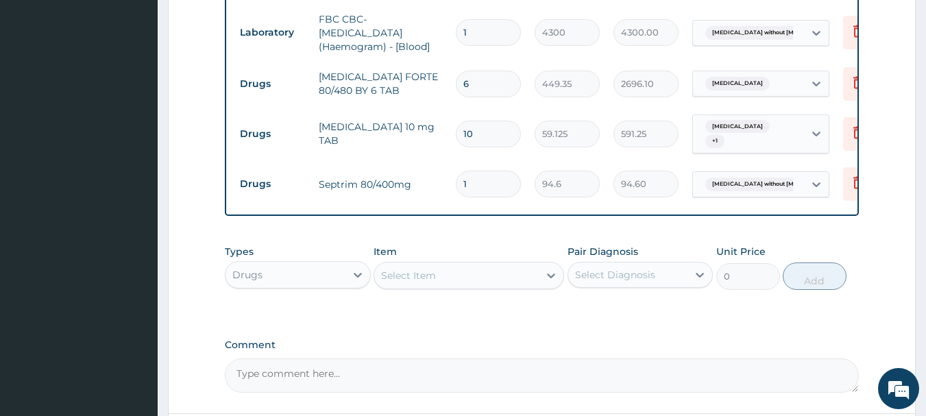
click at [468, 181] on input "1" at bounding box center [488, 184] width 65 height 27
type input "2"
type input "189.20"
click at [468, 181] on input "2" at bounding box center [488, 184] width 65 height 27
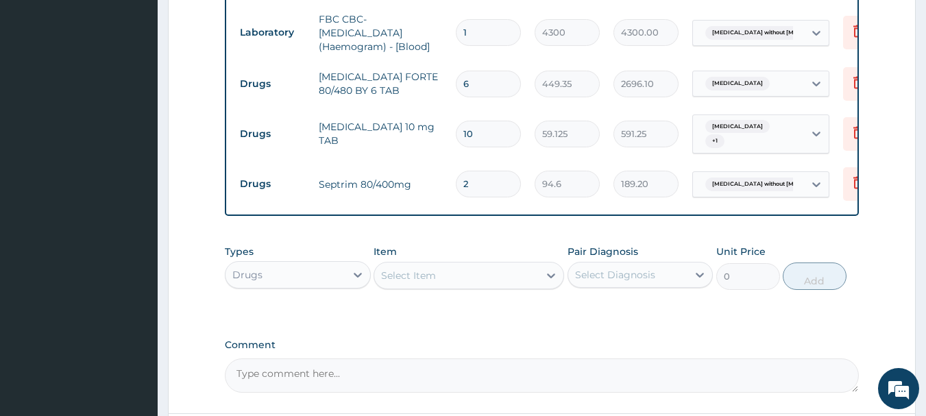
type input "20"
type input "1892.00"
type input "20"
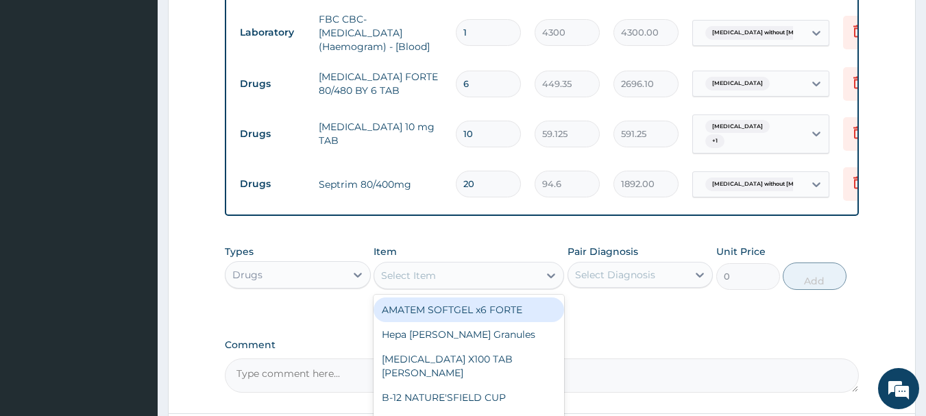
click at [472, 282] on div "Select Item" at bounding box center [456, 276] width 165 height 22
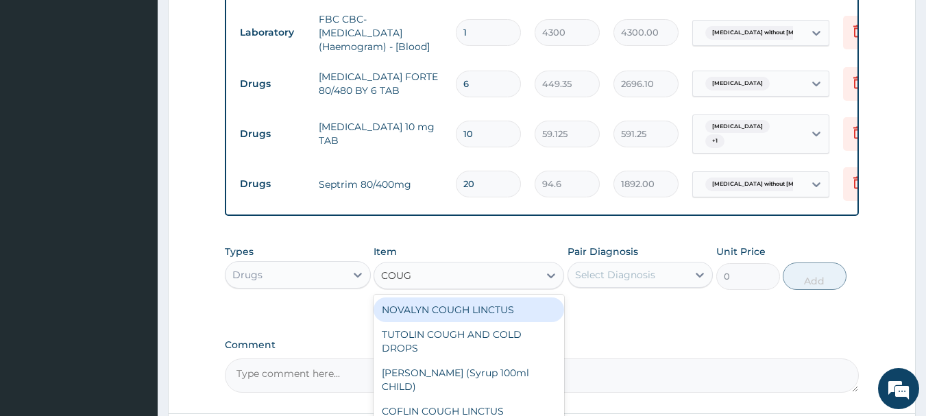
type input "COUGH"
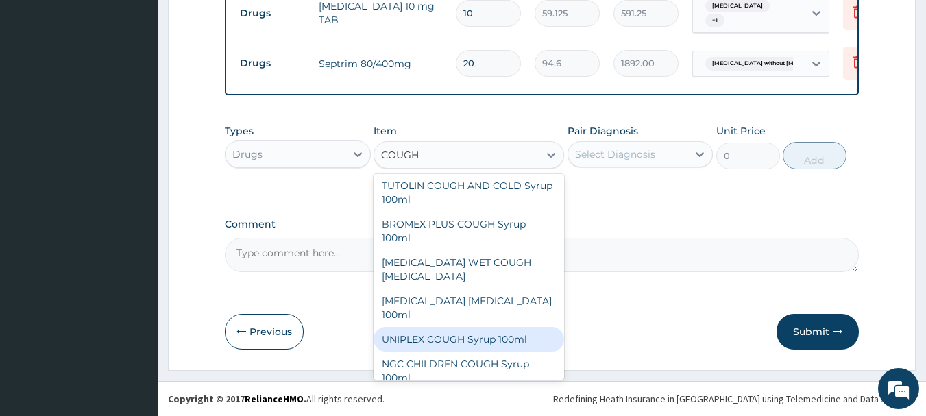
scroll to position [180, 0]
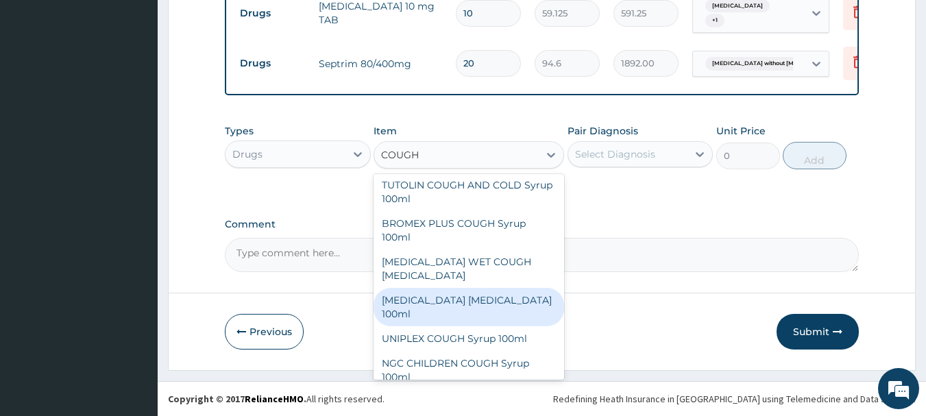
click at [429, 288] on div "BENYLIN DRY COUGH 100ml" at bounding box center [469, 307] width 191 height 38
type input "1773.75"
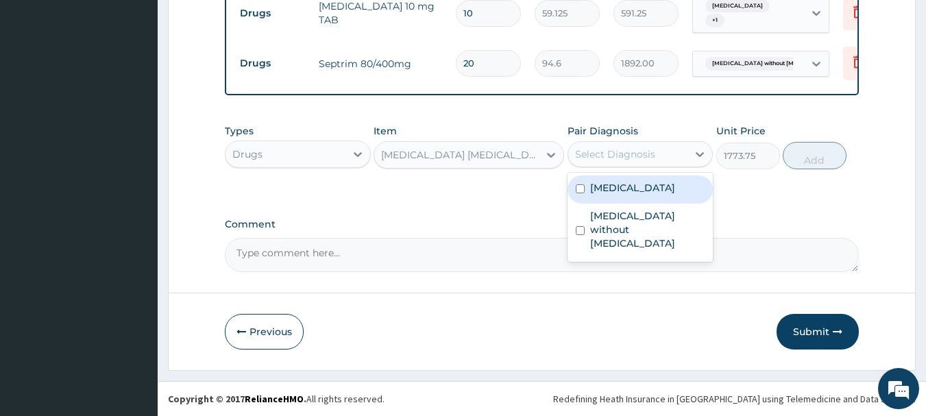
click at [622, 154] on div "Select Diagnosis" at bounding box center [615, 154] width 80 height 14
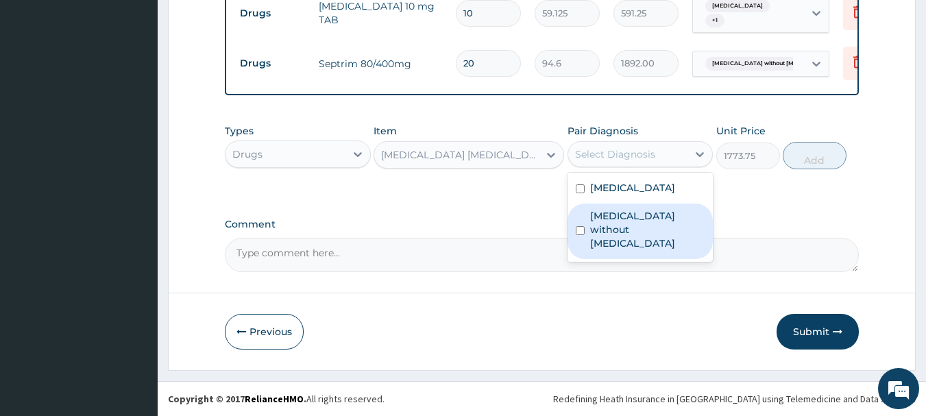
click at [644, 236] on label "Sepsis without septic shock" at bounding box center [647, 229] width 115 height 41
checkbox input "true"
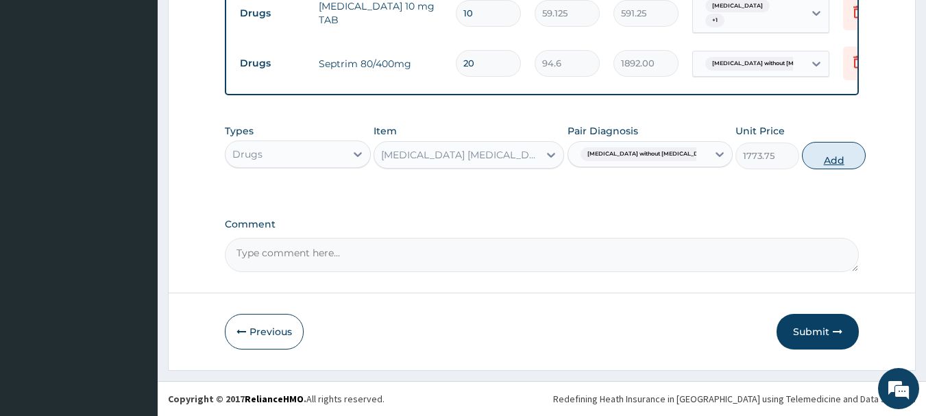
click at [827, 154] on button "Add" at bounding box center [834, 155] width 64 height 27
type input "0"
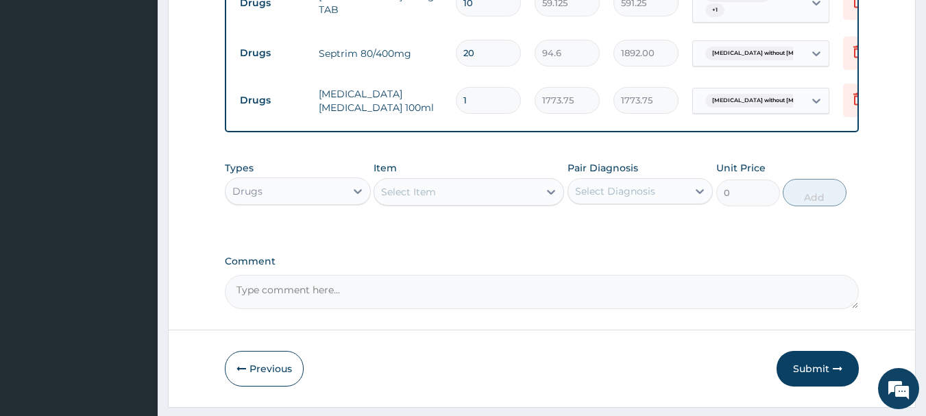
scroll to position [829, 0]
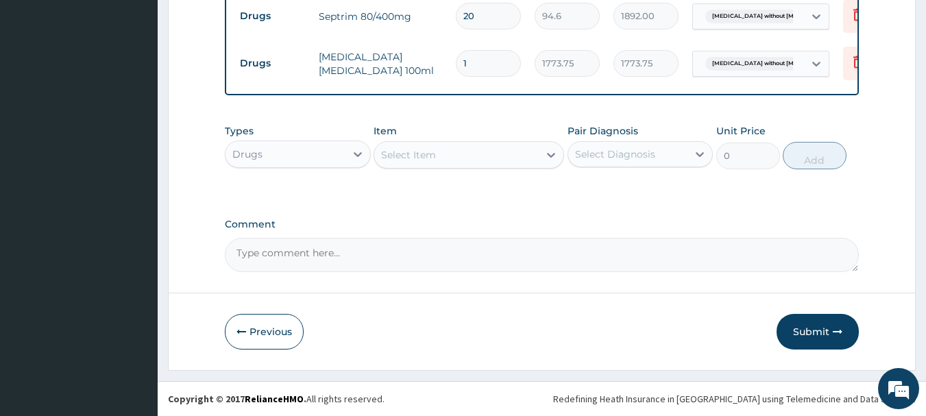
click at [436, 248] on textarea "Comment" at bounding box center [542, 255] width 635 height 34
type textarea "J"
type textarea "KINDLY REFER ENROLEE FOR WELLNESS CHECK"
click at [805, 328] on button "Submit" at bounding box center [818, 332] width 82 height 36
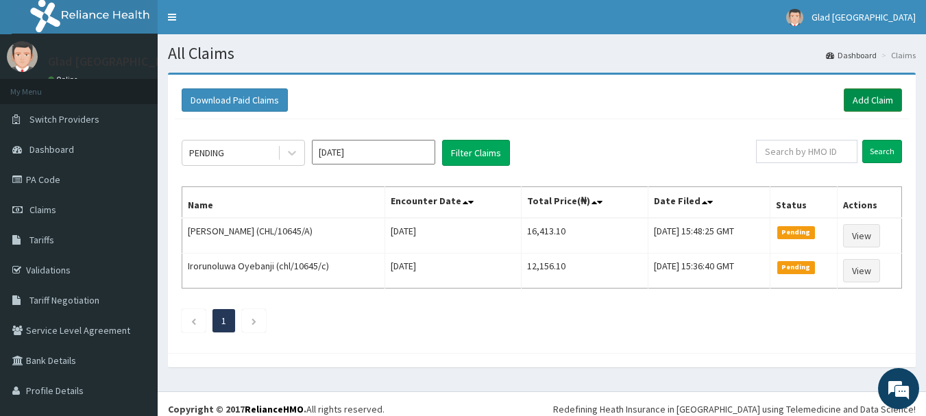
click at [857, 108] on link "Add Claim" at bounding box center [873, 99] width 58 height 23
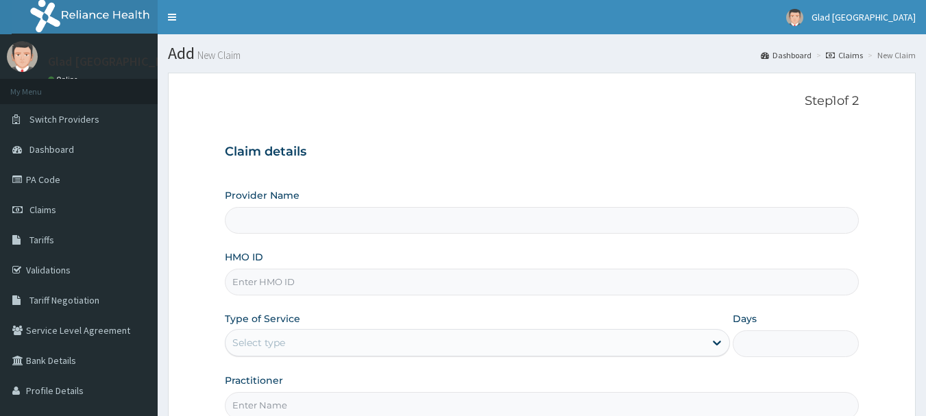
click at [304, 283] on input "HMO ID" at bounding box center [542, 282] width 635 height 27
paste input "DAL/10156/B"
type input "DAL/10156/B"
click at [271, 347] on div "Select type" at bounding box center [258, 343] width 53 height 14
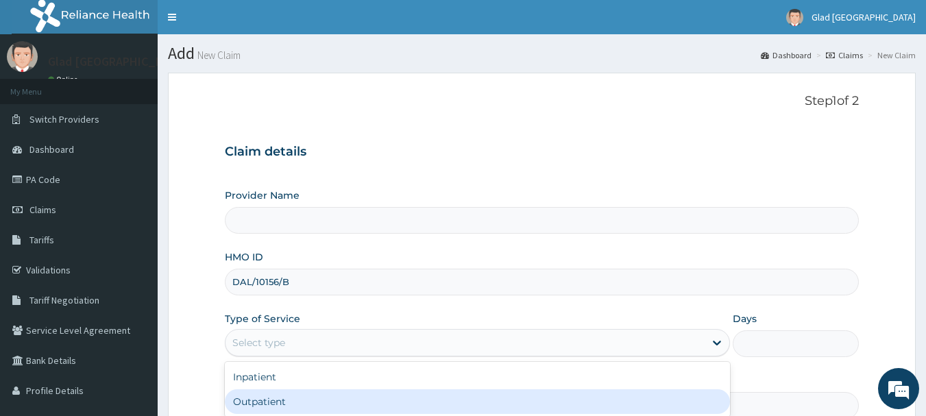
click at [299, 399] on div "Outpatient" at bounding box center [477, 401] width 505 height 25
type input "1"
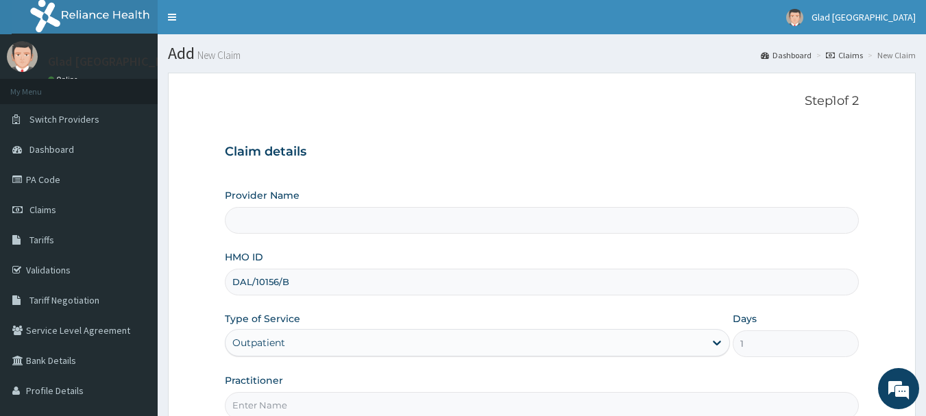
scroll to position [147, 0]
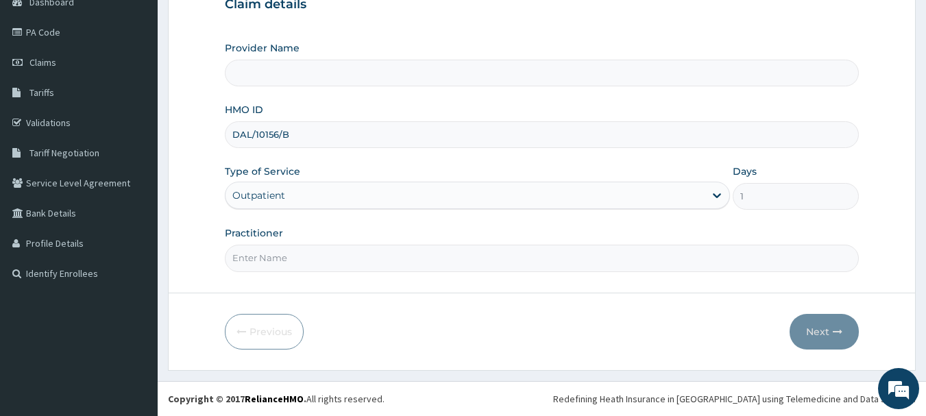
type input "Glad [GEOGRAPHIC_DATA]"
click at [283, 258] on input "Practitioner" at bounding box center [542, 258] width 635 height 27
type input "DR DAUDU"
click at [814, 337] on button "Next" at bounding box center [824, 332] width 69 height 36
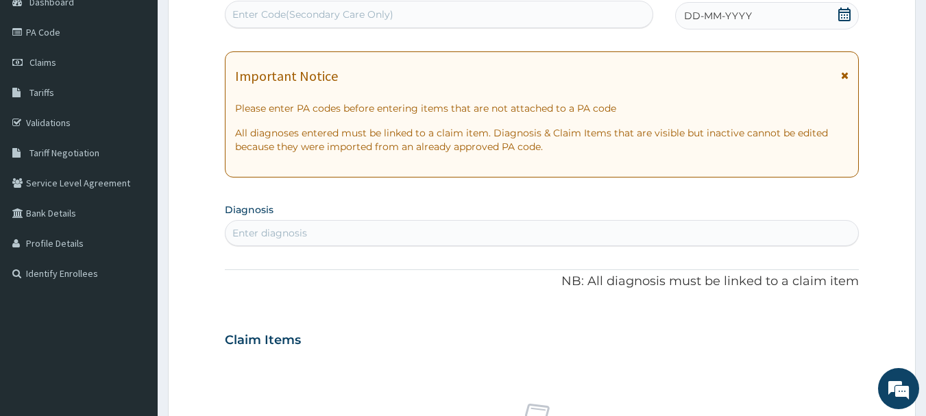
click at [842, 11] on icon at bounding box center [845, 15] width 14 height 14
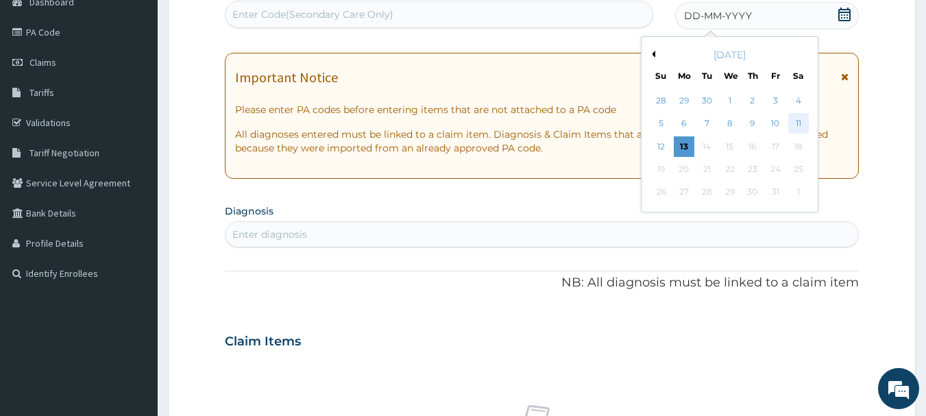
click at [797, 117] on div "11" at bounding box center [798, 124] width 21 height 21
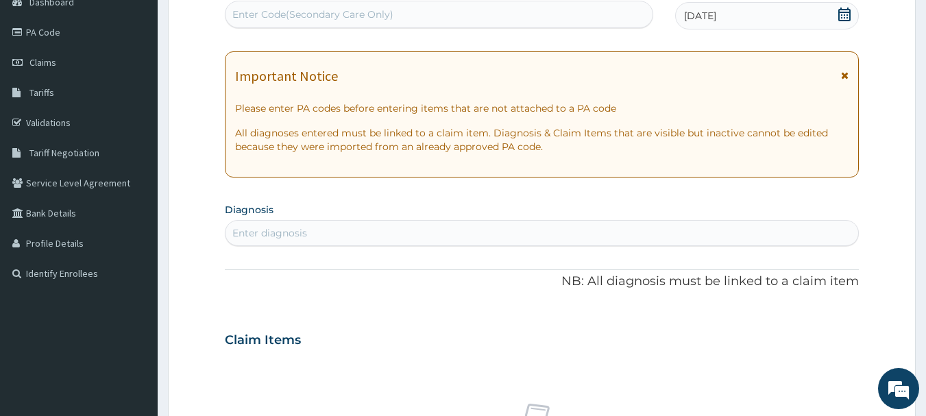
click at [546, 230] on div "Enter diagnosis" at bounding box center [542, 233] width 633 height 22
type input "MALARIA"
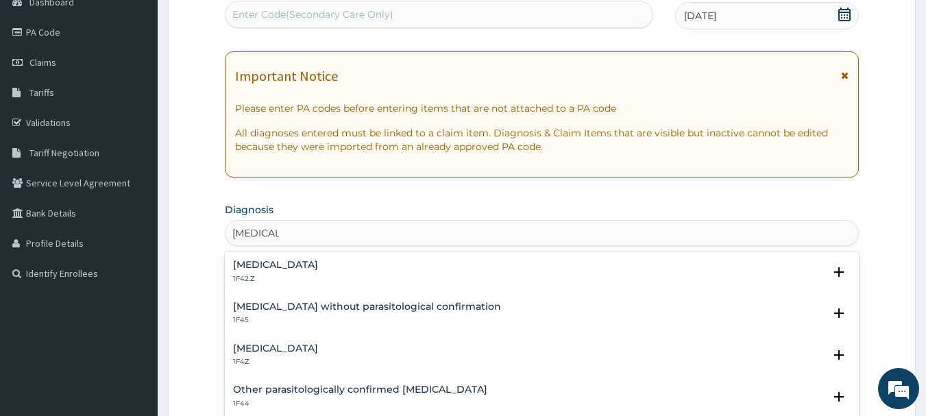
click at [318, 345] on h4 "Malaria, unspecified" at bounding box center [275, 348] width 85 height 10
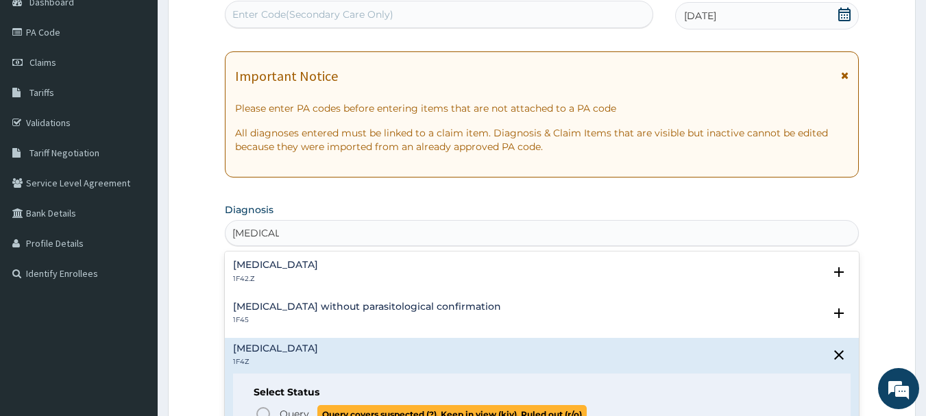
click at [293, 408] on span "Query" at bounding box center [294, 414] width 29 height 14
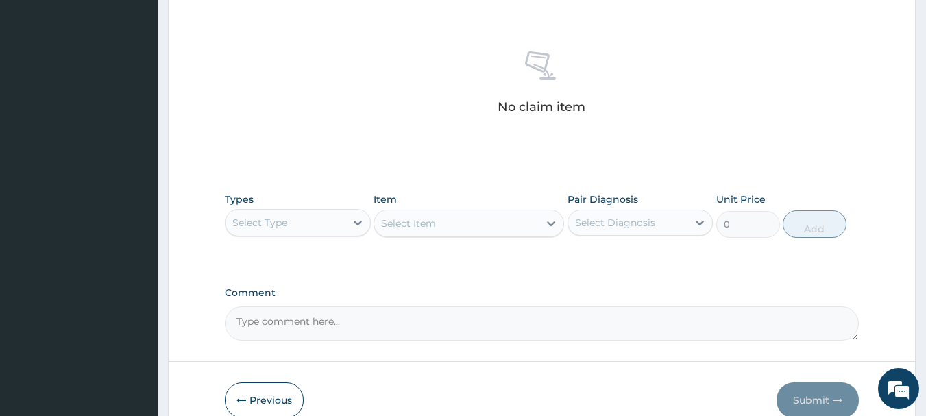
scroll to position [505, 0]
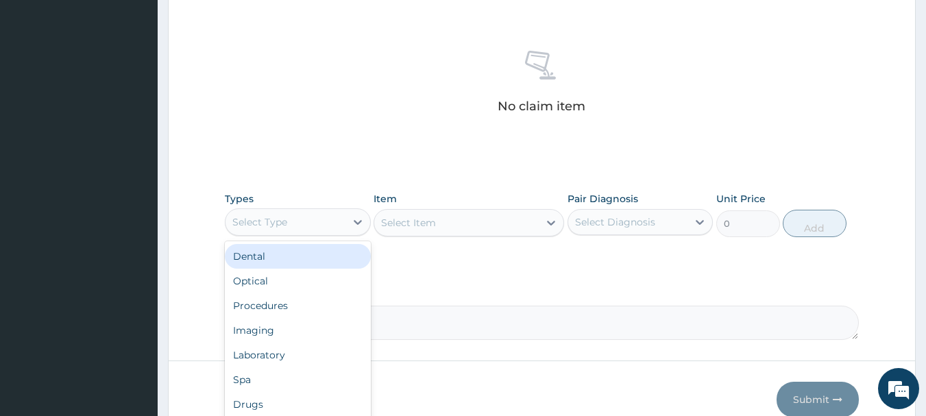
click at [298, 220] on div "Select Type" at bounding box center [286, 222] width 120 height 22
type input "P"
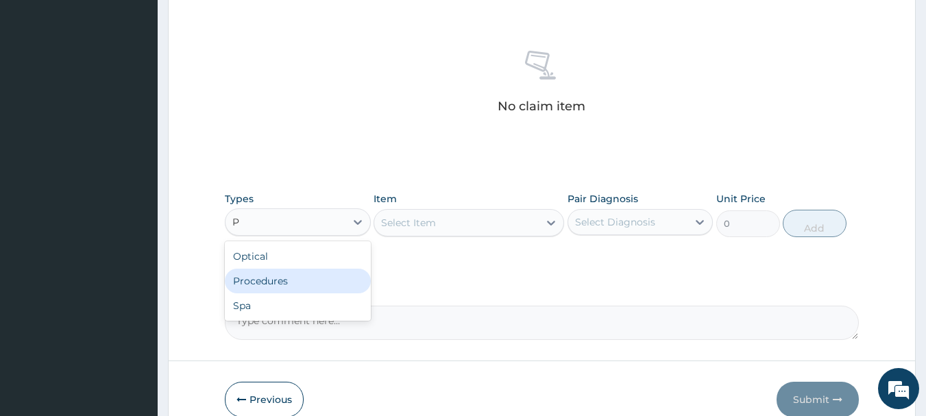
click at [268, 287] on div "Procedures" at bounding box center [298, 281] width 146 height 25
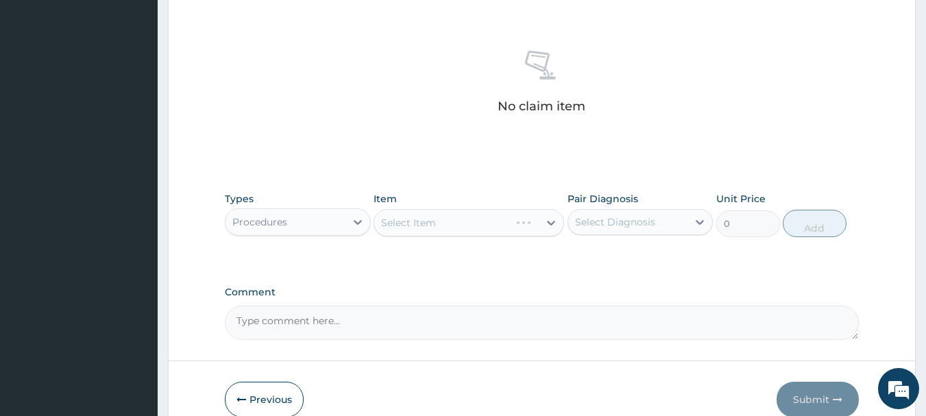
click at [490, 215] on div "Select Item" at bounding box center [469, 222] width 191 height 27
click at [465, 221] on div "Select Item" at bounding box center [456, 223] width 165 height 22
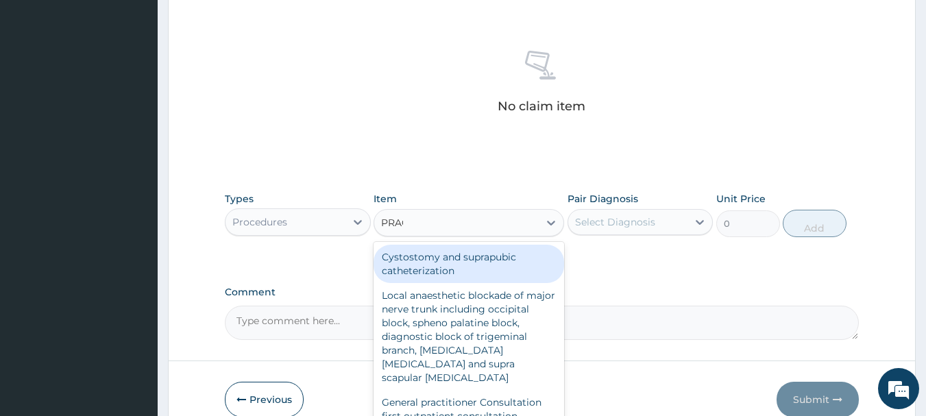
type input "PRACT"
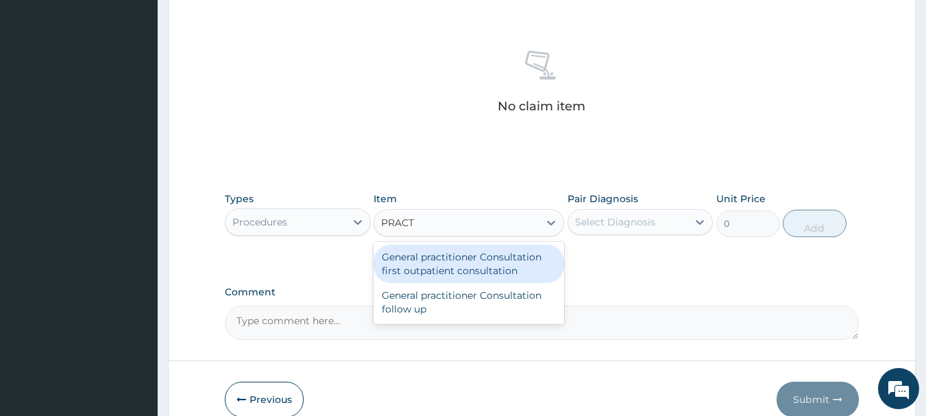
click at [460, 278] on div "General practitioner Consultation first outpatient consultation" at bounding box center [469, 264] width 191 height 38
type input "3547.5"
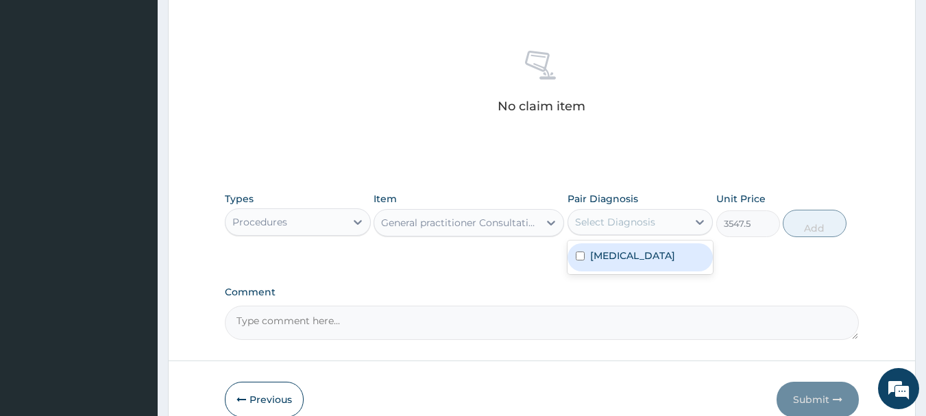
click at [655, 218] on div "Select Diagnosis" at bounding box center [628, 222] width 120 height 22
click at [656, 257] on label "Malaria, unspecified" at bounding box center [632, 256] width 85 height 14
checkbox input "true"
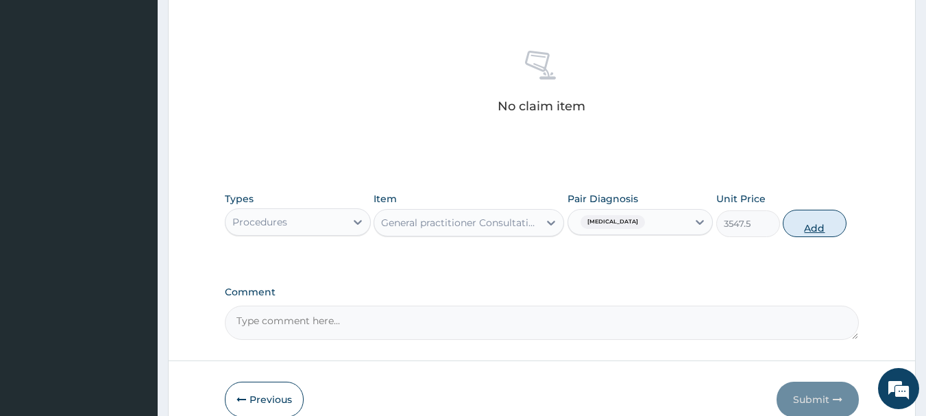
click at [809, 219] on button "Add" at bounding box center [815, 223] width 64 height 27
type input "0"
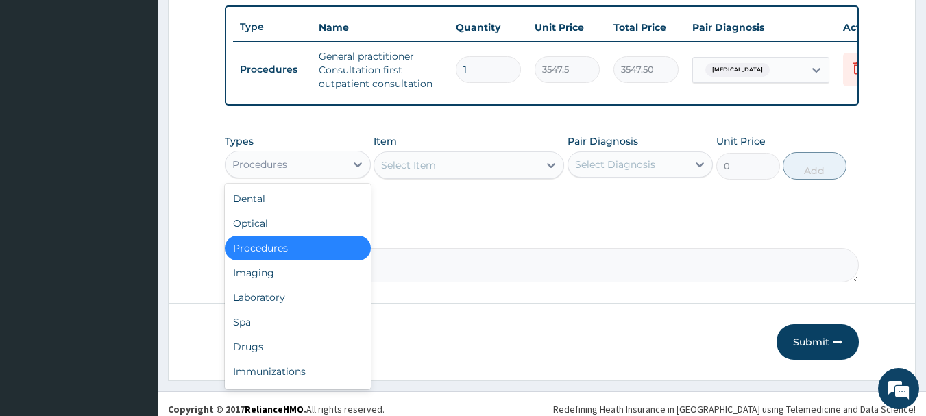
click at [328, 167] on div "Procedures" at bounding box center [286, 165] width 120 height 22
click at [278, 306] on div "Laboratory" at bounding box center [298, 297] width 146 height 25
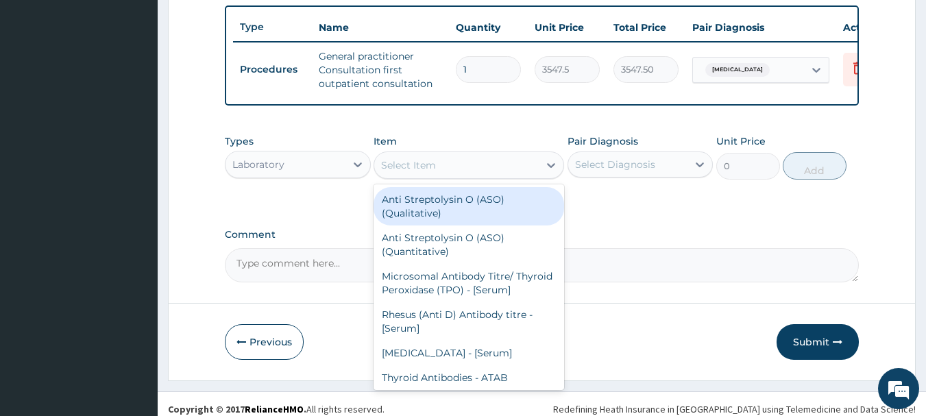
click at [433, 172] on div "Select Item" at bounding box center [408, 165] width 55 height 14
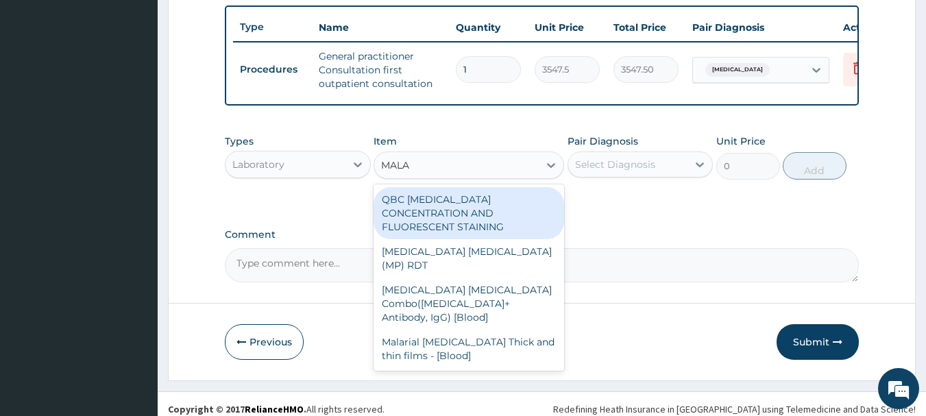
type input "MALAR"
click at [454, 219] on div "QBC MALARIA CONCENTRATION AND FLUORESCENT STAINING" at bounding box center [469, 213] width 191 height 52
type input "1612.5"
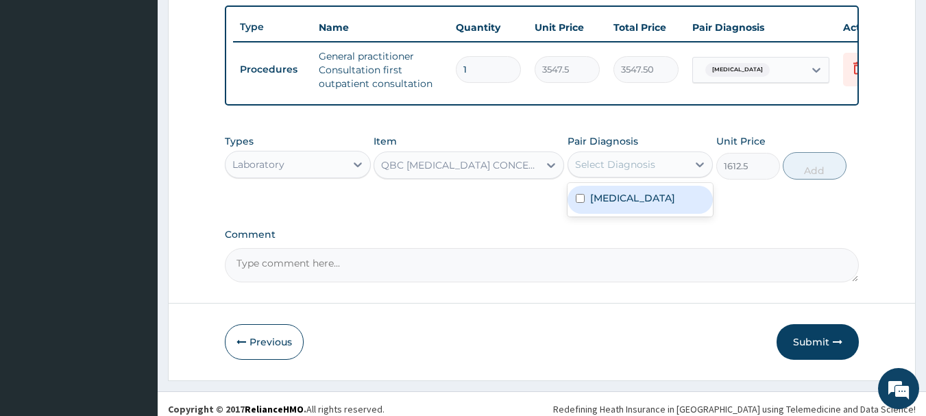
click at [634, 171] on div "Select Diagnosis" at bounding box center [615, 165] width 80 height 14
click at [635, 205] on label "Malaria, unspecified" at bounding box center [632, 198] width 85 height 14
checkbox input "true"
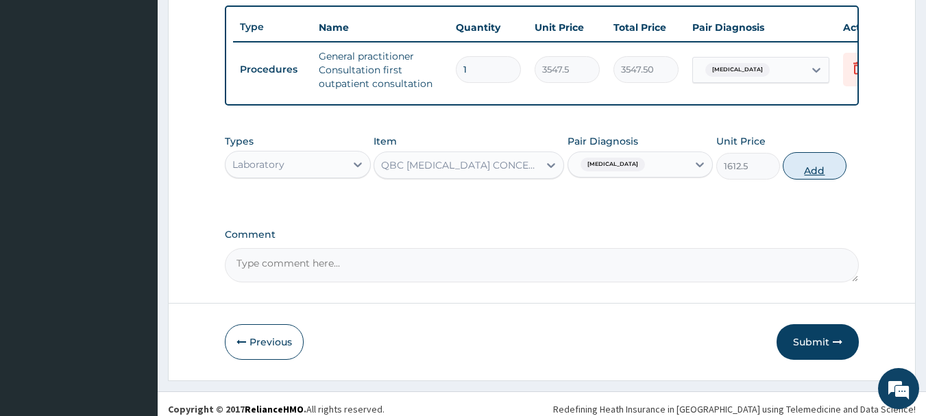
click at [812, 171] on button "Add" at bounding box center [815, 165] width 64 height 27
type input "0"
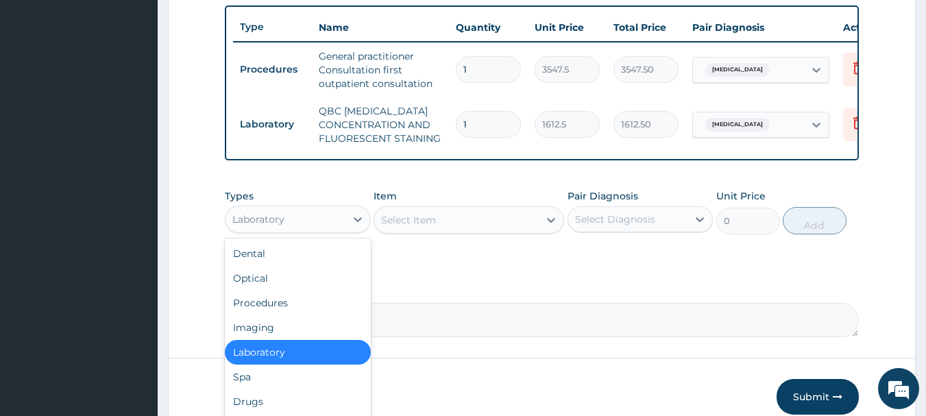
click at [315, 230] on div "Laboratory" at bounding box center [286, 219] width 120 height 22
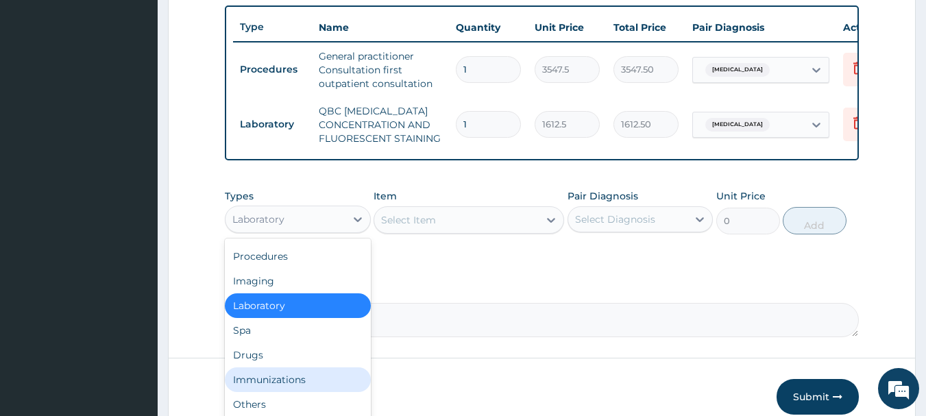
scroll to position [580, 0]
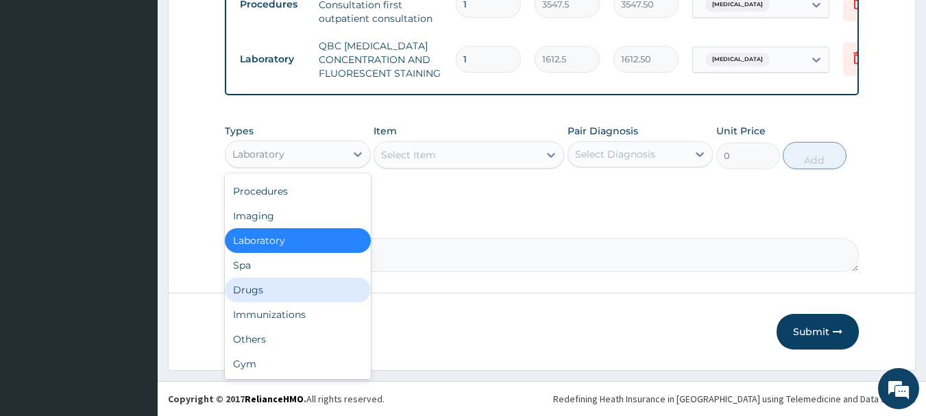
click at [265, 289] on div "Drugs" at bounding box center [298, 290] width 146 height 25
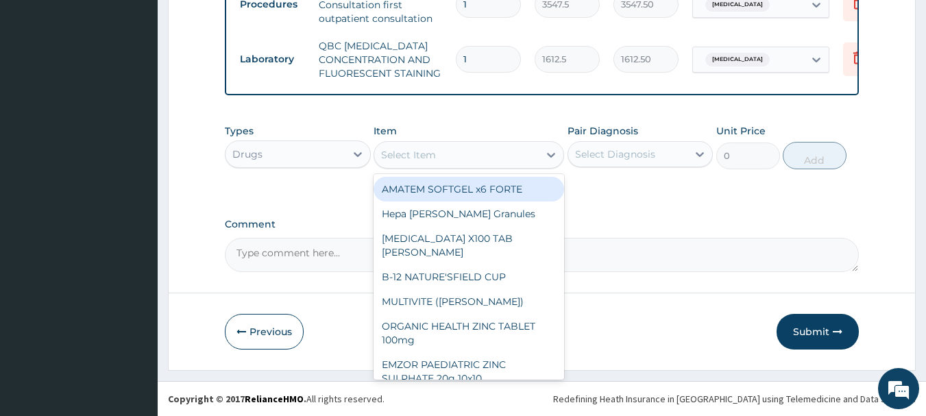
click at [452, 156] on div "Select Item" at bounding box center [456, 155] width 165 height 22
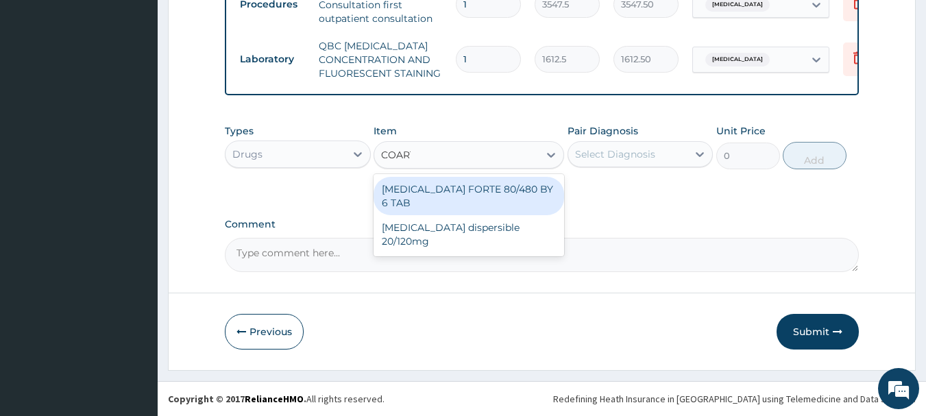
type input "COARTE"
click at [456, 181] on div "COARTEM FORTE 80/480 BY 6 TAB" at bounding box center [469, 196] width 191 height 38
type input "449.35"
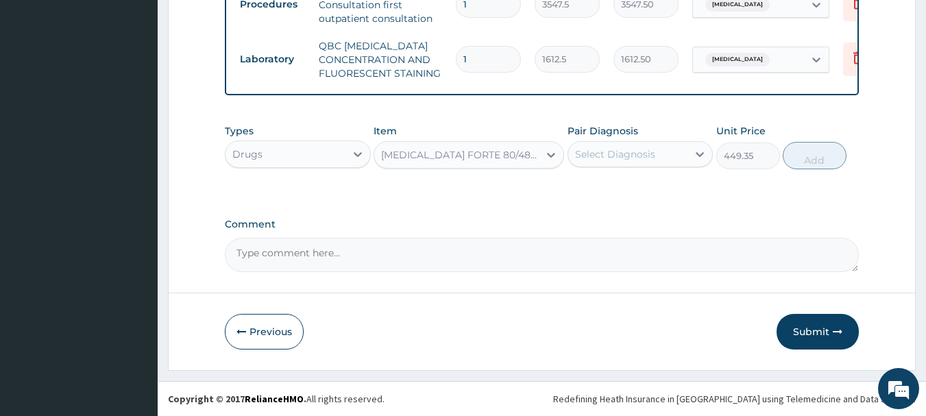
click at [654, 152] on div "Select Diagnosis" at bounding box center [628, 154] width 120 height 22
click at [644, 184] on label "Malaria, unspecified" at bounding box center [632, 188] width 85 height 14
checkbox input "true"
click at [818, 151] on button "Add" at bounding box center [815, 155] width 64 height 27
type input "0"
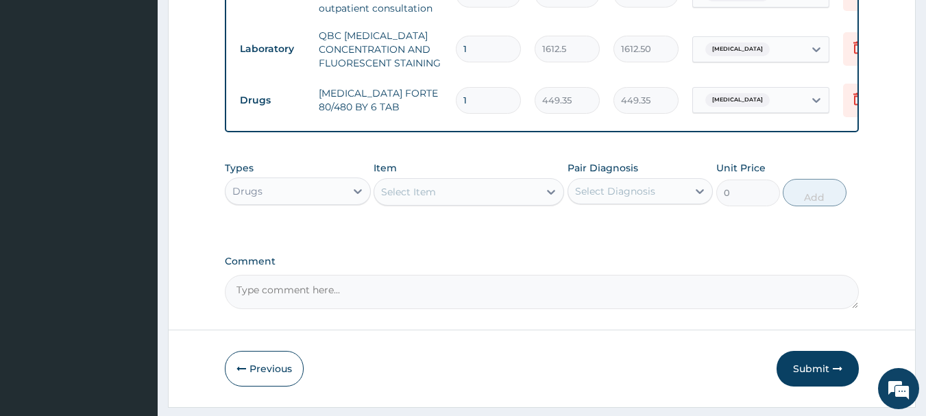
click at [475, 105] on input "1" at bounding box center [488, 100] width 65 height 27
click at [471, 89] on input "1" at bounding box center [488, 100] width 65 height 27
type input "6"
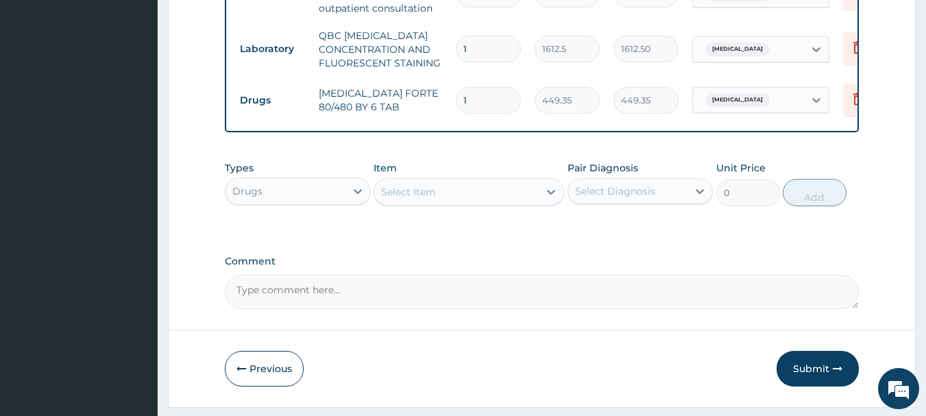
type input "2696.10"
type input "6"
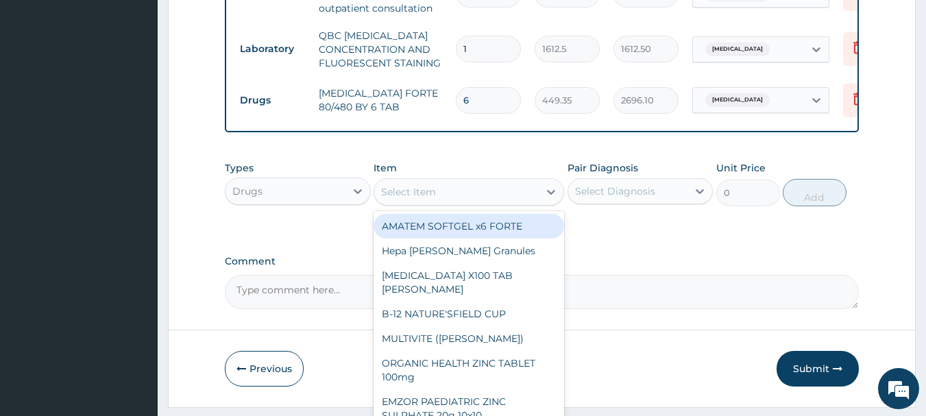
click at [475, 203] on div "Select Item" at bounding box center [456, 192] width 165 height 22
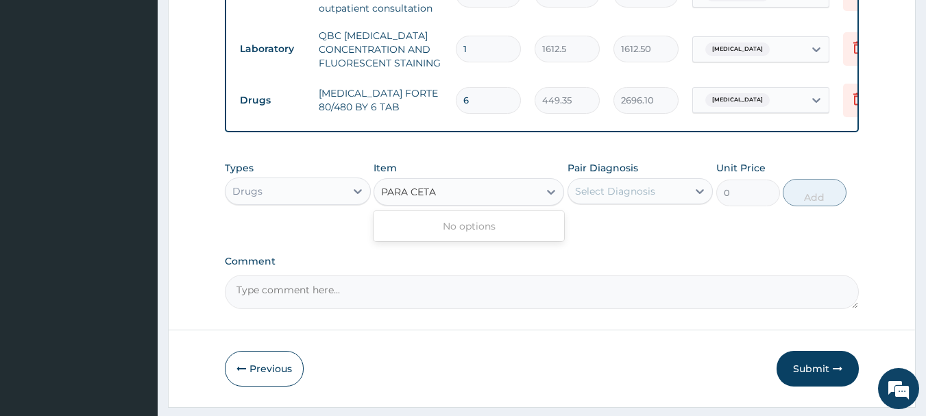
click at [412, 199] on input "PARA CETA" at bounding box center [409, 192] width 56 height 14
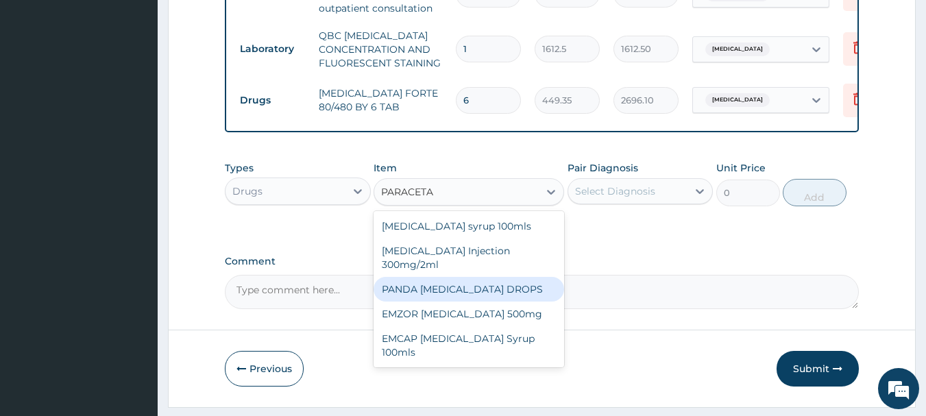
drag, startPoint x: 481, startPoint y: 320, endPoint x: 638, endPoint y: 202, distance: 196.2
click at [638, 202] on div "Types Drugs Item option COARTEM FORTE 80/480 BY 6 TAB, selected. option PANDA P…" at bounding box center [542, 183] width 635 height 59
type input "PARACETA"
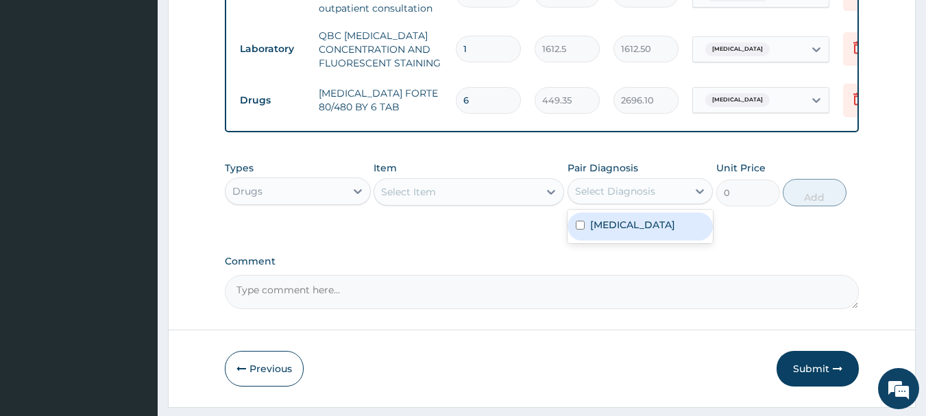
click at [638, 198] on div "Select Diagnosis" at bounding box center [615, 191] width 80 height 14
click at [644, 232] on label "Malaria, unspecified" at bounding box center [632, 225] width 85 height 14
checkbox input "true"
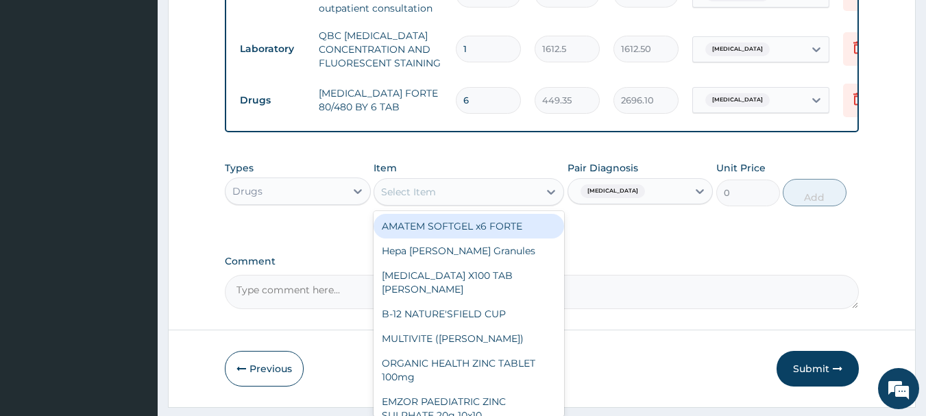
click at [418, 199] on div "Select Item" at bounding box center [408, 192] width 55 height 14
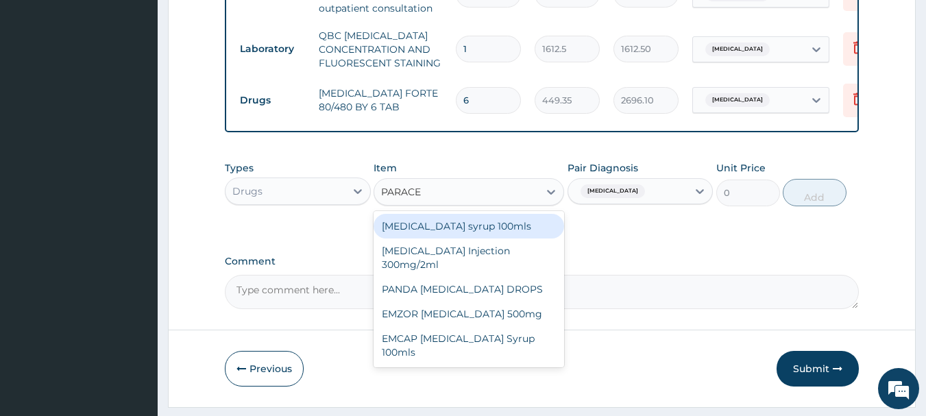
type input "PARACET"
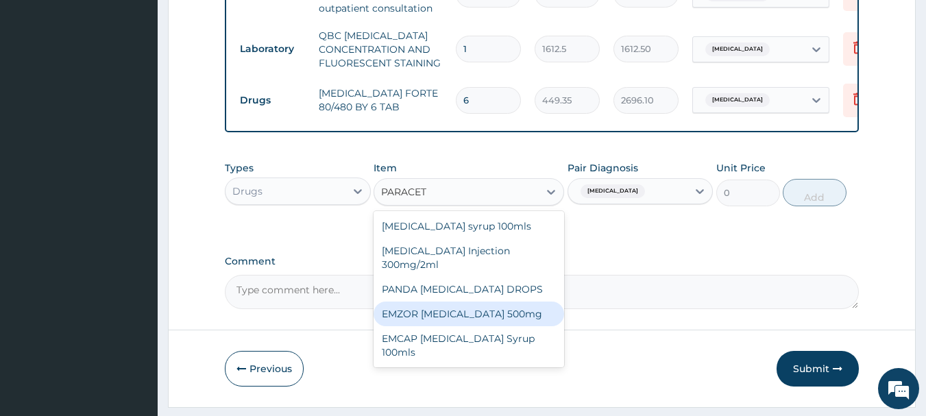
click at [481, 321] on div "EMZOR PARACETAMOL 500mg" at bounding box center [469, 314] width 191 height 25
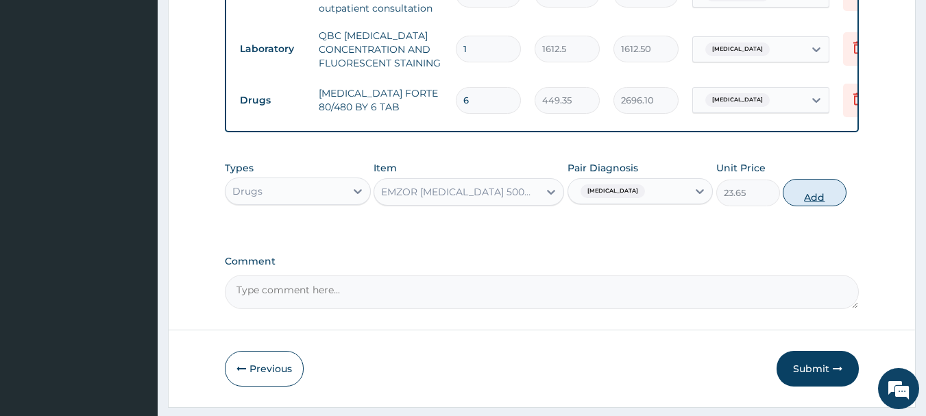
click at [823, 205] on button "Add" at bounding box center [815, 192] width 64 height 27
type input "0"
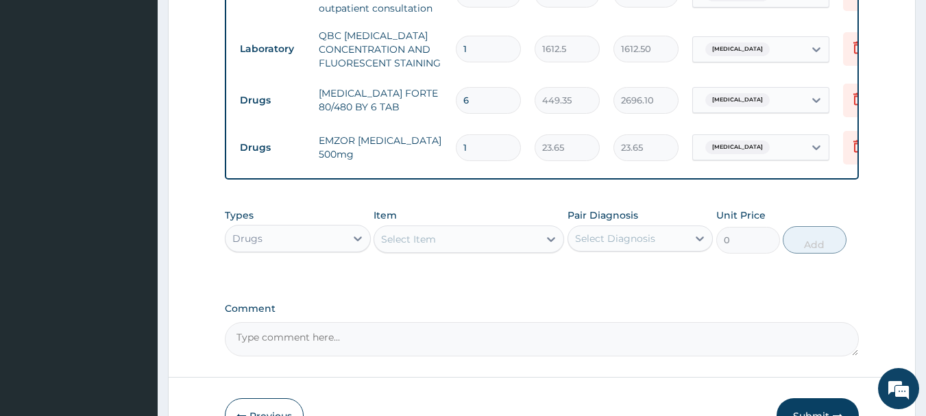
type input "18"
type input "425.70"
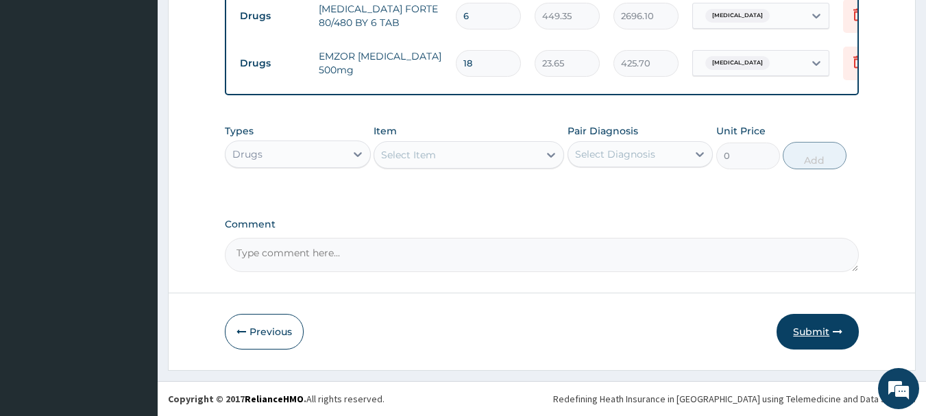
type input "18"
click at [816, 333] on button "Submit" at bounding box center [818, 332] width 82 height 36
